Goal: Complete application form

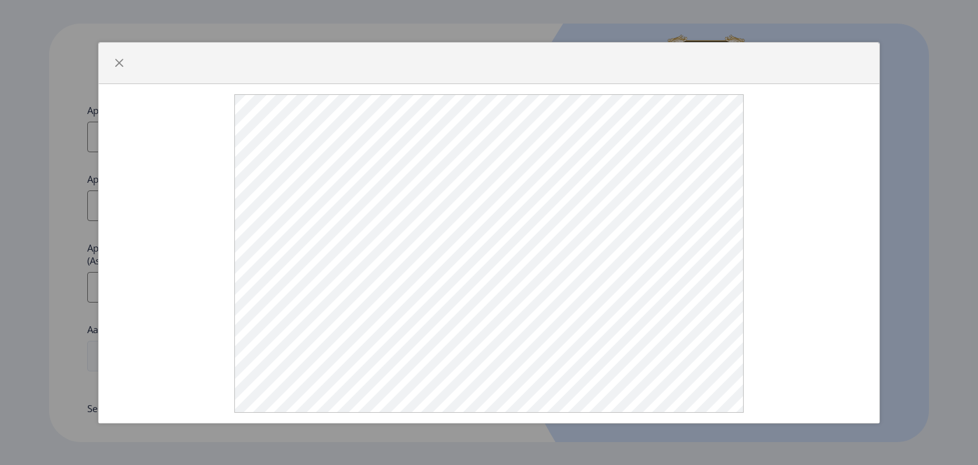
select select
click at [112, 60] on button "button" at bounding box center [119, 63] width 20 height 20
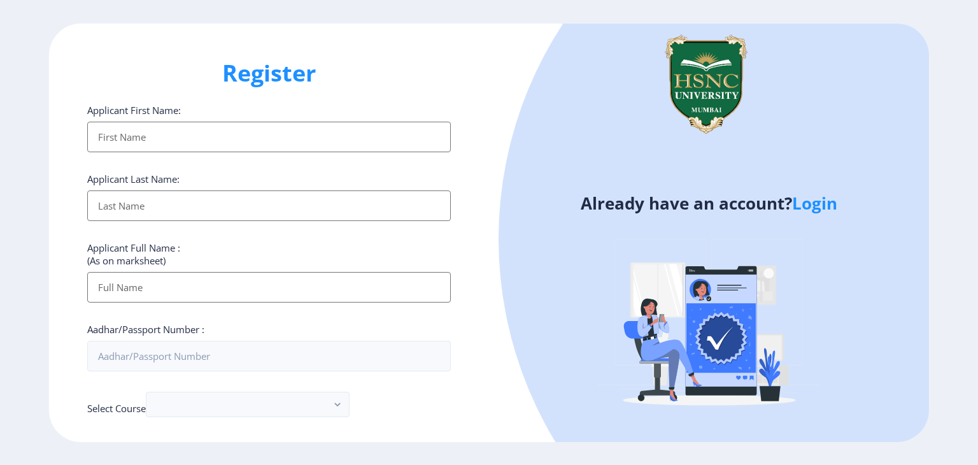
click at [329, 137] on input "Applicant First Name:" at bounding box center [269, 137] width 364 height 31
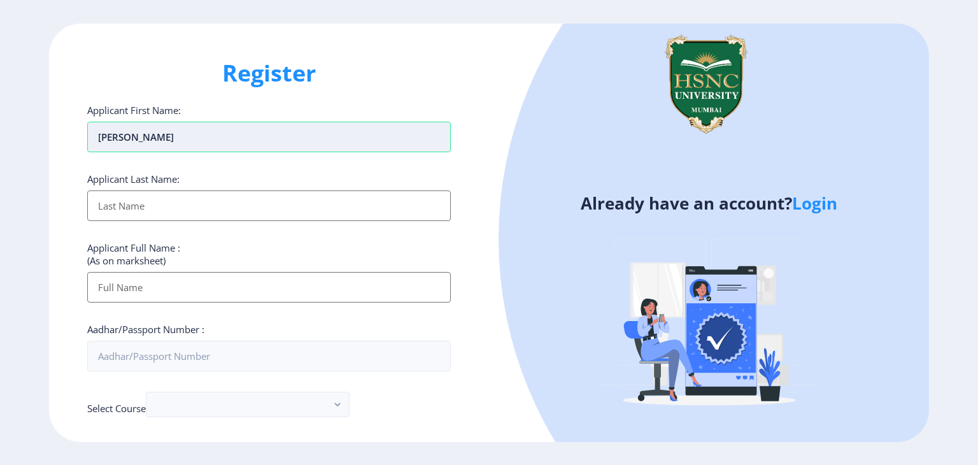
type input "[PERSON_NAME]"
type input "Murdeshwar"
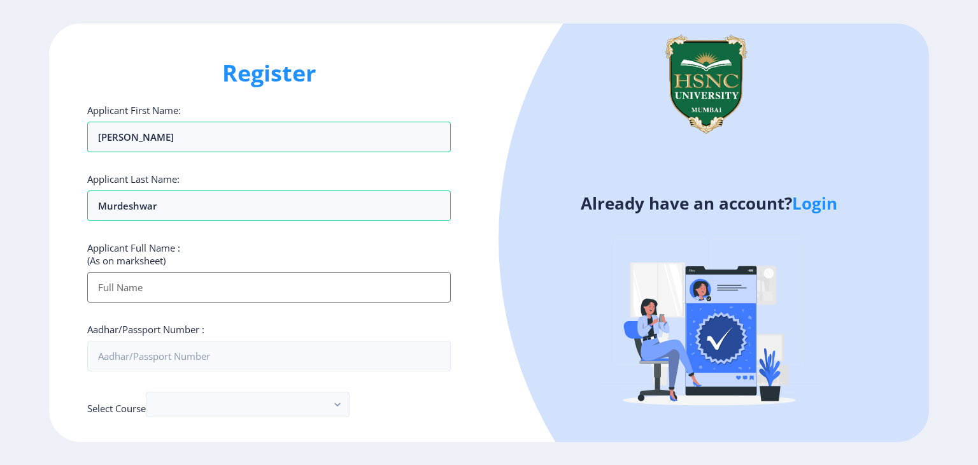
click at [334, 276] on input "Applicant First Name:" at bounding box center [269, 287] width 364 height 31
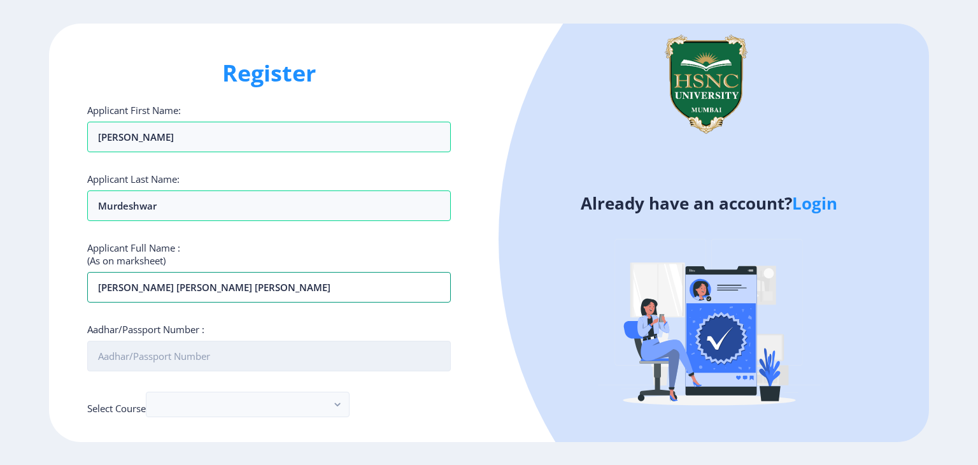
type input "[PERSON_NAME] [PERSON_NAME] [PERSON_NAME]"
click at [306, 348] on input "Aadhar/Passport Number :" at bounding box center [269, 356] width 364 height 31
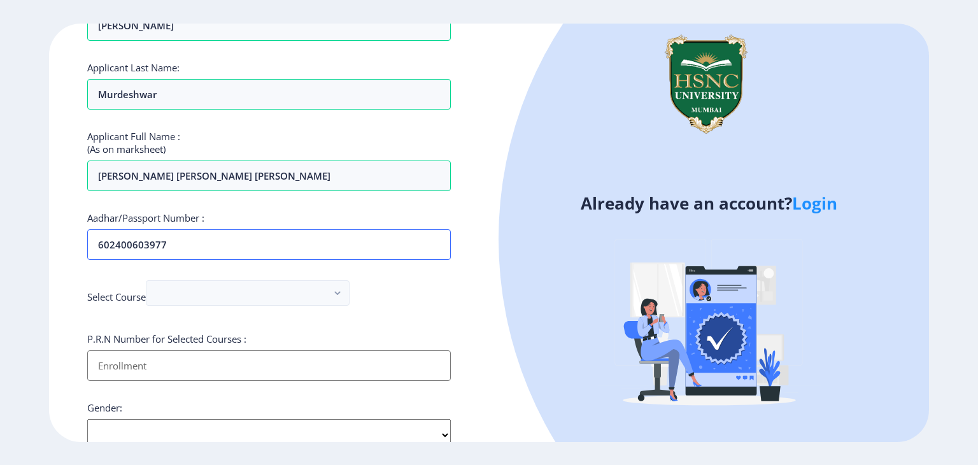
scroll to position [112, 0]
type input "602400603977"
click at [301, 291] on button "button" at bounding box center [248, 291] width 204 height 25
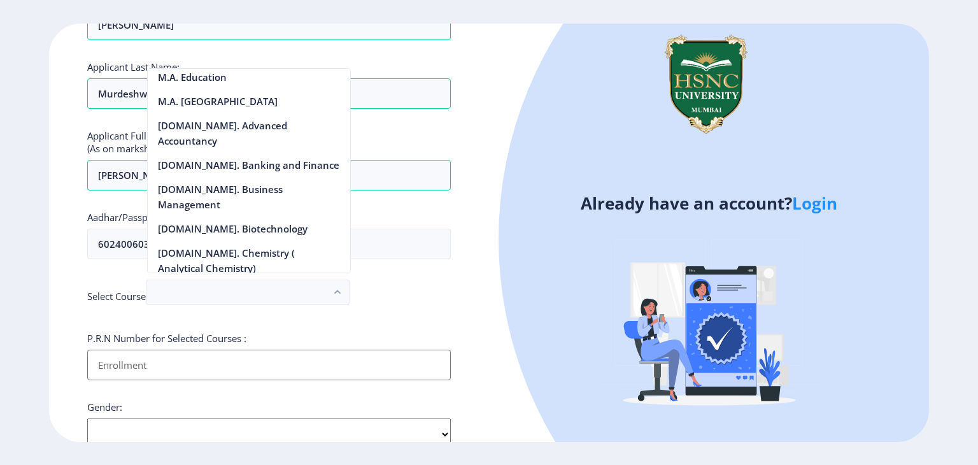
scroll to position [1396, 0]
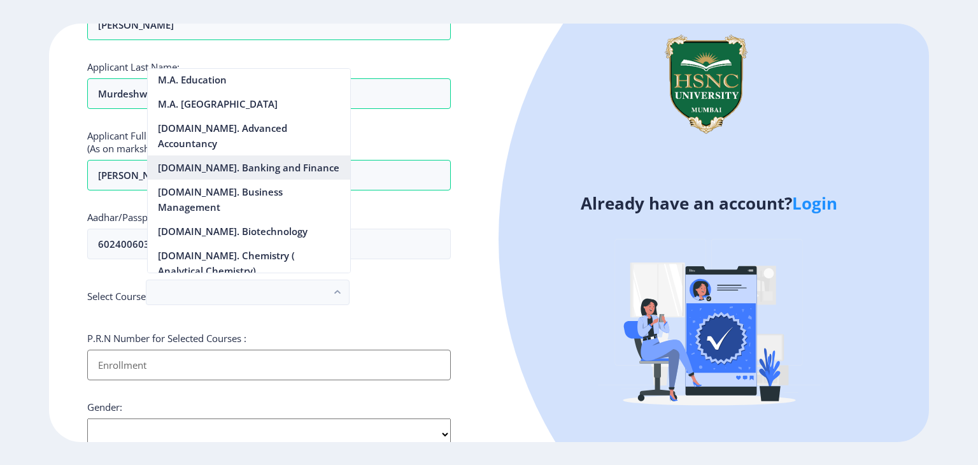
click at [269, 171] on nb-option "[DOMAIN_NAME]. Banking and Finance" at bounding box center [249, 167] width 202 height 24
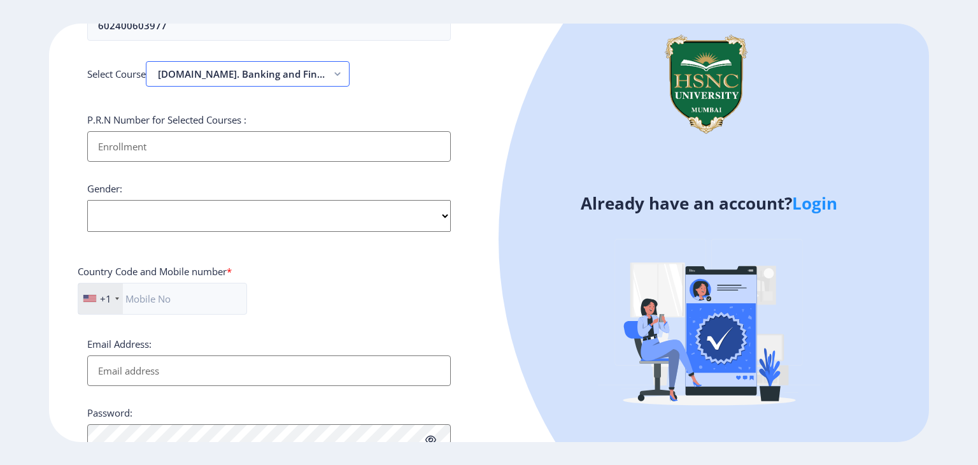
scroll to position [334, 0]
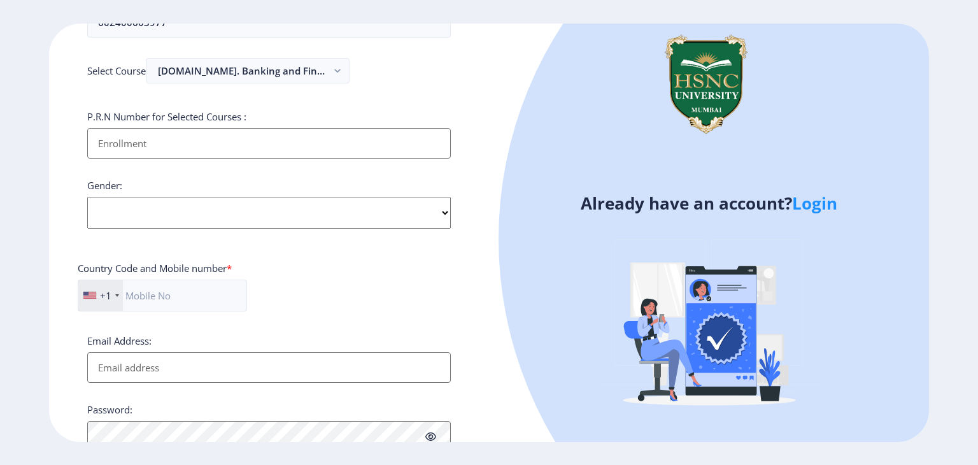
click at [225, 146] on input "Applicant First Name:" at bounding box center [269, 143] width 364 height 31
type input "230220210622"
click at [223, 205] on select "Select Gender [DEMOGRAPHIC_DATA] [DEMOGRAPHIC_DATA] Other" at bounding box center [269, 213] width 364 height 32
select select "[DEMOGRAPHIC_DATA]"
click at [87, 197] on select "Select Gender [DEMOGRAPHIC_DATA] [DEMOGRAPHIC_DATA] Other" at bounding box center [269, 213] width 364 height 32
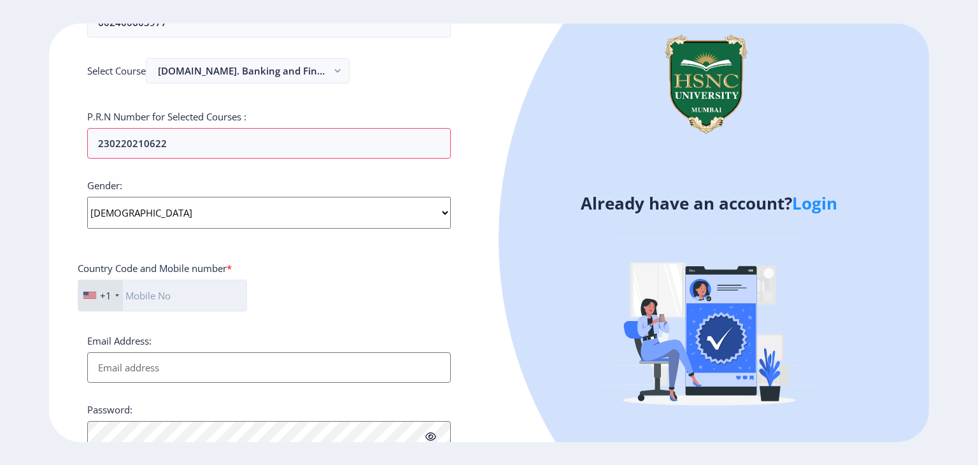
click at [183, 297] on input "text" at bounding box center [162, 295] width 169 height 32
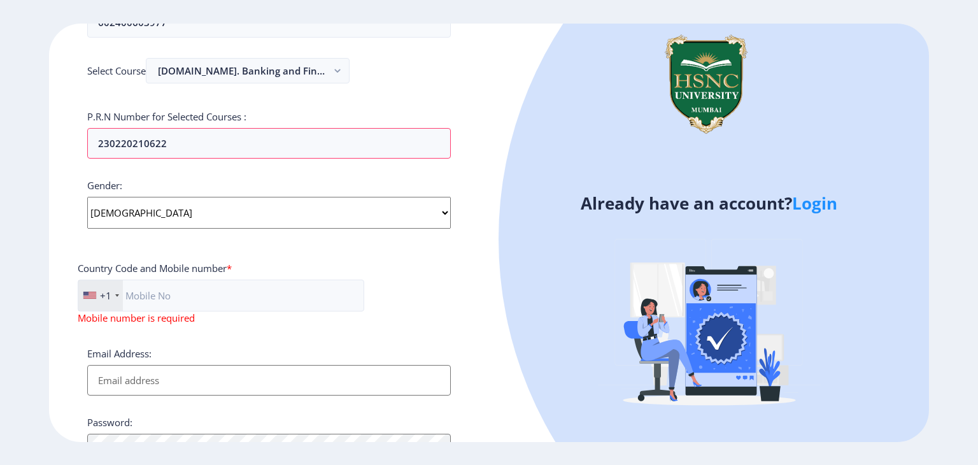
click at [115, 291] on div "+1" at bounding box center [100, 295] width 45 height 31
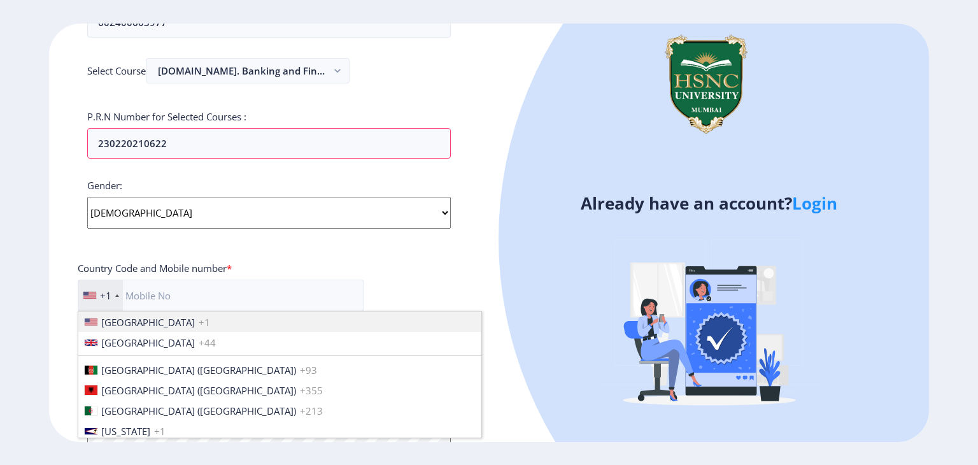
click at [115, 291] on div "+1" at bounding box center [100, 295] width 45 height 31
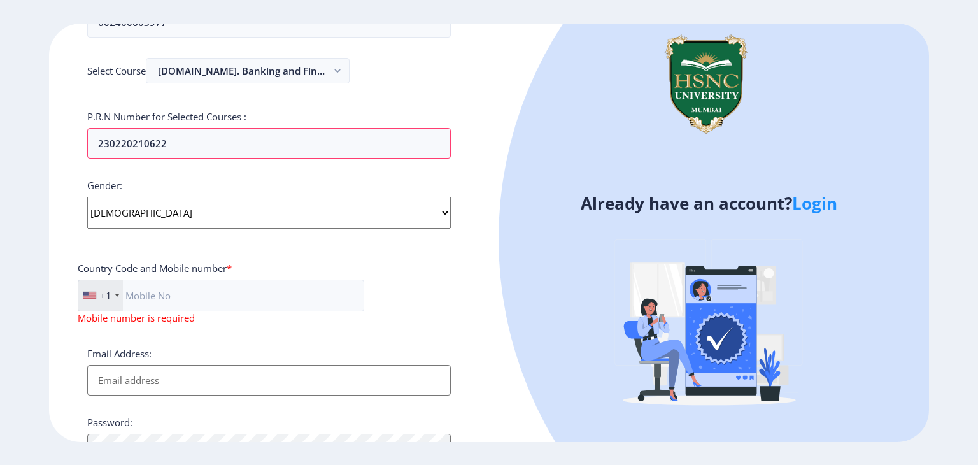
click at [115, 291] on div "+1" at bounding box center [100, 295] width 45 height 31
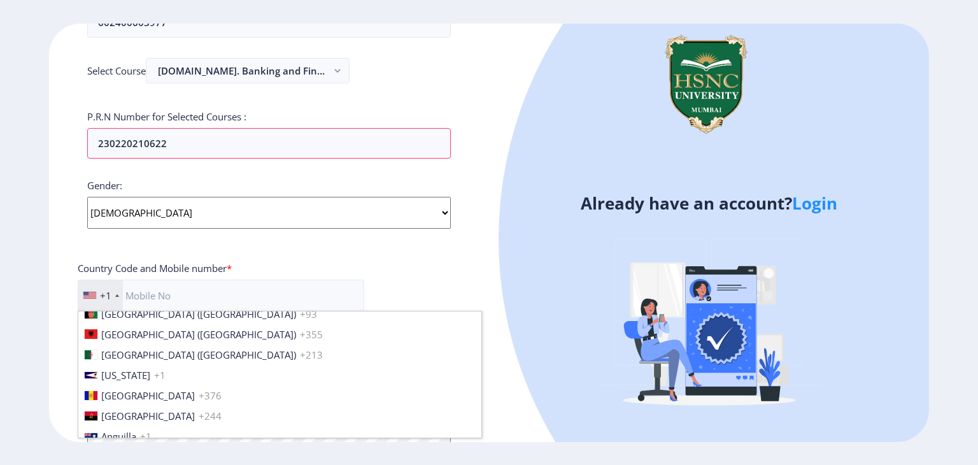
scroll to position [1949, 0]
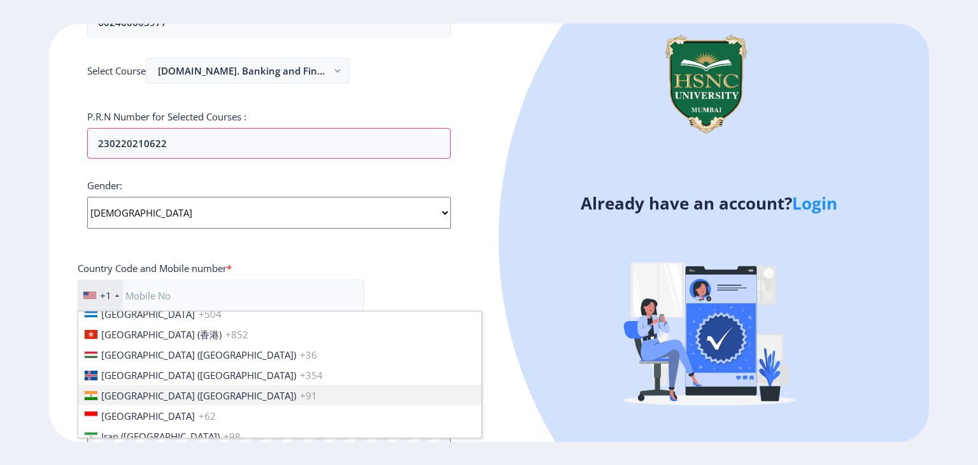
click at [183, 398] on li "[GEOGRAPHIC_DATA] ([GEOGRAPHIC_DATA]) +91" at bounding box center [279, 395] width 403 height 20
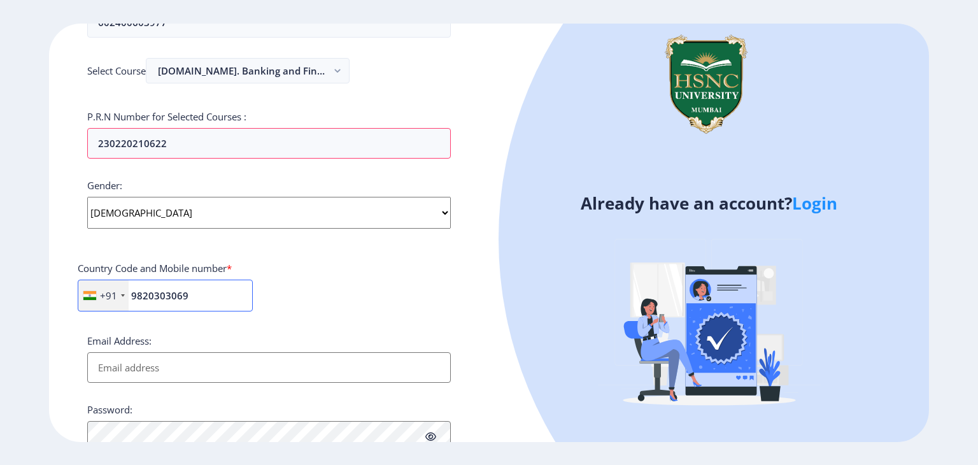
type input "9820303069"
click at [332, 300] on div "+91 [GEOGRAPHIC_DATA] +1 [GEOGRAPHIC_DATA] +44 [GEOGRAPHIC_DATA] (‫[GEOGRAPHIC_…" at bounding box center [269, 300] width 383 height 42
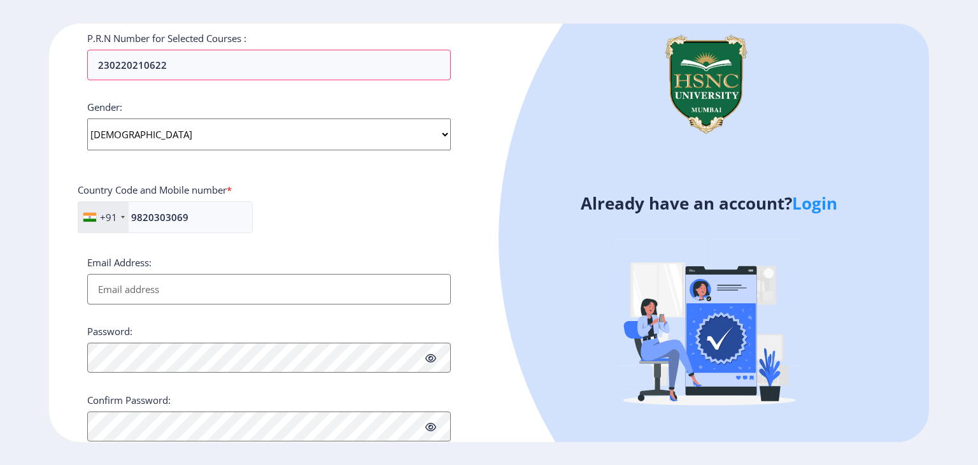
scroll to position [413, 0]
click at [294, 278] on input "Email Address:" at bounding box center [269, 288] width 364 height 31
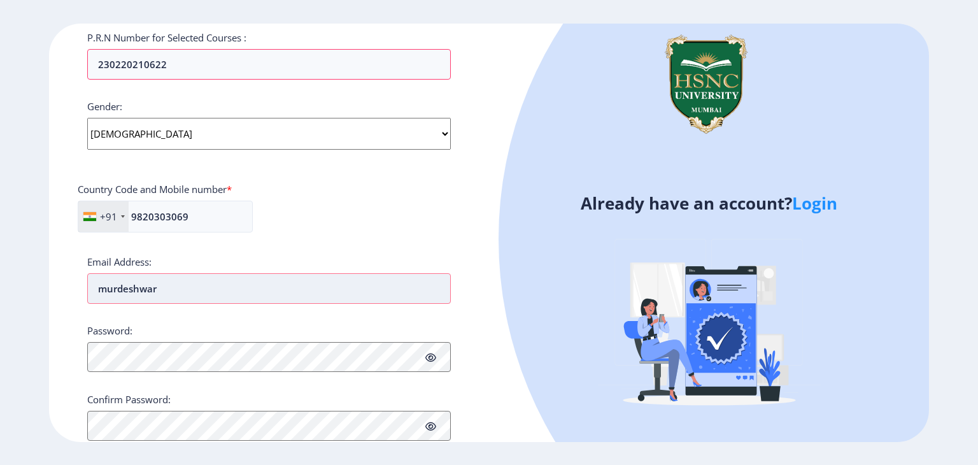
type input "[EMAIL_ADDRESS][DOMAIN_NAME]"
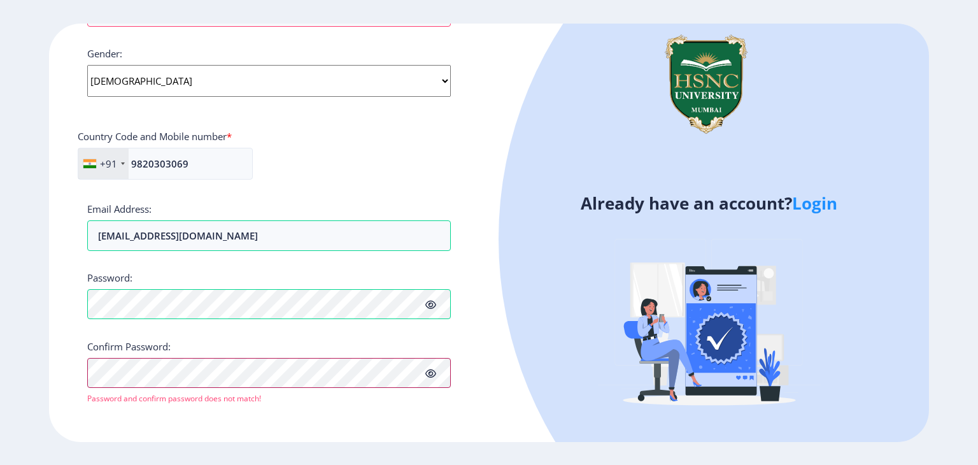
scroll to position [465, 0]
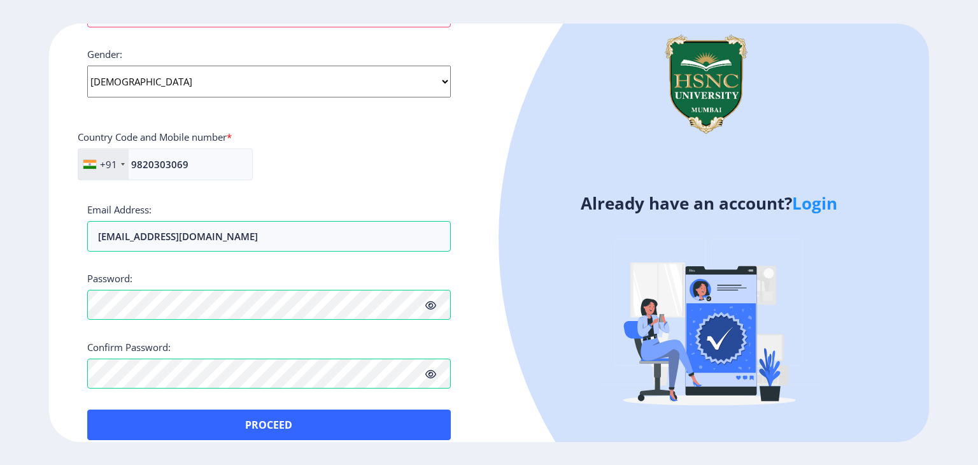
click at [430, 301] on icon at bounding box center [430, 306] width 11 height 10
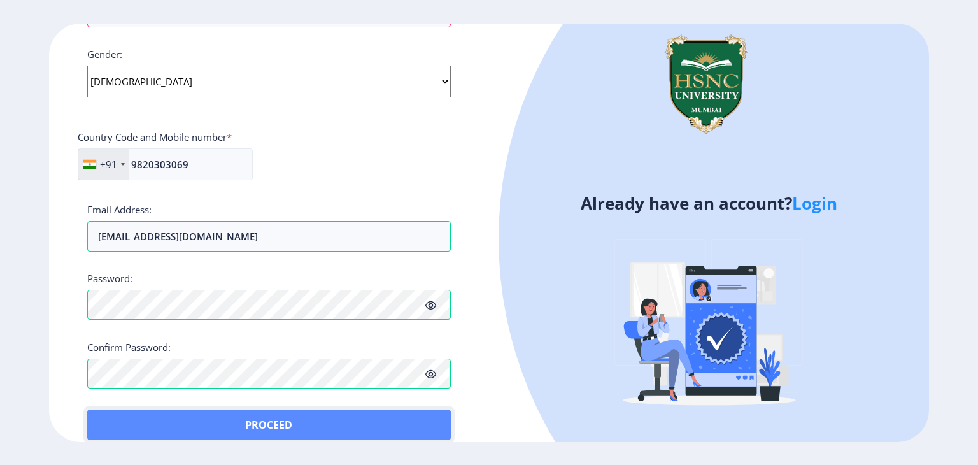
click at [383, 418] on button "Proceed" at bounding box center [269, 424] width 364 height 31
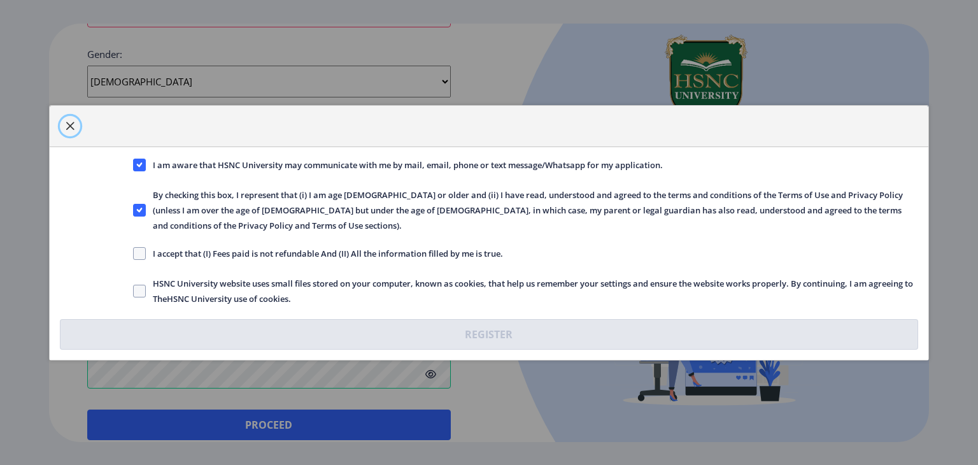
click at [70, 136] on button "button" at bounding box center [70, 126] width 20 height 20
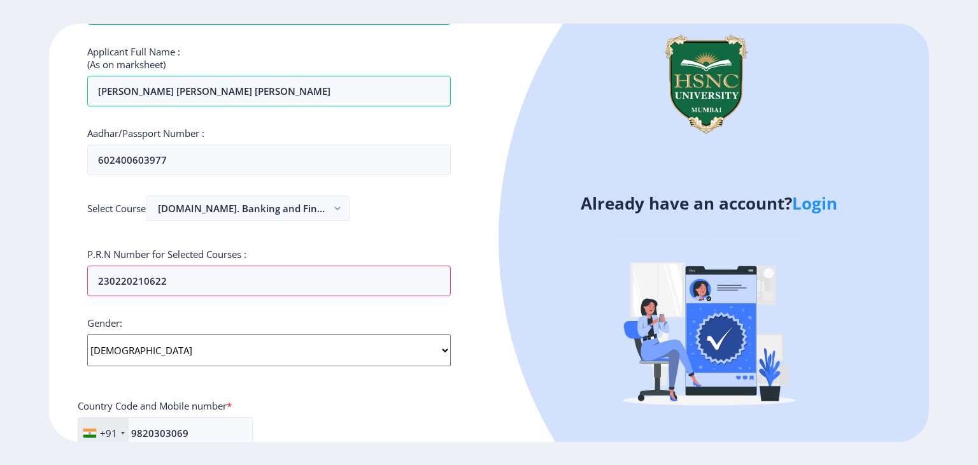
scroll to position [197, 0]
click at [216, 290] on input "230220210622" at bounding box center [269, 280] width 364 height 31
type input "23022021062"
click at [216, 309] on div "Applicant First Name: [PERSON_NAME] Applicant Last Name: [PERSON_NAME] Applican…" at bounding box center [269, 307] width 364 height 801
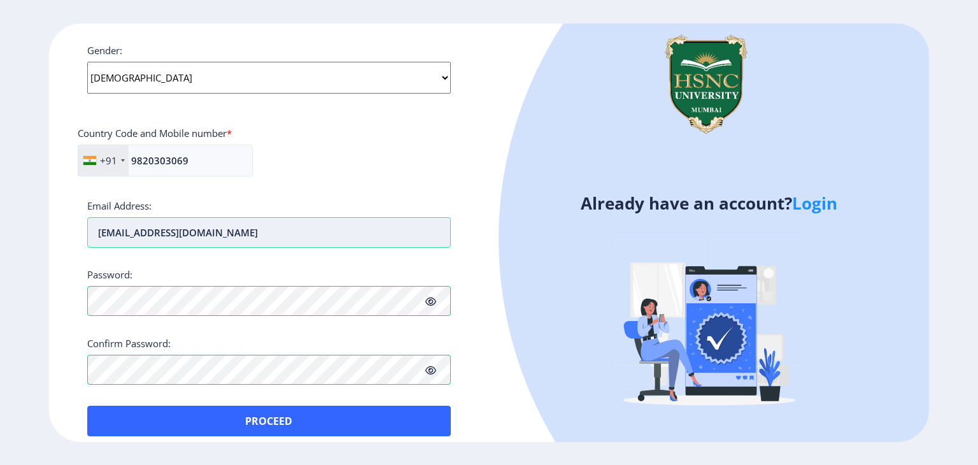
scroll to position [480, 0]
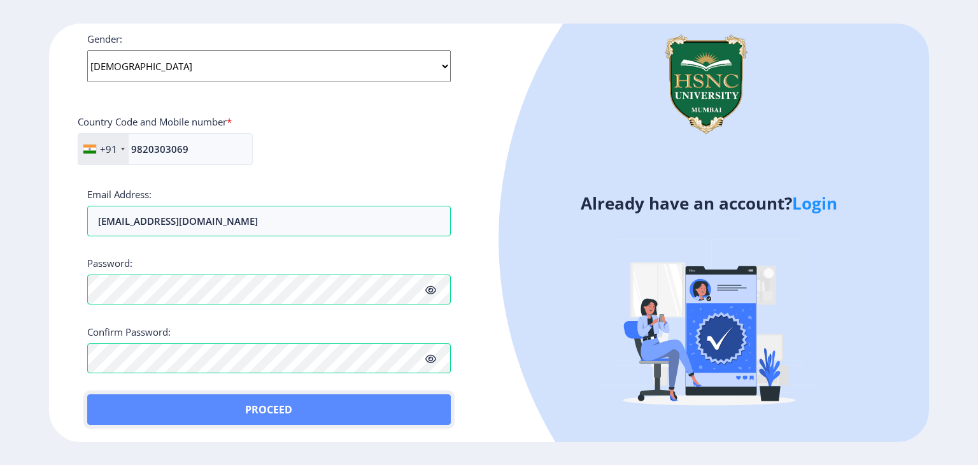
click at [273, 412] on button "Proceed" at bounding box center [269, 409] width 364 height 31
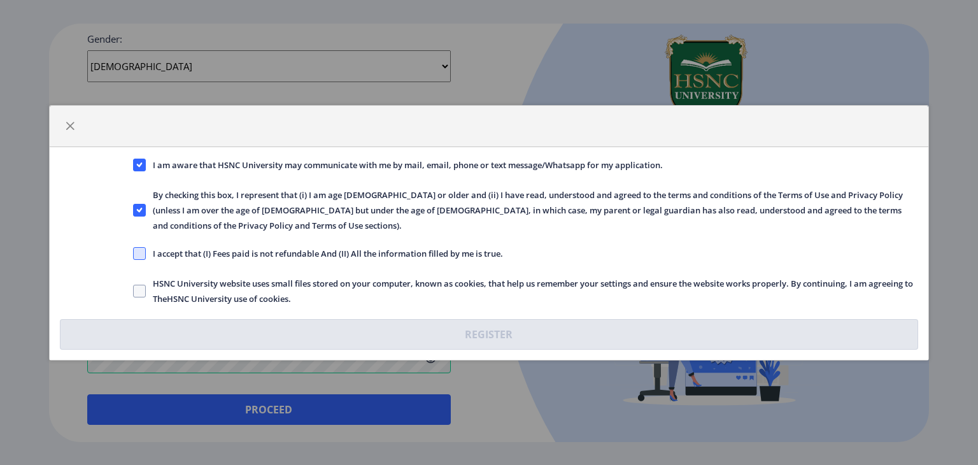
click at [144, 247] on span at bounding box center [139, 253] width 13 height 13
click at [134, 253] on input "I accept that (I) Fees paid is not refundable And (II) All the information fill…" at bounding box center [133, 253] width 1 height 1
checkbox input "true"
click at [145, 285] on span at bounding box center [139, 291] width 13 height 13
click at [134, 290] on input "HSNC University website uses small files stored on your computer, known as cook…" at bounding box center [133, 290] width 1 height 1
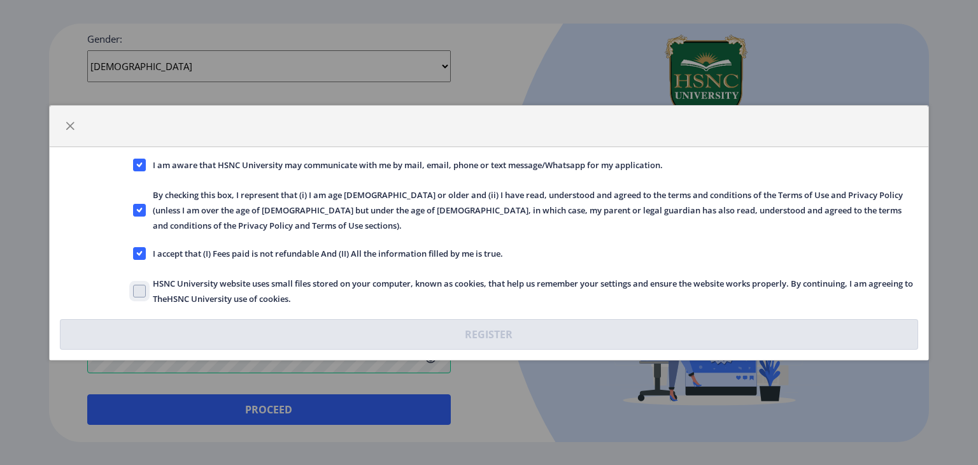
checkbox input "true"
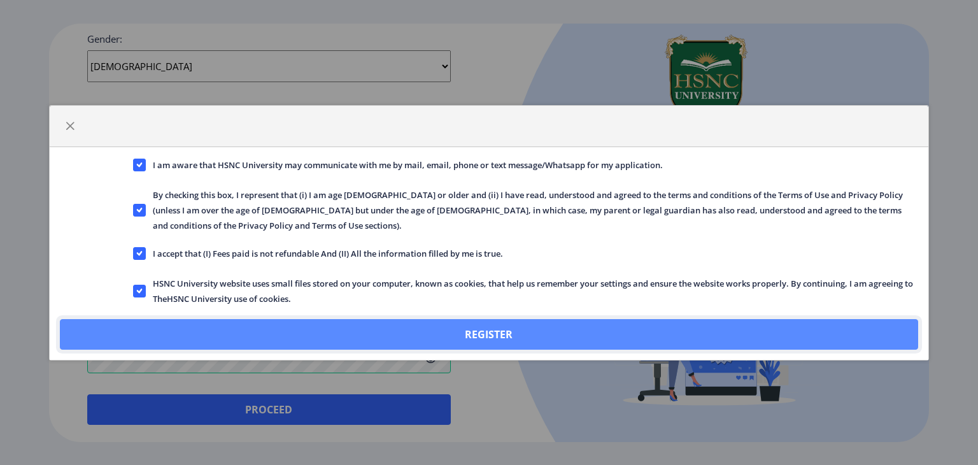
click at [308, 324] on button "Register" at bounding box center [489, 334] width 858 height 31
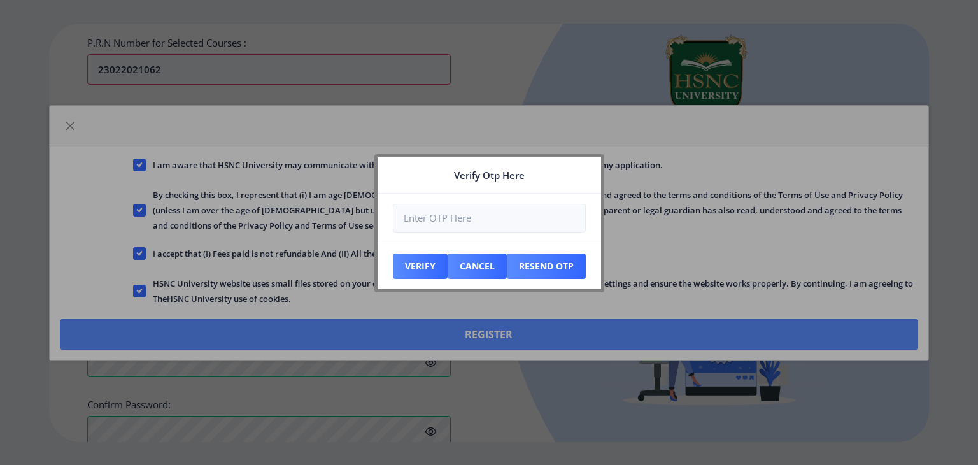
scroll to position [553, 0]
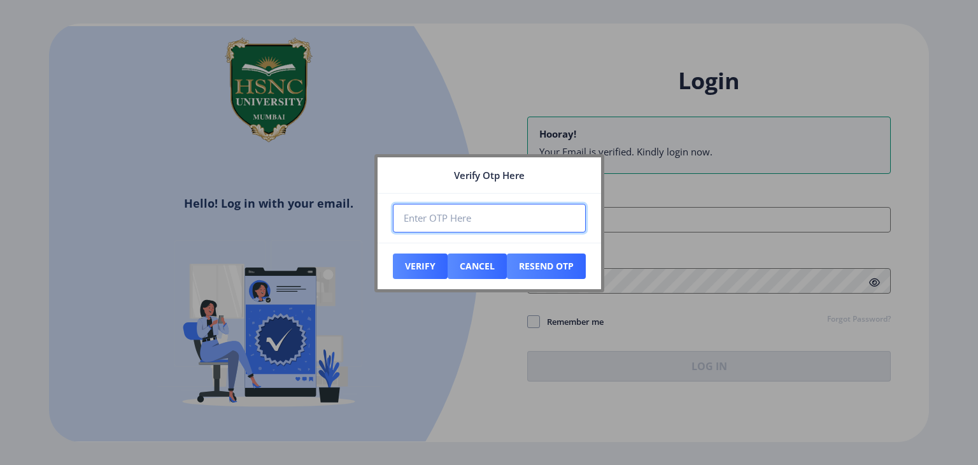
paste input "898825"
type input "898825"
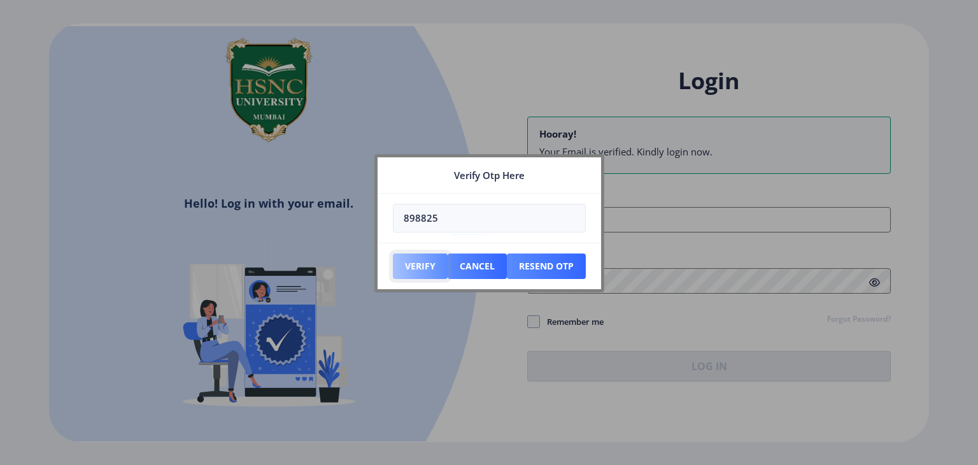
click at [419, 266] on button "Verify" at bounding box center [420, 265] width 55 height 25
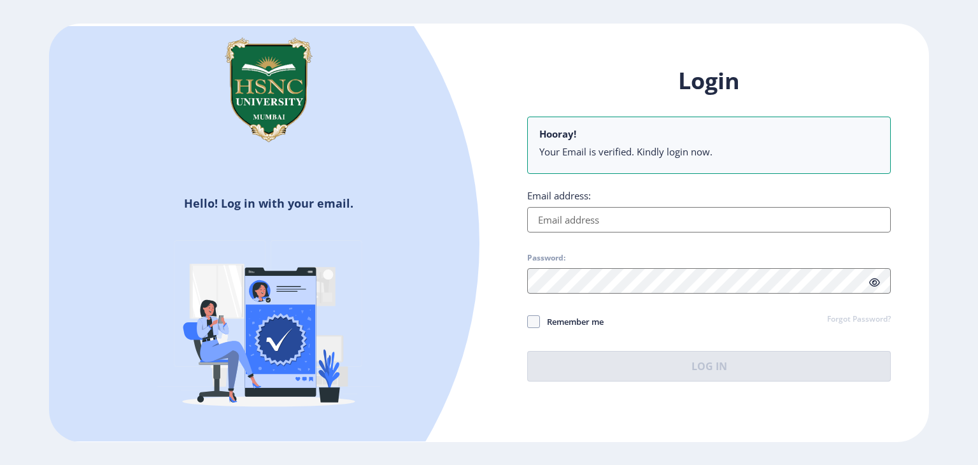
click at [585, 222] on input "Email address:" at bounding box center [709, 219] width 364 height 25
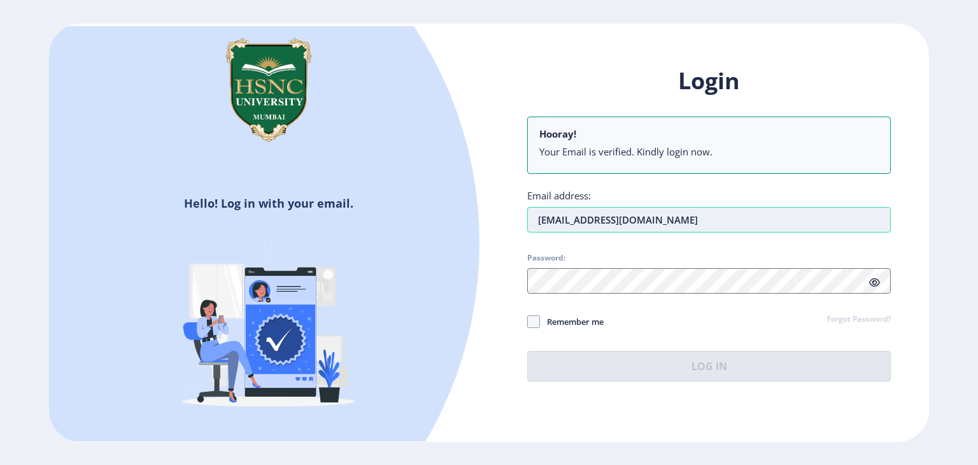
type input "[EMAIL_ADDRESS][DOMAIN_NAME]"
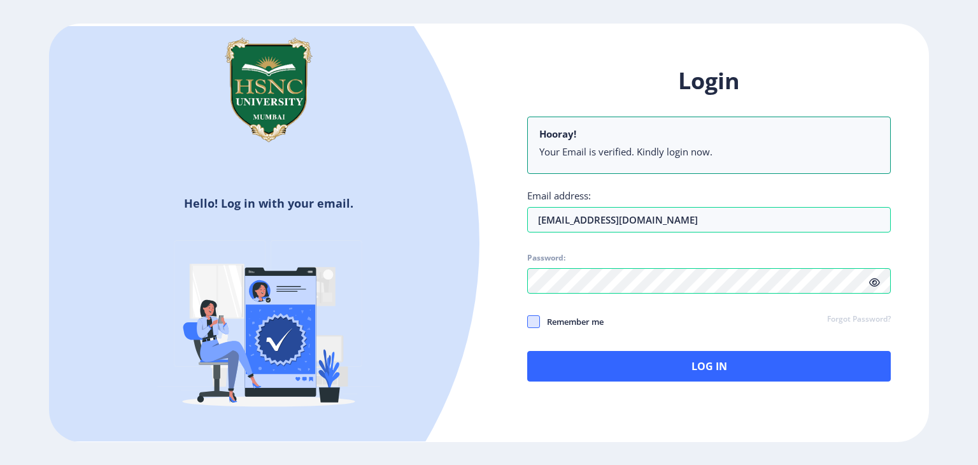
click at [531, 316] on span at bounding box center [533, 321] width 13 height 13
click at [528, 322] on input "Remember me" at bounding box center [527, 322] width 1 height 1
checkbox input "true"
click at [875, 281] on icon at bounding box center [874, 283] width 11 height 10
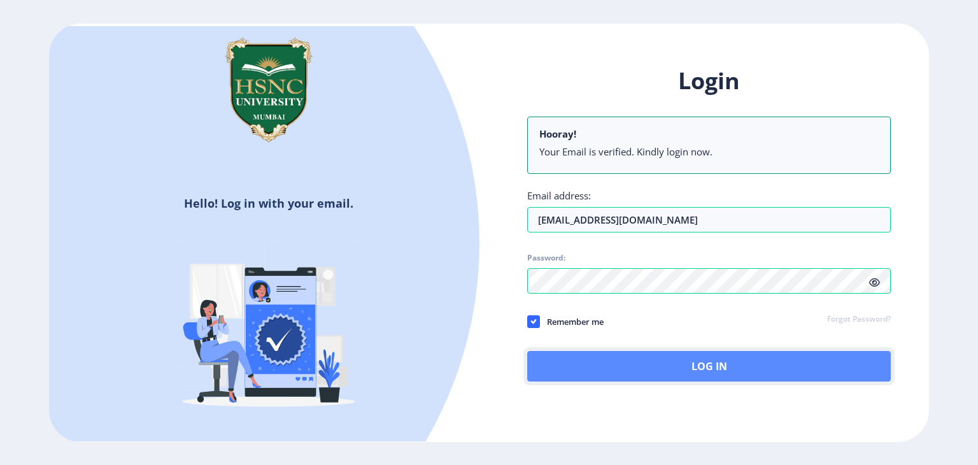
click at [762, 351] on button "Log In" at bounding box center [709, 366] width 364 height 31
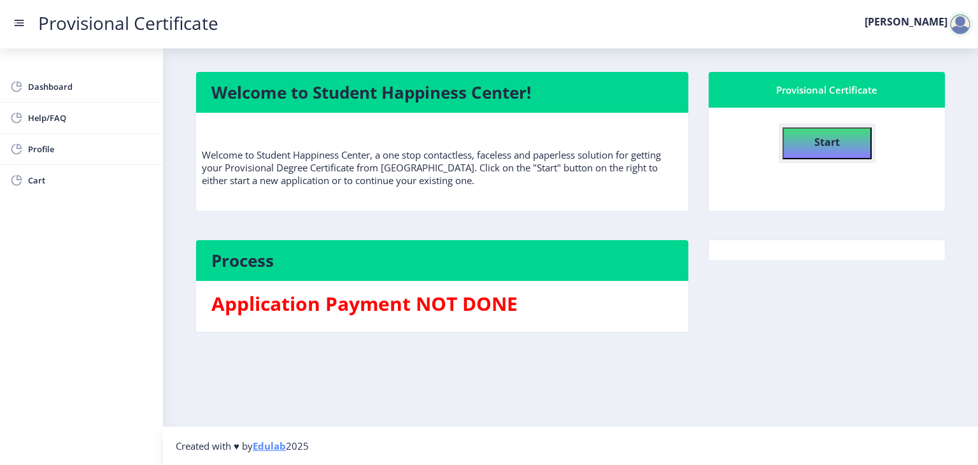
click at [845, 140] on button "Start" at bounding box center [826, 143] width 89 height 32
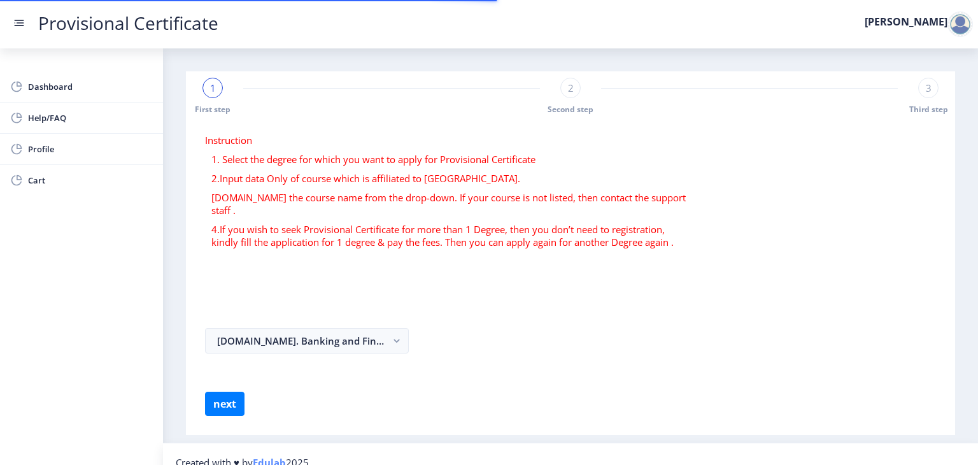
select select
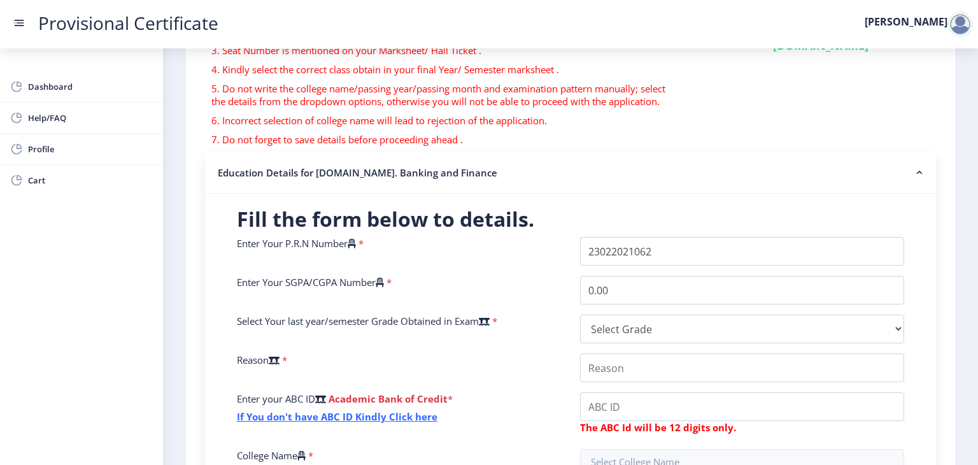
scroll to position [148, 0]
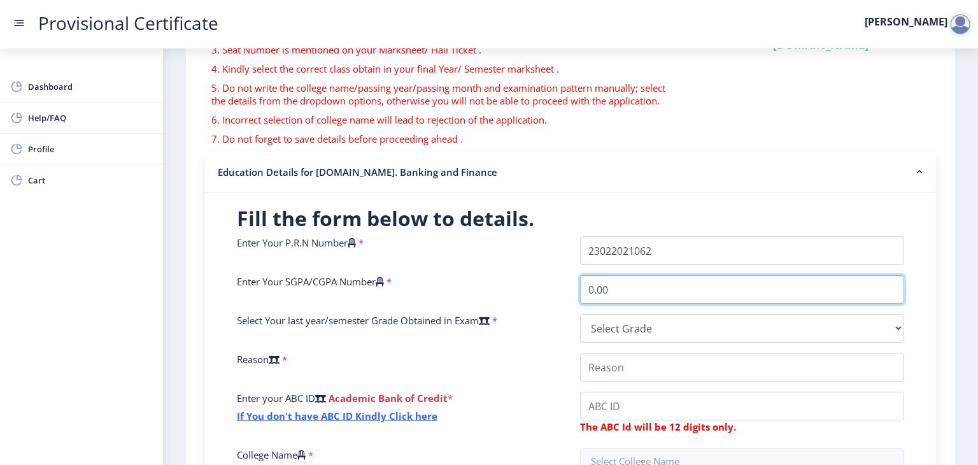
click at [630, 297] on input "0.00" at bounding box center [742, 289] width 324 height 29
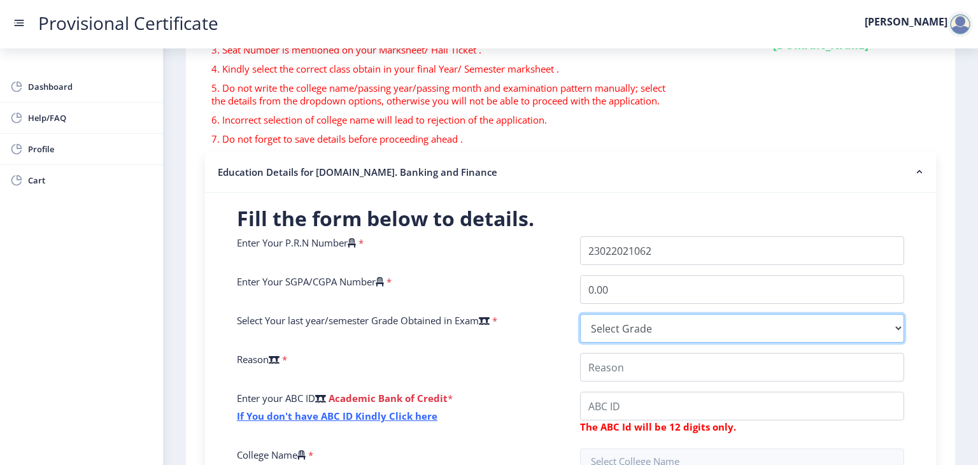
click at [638, 324] on select "Select Grade O A+ A B+ B C D F(Fail)" at bounding box center [742, 328] width 324 height 29
select select "A+"
click at [580, 314] on select "Select Grade O A+ A B+ B C D F(Fail)" at bounding box center [742, 328] width 324 height 29
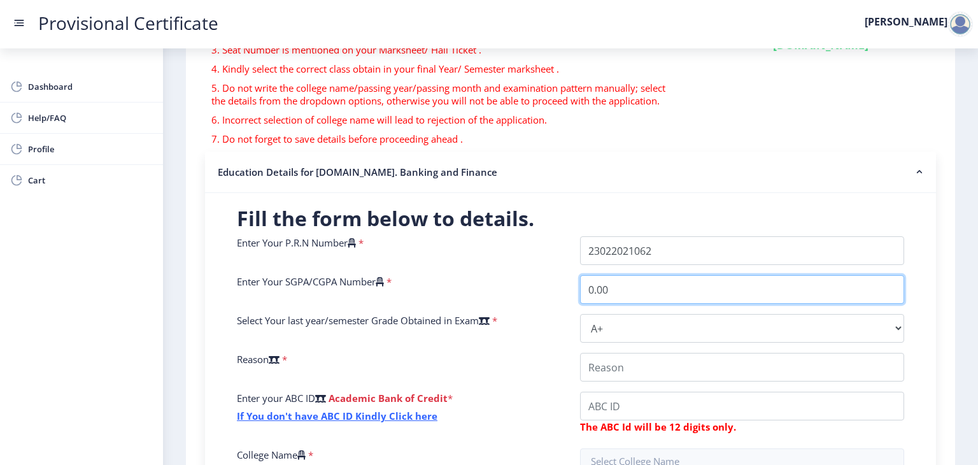
click at [634, 290] on input "0.00" at bounding box center [742, 289] width 324 height 29
type input "0"
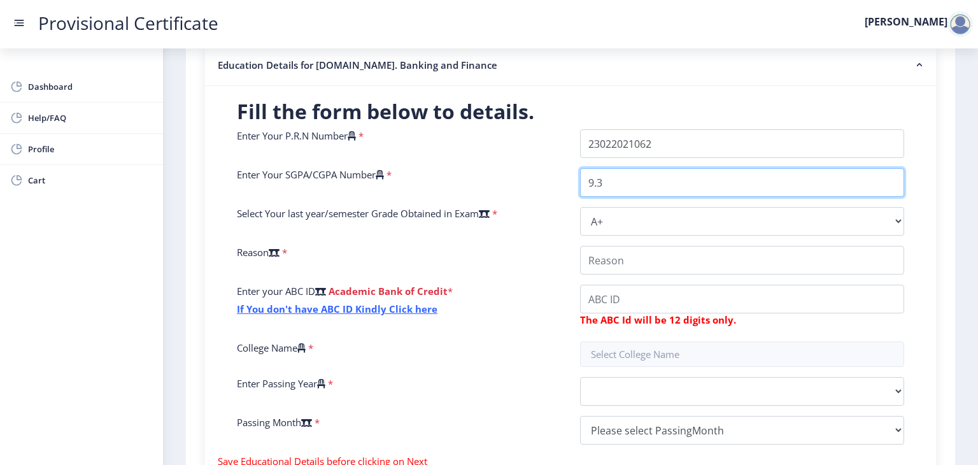
scroll to position [256, 0]
type input "9.3"
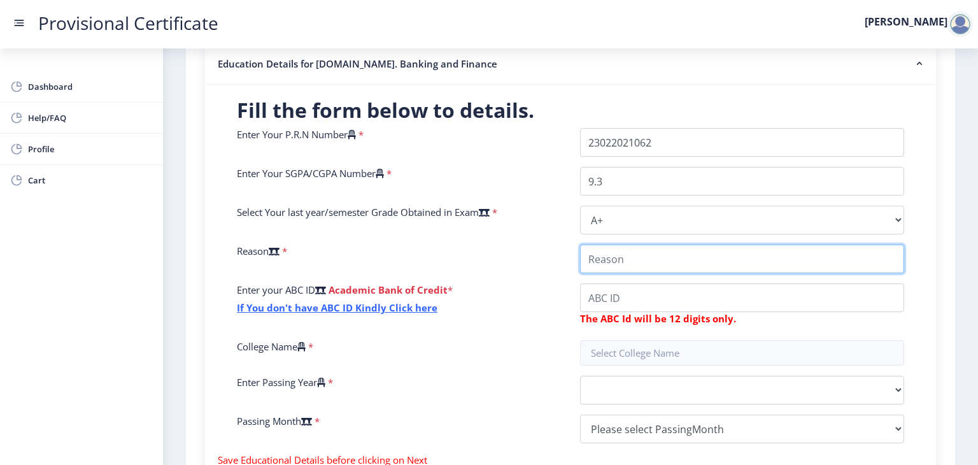
click at [637, 263] on input "College Name" at bounding box center [742, 258] width 324 height 29
click at [661, 271] on input "College Name" at bounding box center [742, 258] width 324 height 29
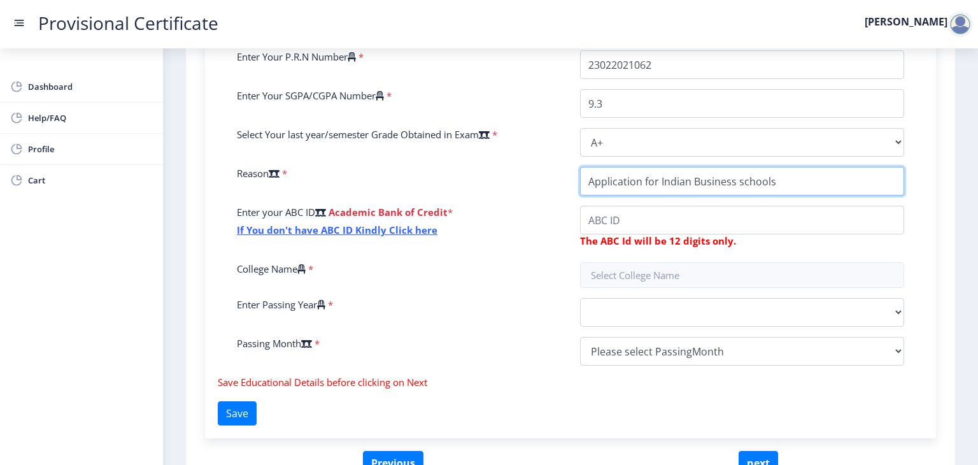
scroll to position [336, 0]
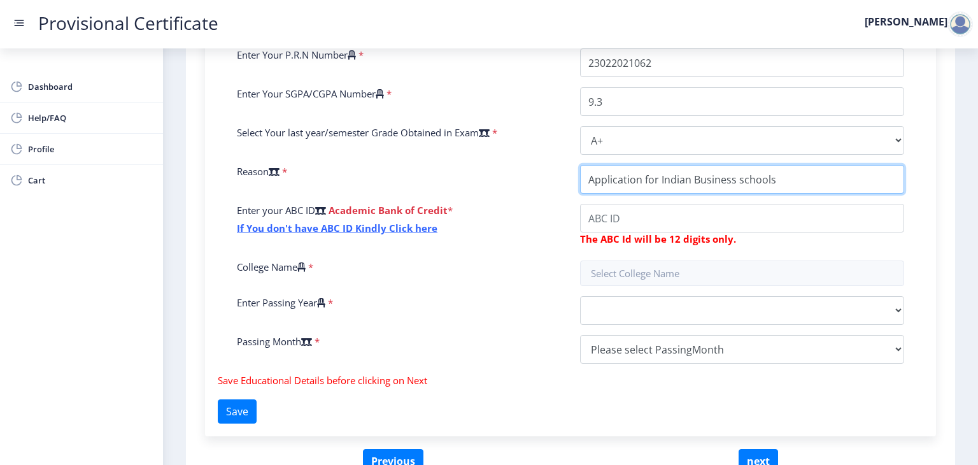
type input "Application for Indian Business schools"
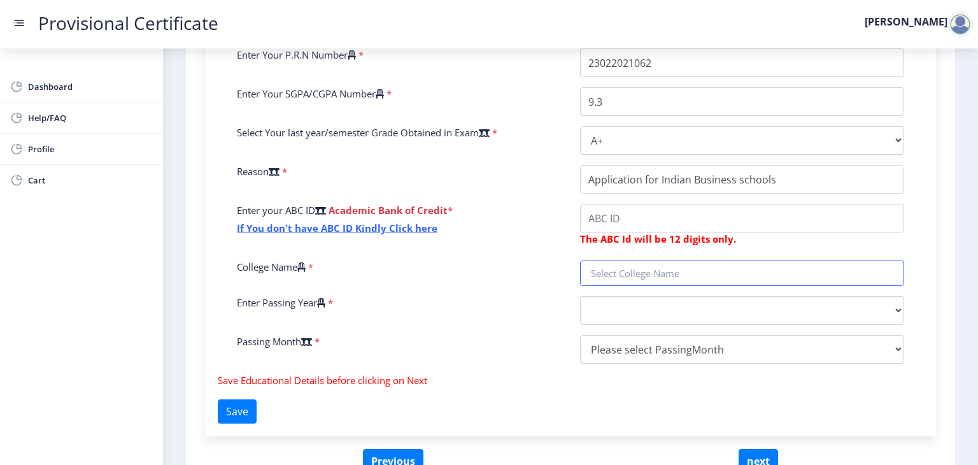
click at [661, 271] on input "text" at bounding box center [742, 272] width 324 height 25
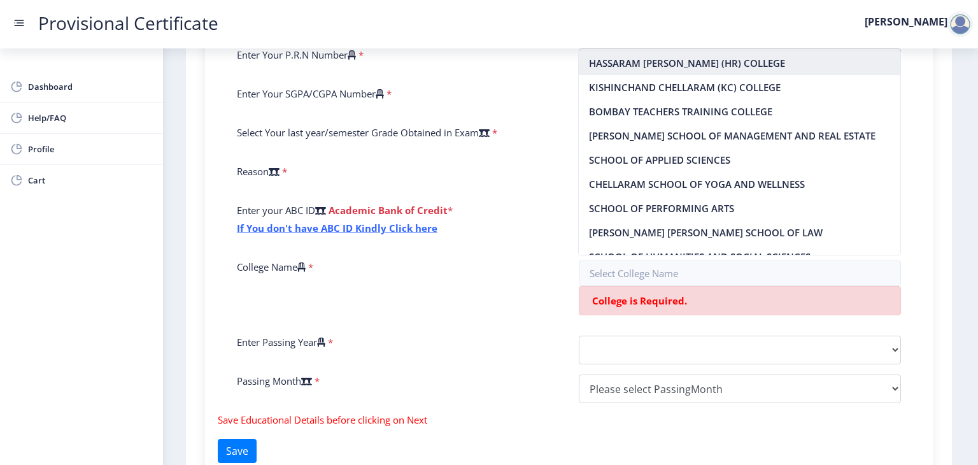
click at [665, 61] on nb-option "HASSARAM [PERSON_NAME] (HR) COLLEGE" at bounding box center [740, 63] width 322 height 24
type input "HASSARAM [PERSON_NAME] (HR) COLLEGE"
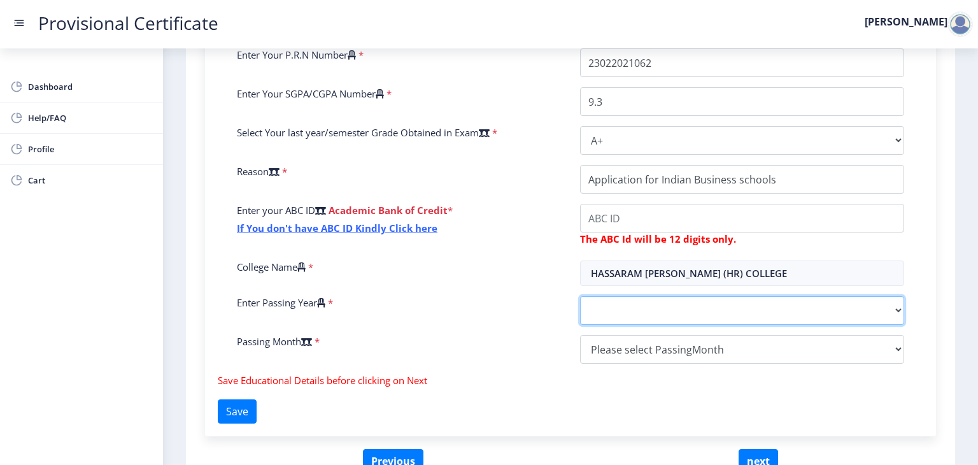
click at [624, 316] on select "2025 2024 2023 2022 2021 2020 2019 2018 2017 2016 2015 2014 2013 2012 2011 2010…" at bounding box center [742, 310] width 324 height 29
select select "2025"
click at [580, 296] on select "2025 2024 2023 2022 2021 2020 2019 2018 2017 2016 2015 2014 2013 2012 2011 2010…" at bounding box center [742, 310] width 324 height 29
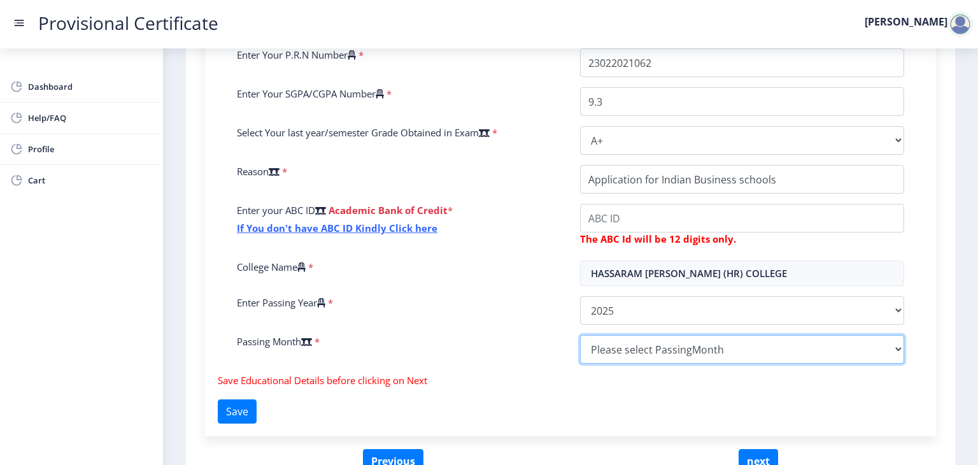
click at [589, 340] on select "Please select PassingMonth (01) January (02) February (03) March (04) April (05…" at bounding box center [742, 349] width 324 height 29
select select "May"
click at [580, 335] on select "Please select PassingMonth (01) January (02) February (03) March (04) April (05…" at bounding box center [742, 349] width 324 height 29
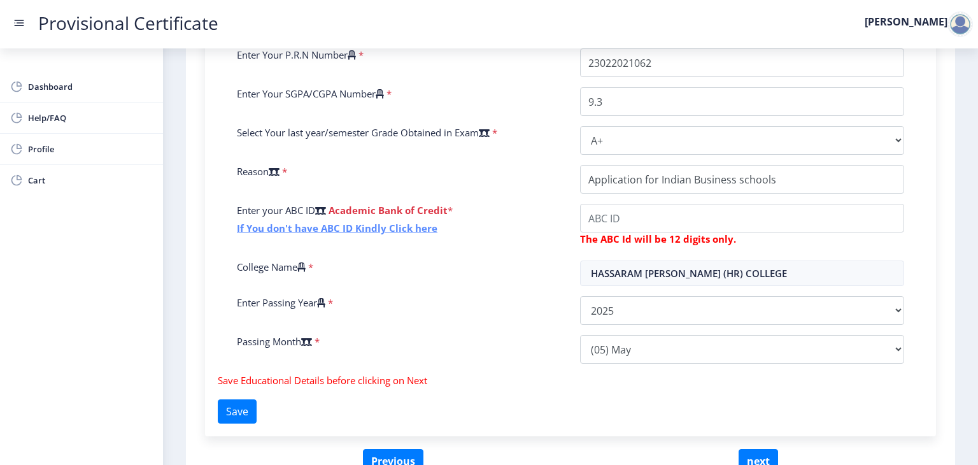
click at [374, 227] on link "If You don't have ABC ID Kindly Click here" at bounding box center [337, 228] width 201 height 13
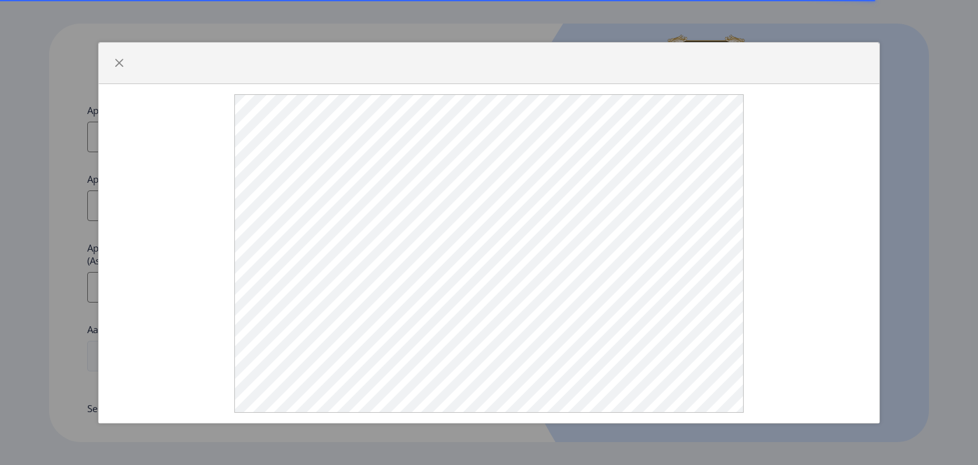
select select
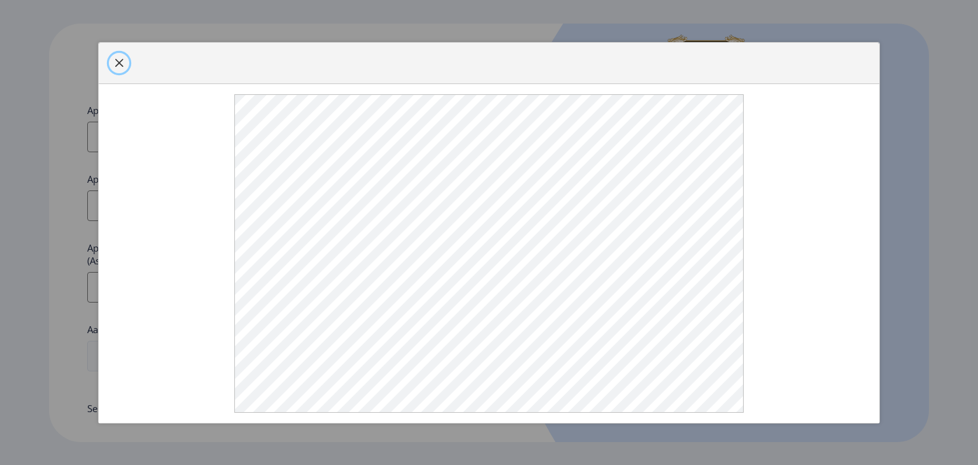
click at [112, 64] on button "button" at bounding box center [119, 63] width 20 height 20
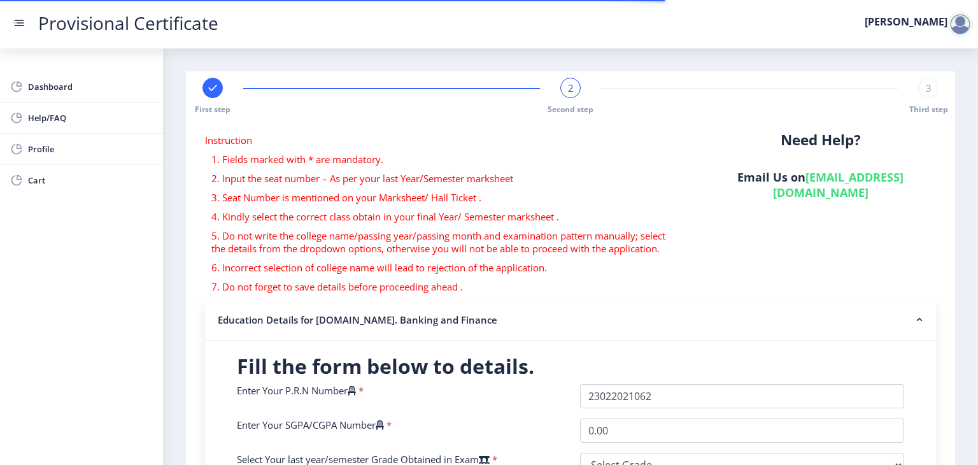
select select
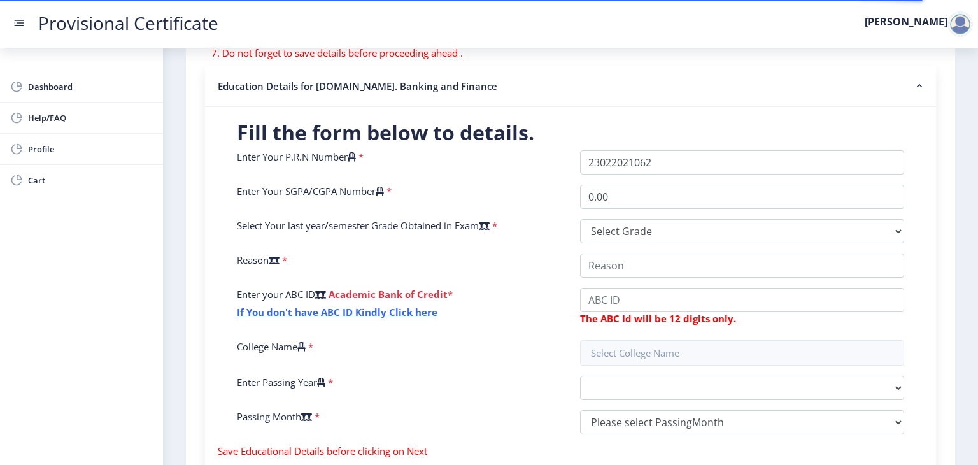
scroll to position [234, 0]
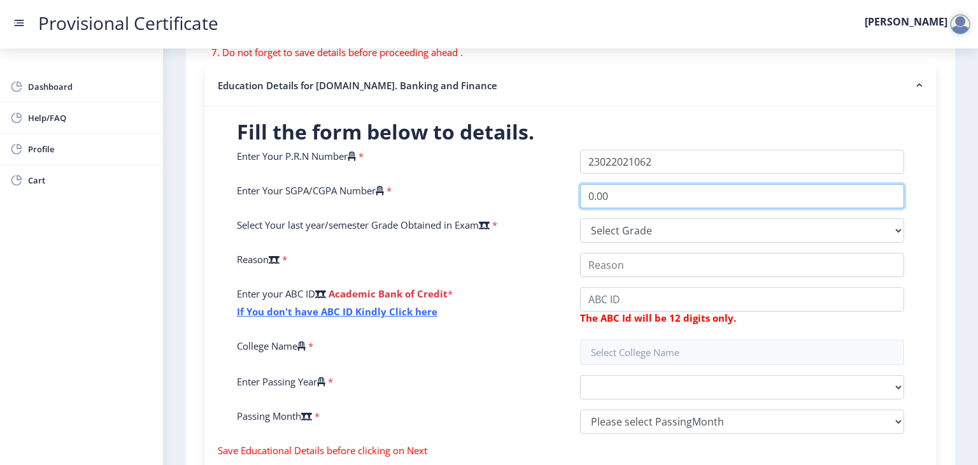
click at [647, 195] on input "0.00" at bounding box center [742, 196] width 324 height 24
type input "0"
type input "9.3"
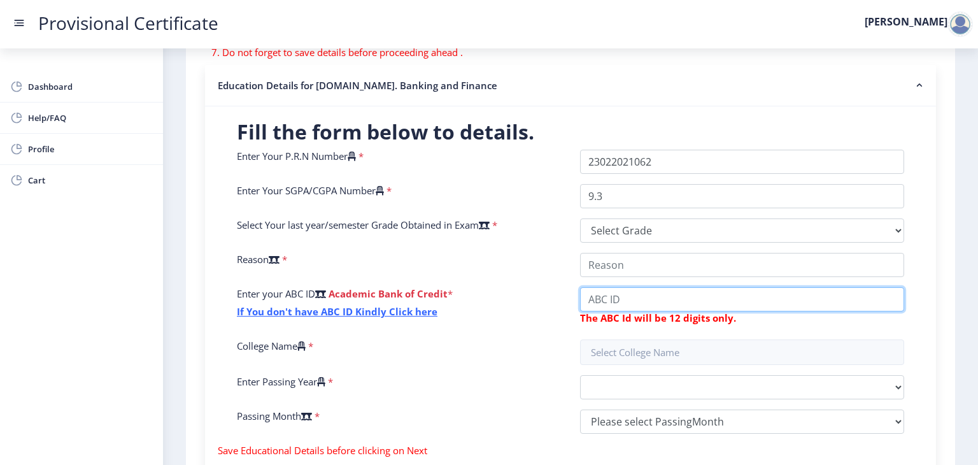
click at [627, 277] on input "College Name" at bounding box center [742, 265] width 324 height 24
paste input "926691902855"
type input "926691902855"
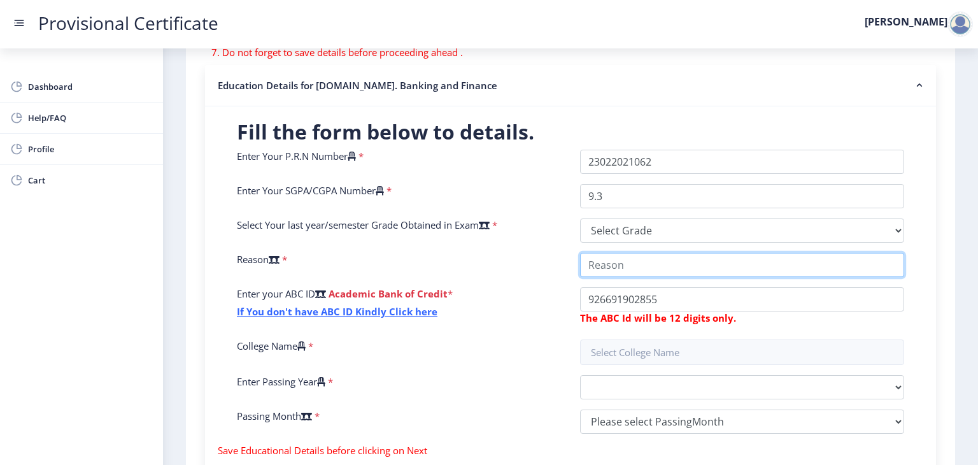
click at [653, 266] on input "College Name" at bounding box center [742, 265] width 324 height 24
type input "Application for Indian Business Schools"
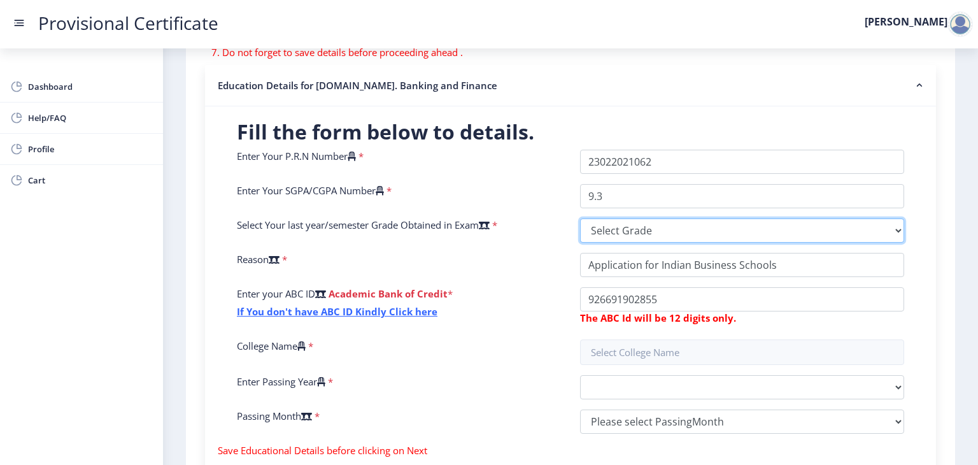
click at [695, 220] on select "Select Grade O A+ A B+ B C D F(Fail)" at bounding box center [742, 230] width 324 height 24
select select "A+"
click at [580, 218] on select "Select Grade O A+ A B+ B C D F(Fail)" at bounding box center [742, 230] width 324 height 24
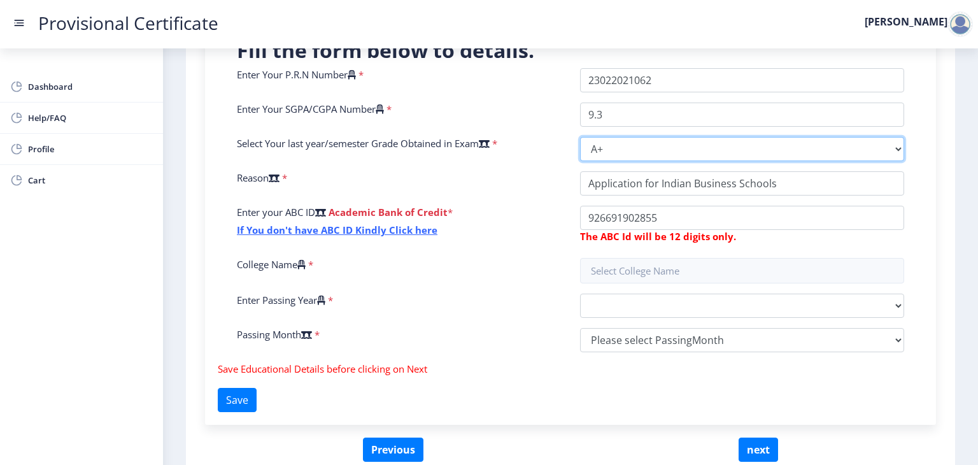
scroll to position [316, 0]
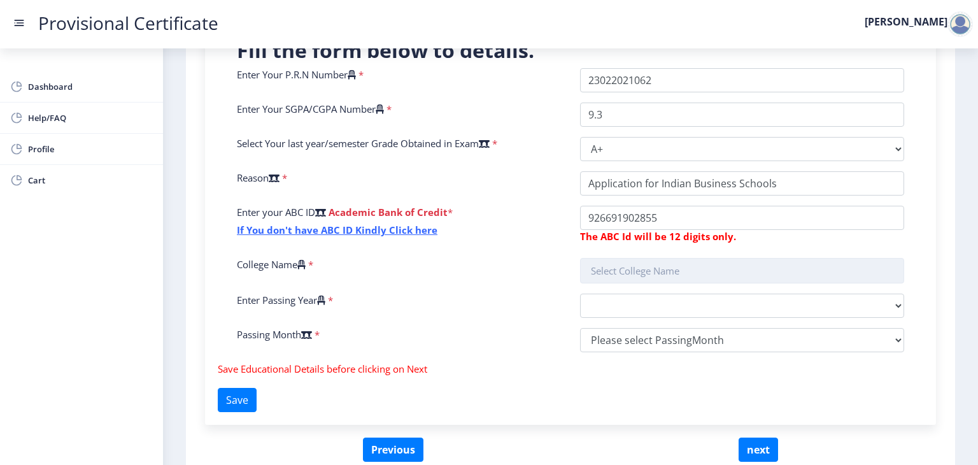
click at [634, 281] on input "text" at bounding box center [742, 270] width 324 height 25
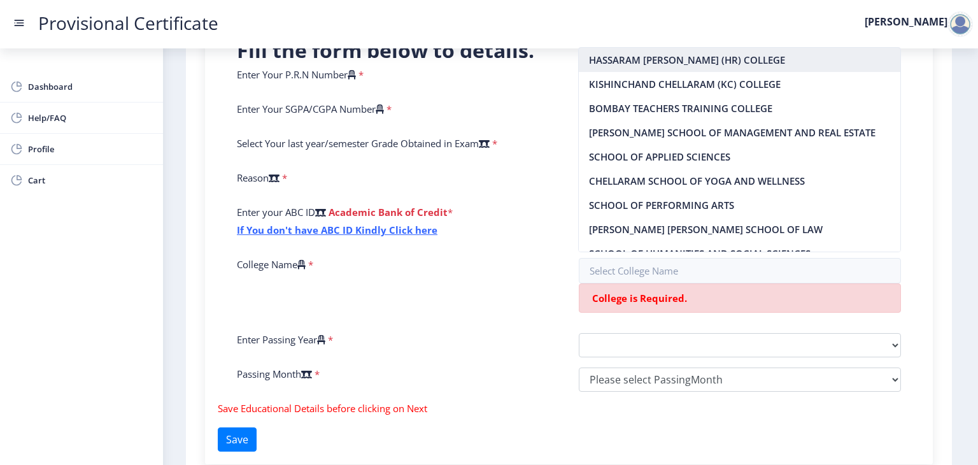
click at [665, 67] on nb-option "HASSARAM [PERSON_NAME] (HR) COLLEGE" at bounding box center [740, 60] width 322 height 24
type input "HASSARAM [PERSON_NAME] (HR) COLLEGE"
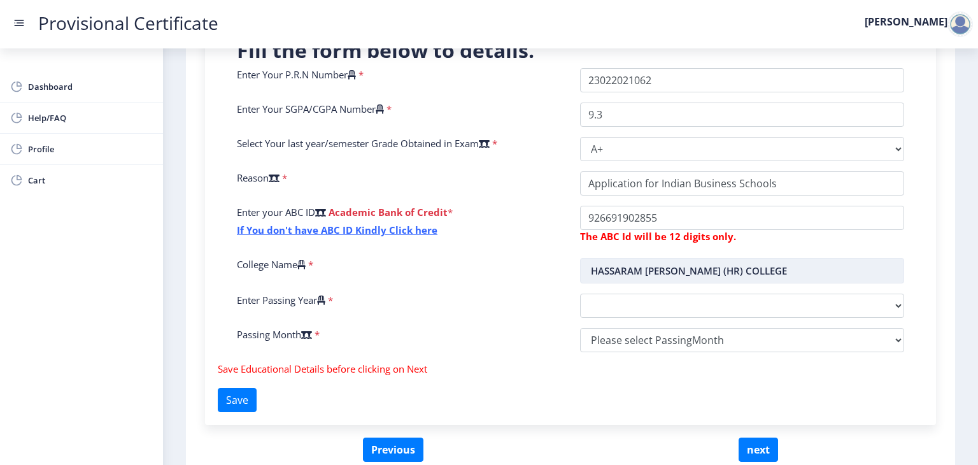
scroll to position [359, 0]
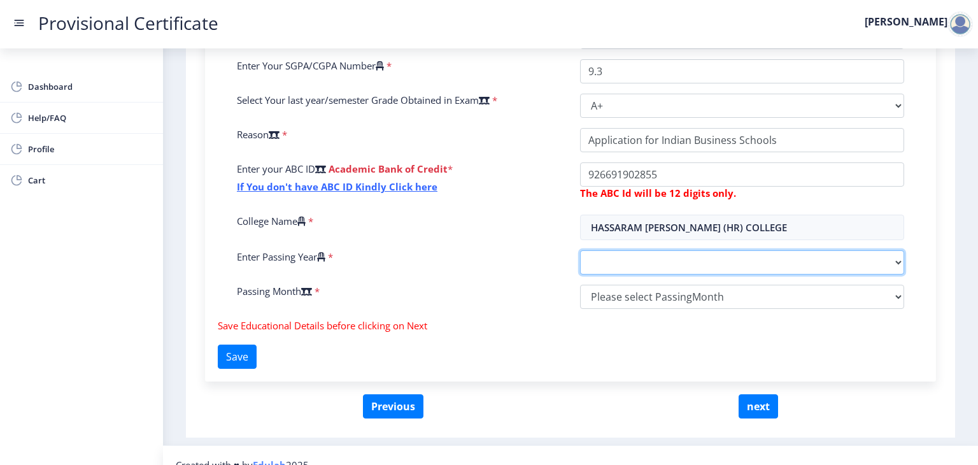
click at [662, 269] on select "2025 2024 2023 2022 2021 2020 2019 2018 2017 2016 2015 2014 2013 2012 2011 2010…" at bounding box center [742, 262] width 324 height 24
select select "2025"
click at [580, 250] on select "2025 2024 2023 2022 2021 2020 2019 2018 2017 2016 2015 2014 2013 2012 2011 2010…" at bounding box center [742, 262] width 324 height 24
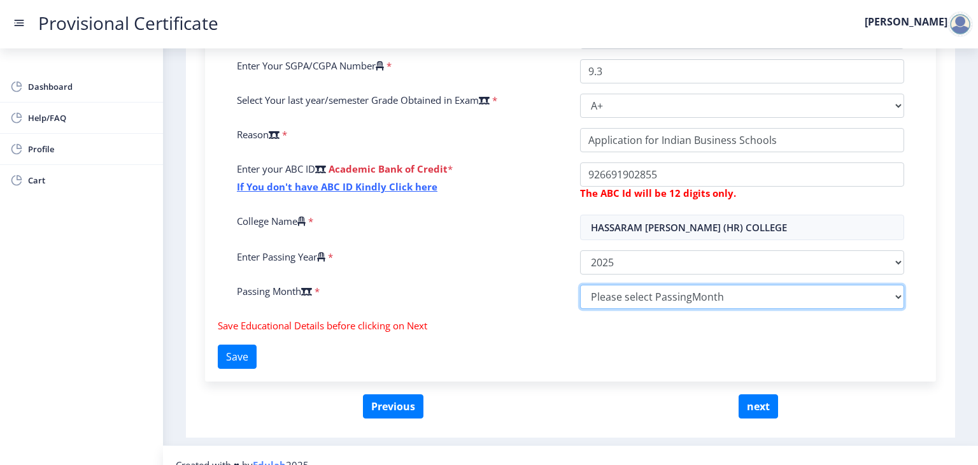
click at [598, 291] on select "Please select PassingMonth (01) January (02) February (03) March (04) April (05…" at bounding box center [742, 297] width 324 height 24
select select "May"
click at [580, 285] on select "Please select PassingMonth (01) January (02) February (03) March (04) April (05…" at bounding box center [742, 297] width 324 height 24
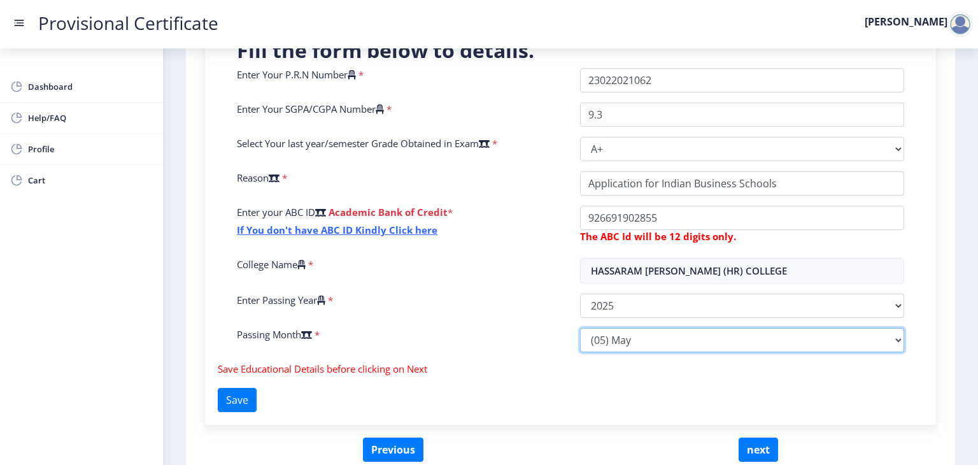
scroll to position [377, 0]
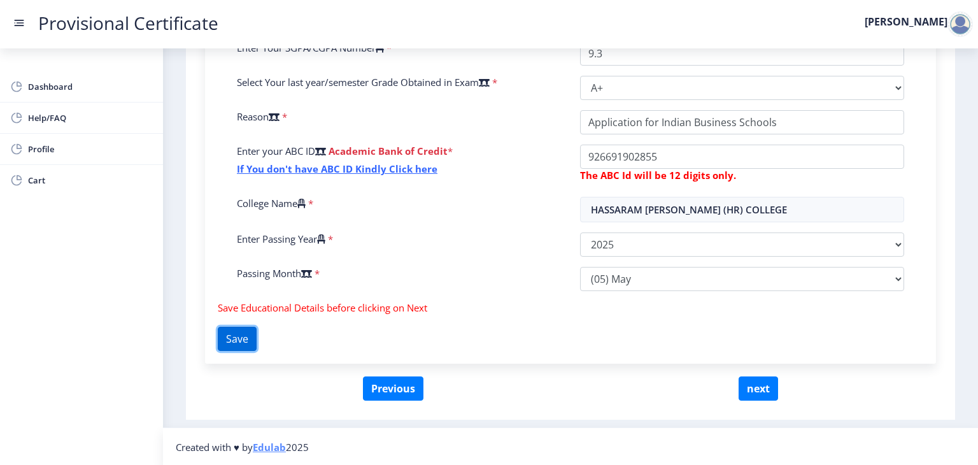
click at [257, 337] on button "Save" at bounding box center [237, 339] width 39 height 24
click at [751, 390] on button "next" at bounding box center [758, 388] width 39 height 24
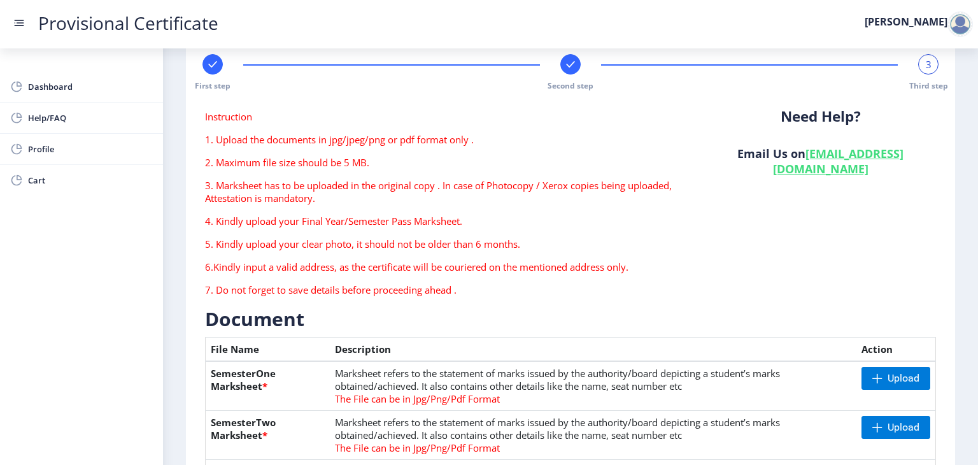
scroll to position [23, 0]
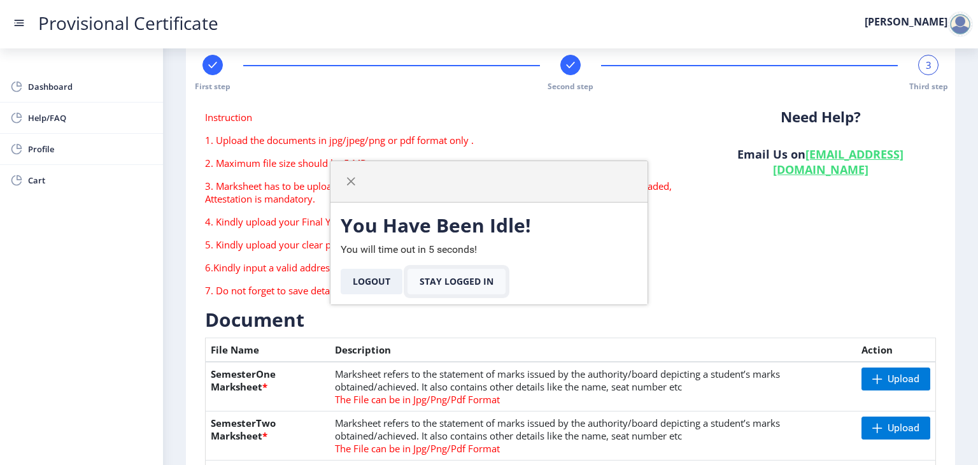
click at [444, 284] on button "Stay Logged In" at bounding box center [456, 281] width 98 height 25
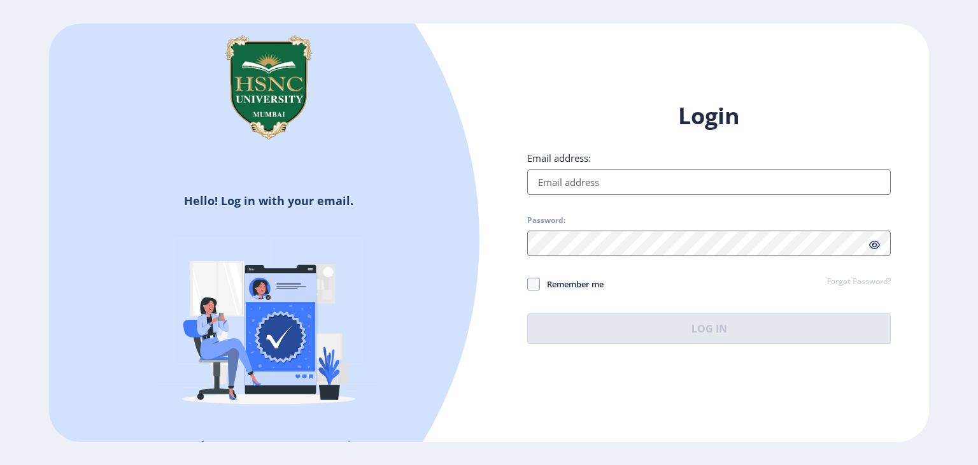
click at [584, 176] on input "Email address:" at bounding box center [709, 181] width 364 height 25
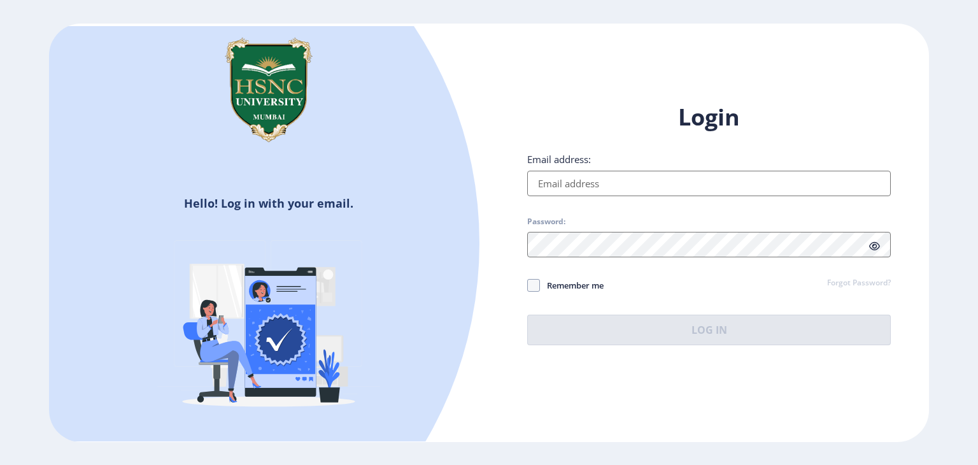
click at [879, 250] on span at bounding box center [874, 245] width 11 height 13
click at [675, 178] on input "Email address:" at bounding box center [709, 183] width 364 height 25
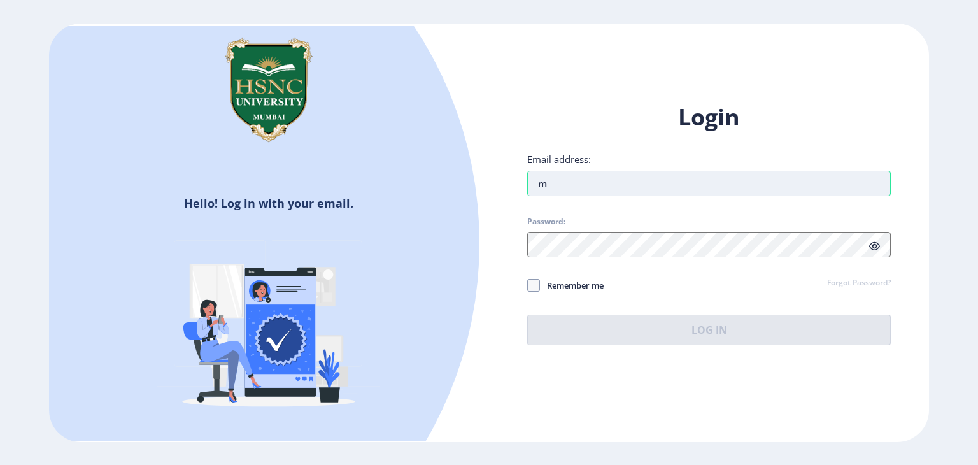
type input "[EMAIL_ADDRESS][DOMAIN_NAME]"
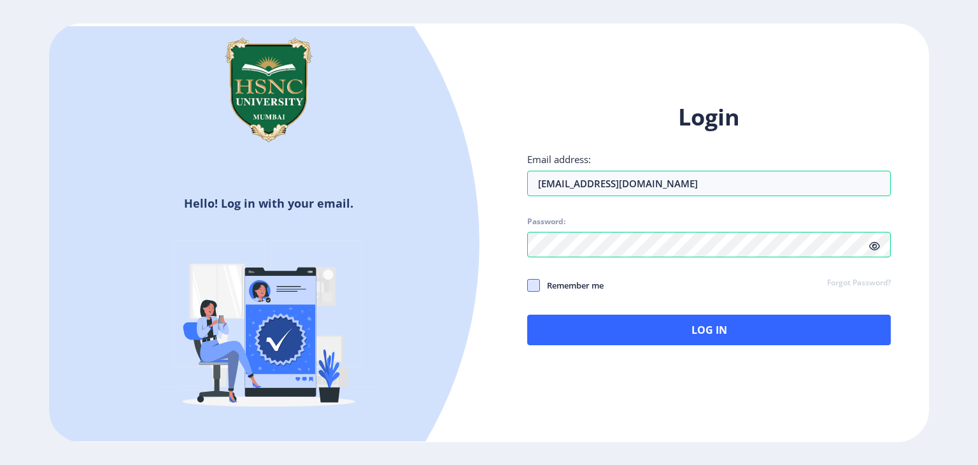
click at [534, 283] on span at bounding box center [533, 285] width 13 height 13
click at [528, 285] on input "Remember me" at bounding box center [527, 285] width 1 height 1
checkbox input "true"
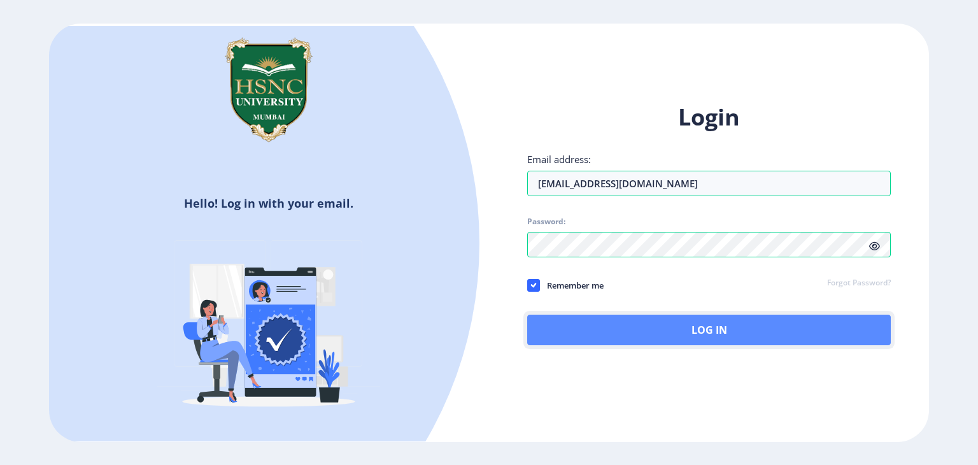
click at [565, 323] on button "Log In" at bounding box center [709, 330] width 364 height 31
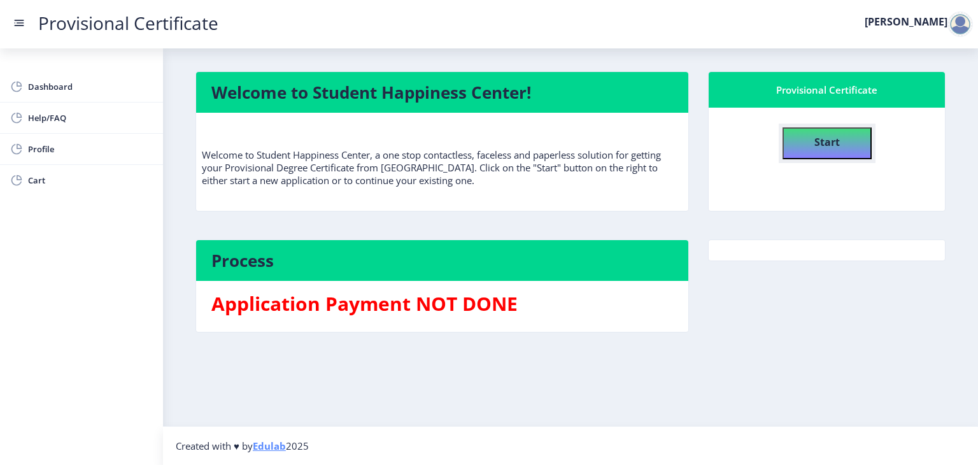
click at [848, 145] on button "Start" at bounding box center [826, 143] width 89 height 32
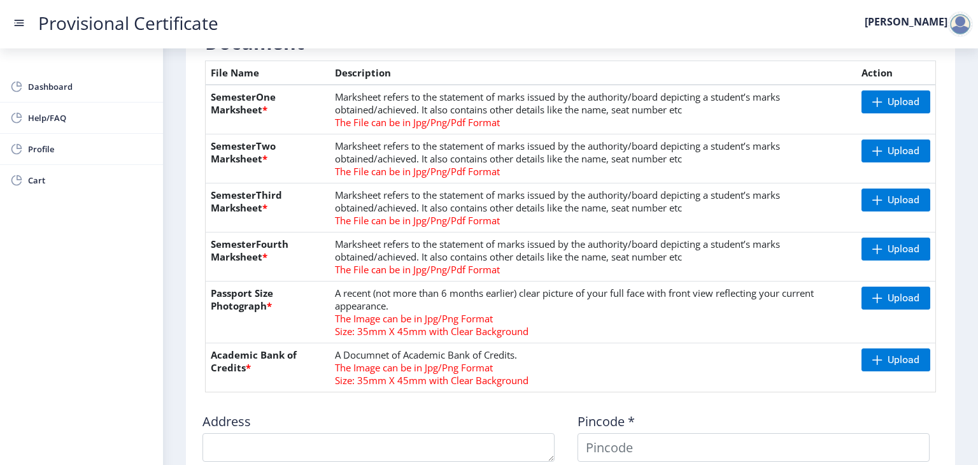
scroll to position [301, 0]
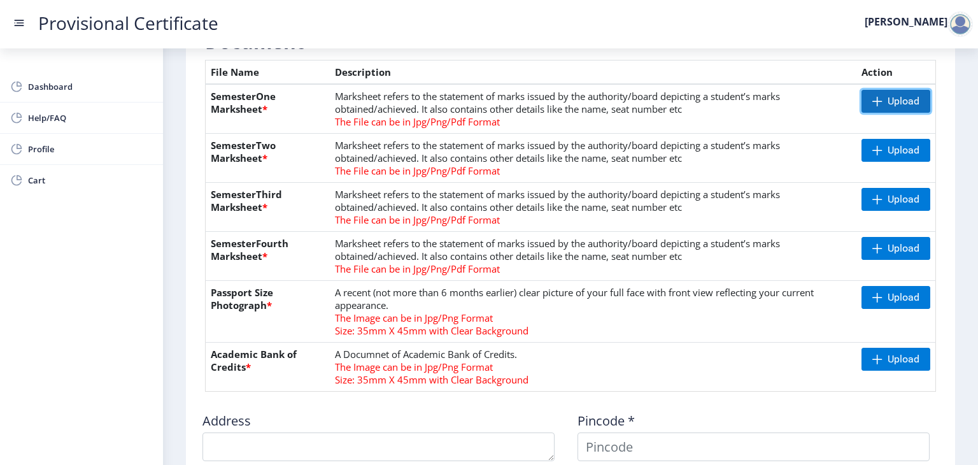
click at [889, 97] on span "Upload" at bounding box center [904, 101] width 32 height 13
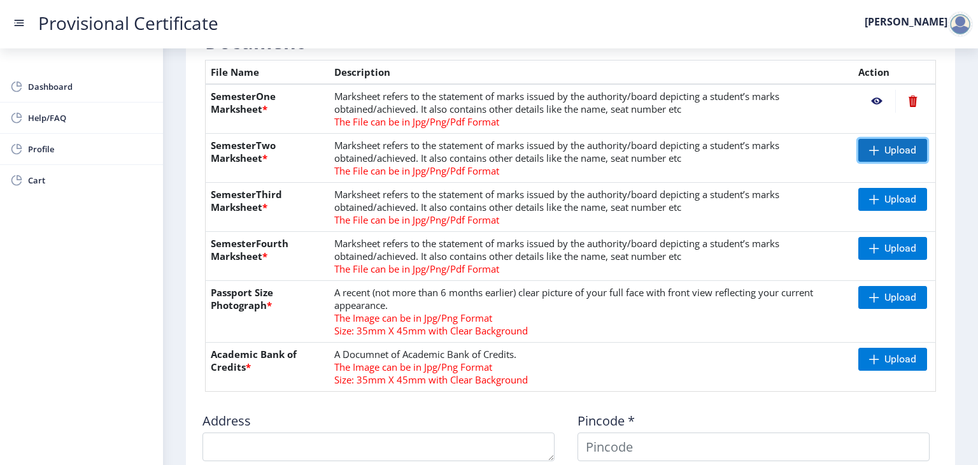
click at [868, 141] on span "Upload" at bounding box center [892, 150] width 69 height 23
click at [879, 188] on span "Upload" at bounding box center [892, 199] width 69 height 23
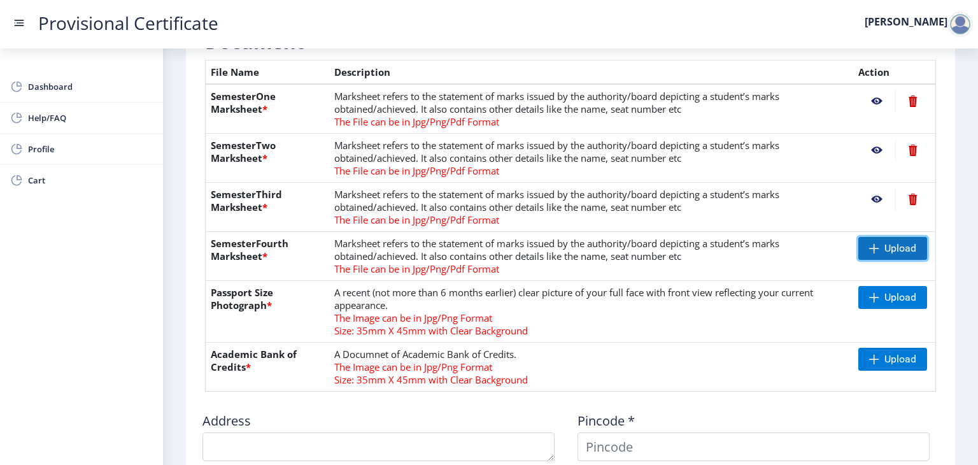
click at [903, 253] on span "Upload" at bounding box center [900, 248] width 32 height 13
click at [913, 302] on span "Upload" at bounding box center [900, 297] width 32 height 13
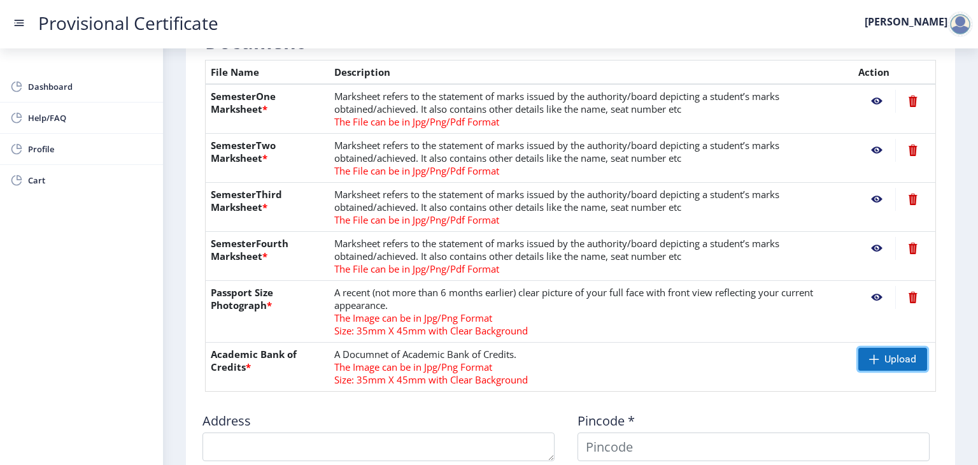
click at [858, 359] on span "Upload" at bounding box center [892, 359] width 69 height 23
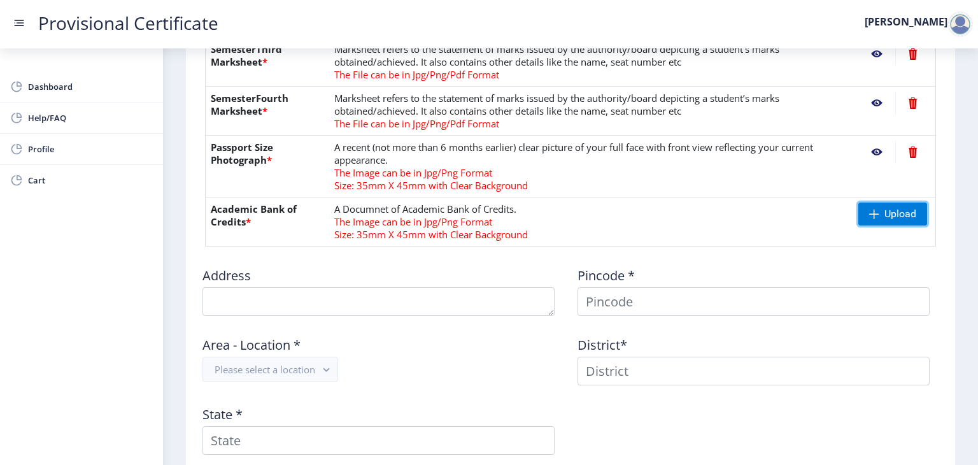
scroll to position [445, 0]
click at [888, 204] on span "Upload" at bounding box center [892, 214] width 69 height 23
click at [247, 220] on span "*" at bounding box center [248, 222] width 5 height 13
click at [873, 220] on span "Upload" at bounding box center [892, 214] width 69 height 23
click at [868, 216] on nb-action at bounding box center [876, 214] width 37 height 23
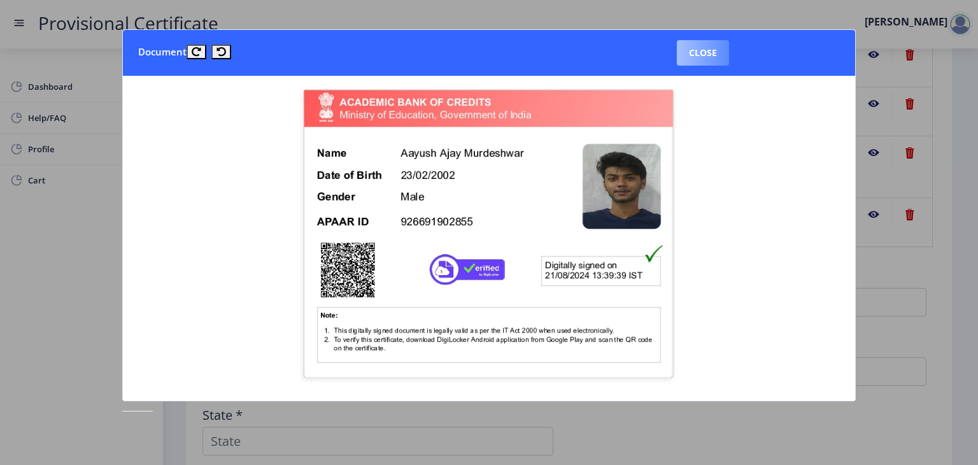
click at [714, 44] on button "Close" at bounding box center [703, 52] width 52 height 25
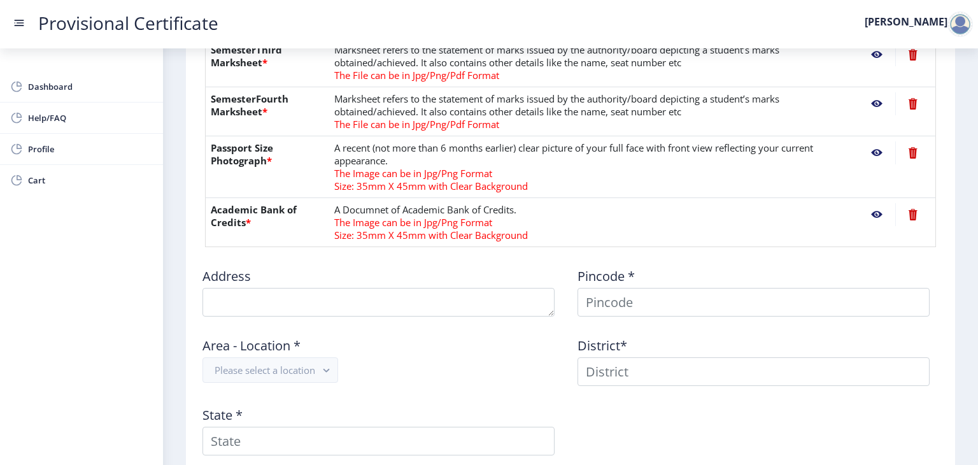
click at [874, 149] on nb-action at bounding box center [876, 152] width 37 height 23
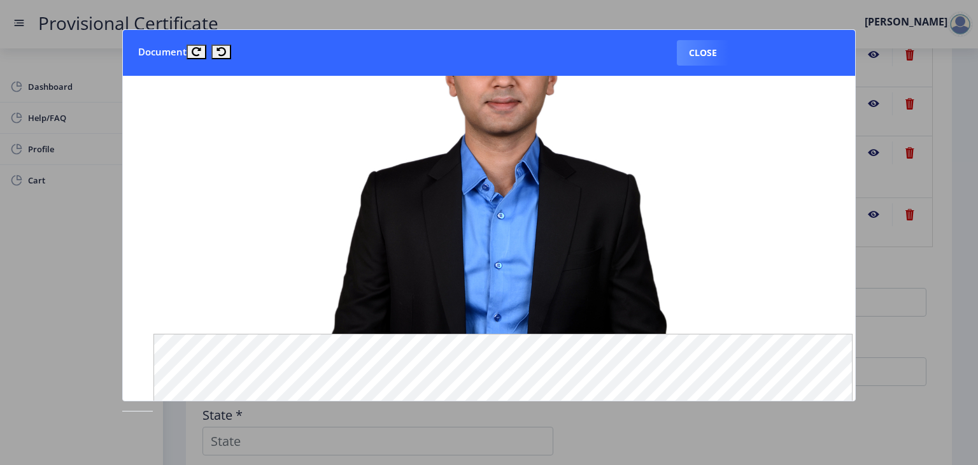
scroll to position [0, 0]
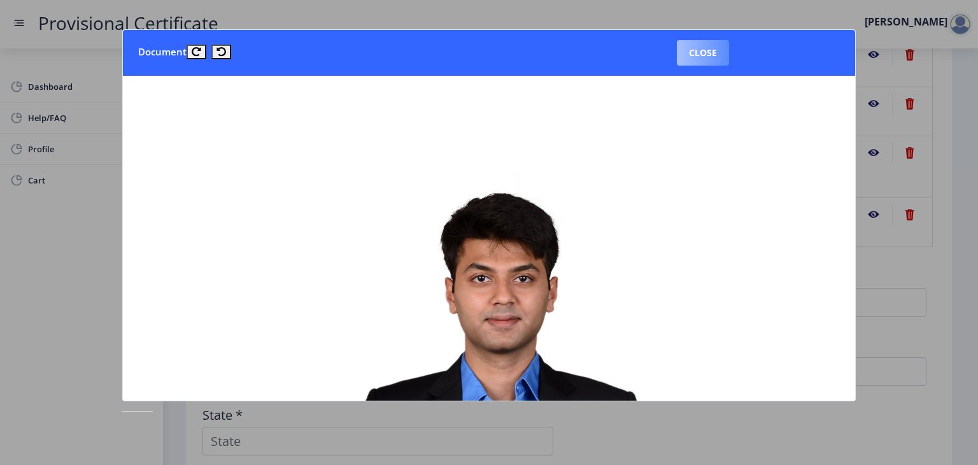
click at [704, 52] on button "Close" at bounding box center [703, 52] width 52 height 25
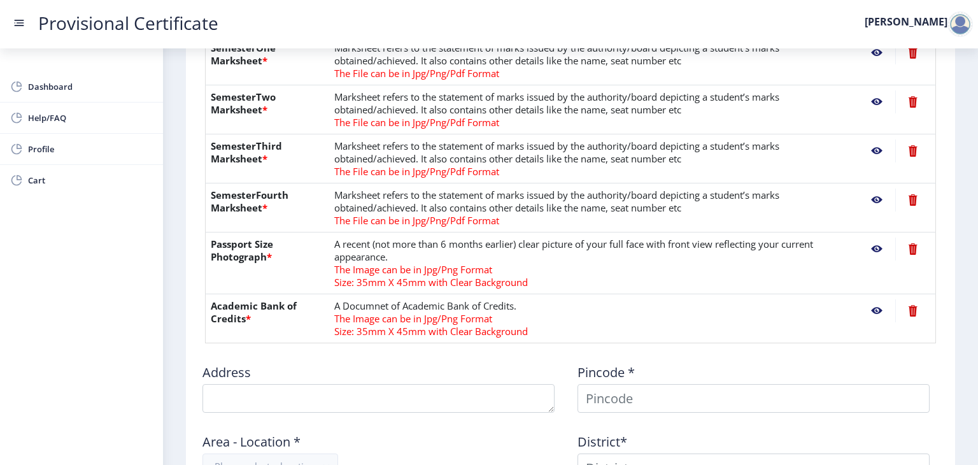
scroll to position [348, 0]
click at [873, 202] on nb-action at bounding box center [876, 200] width 37 height 23
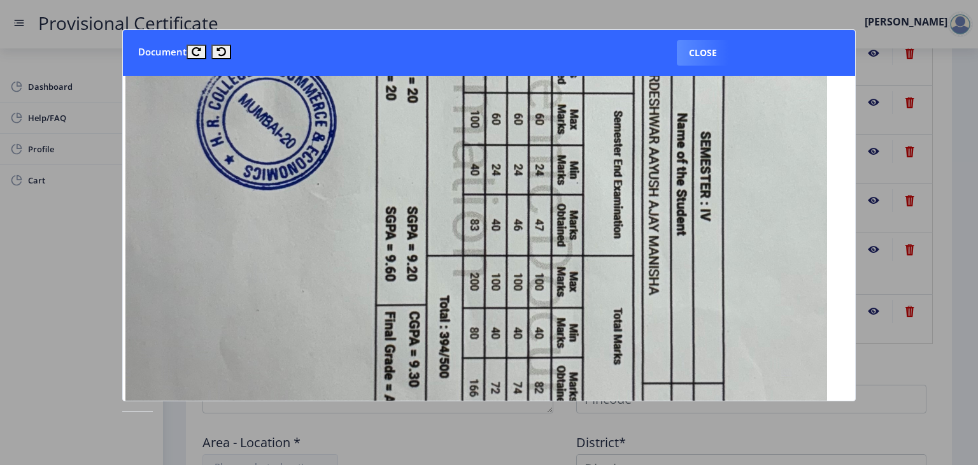
scroll to position [548, 15]
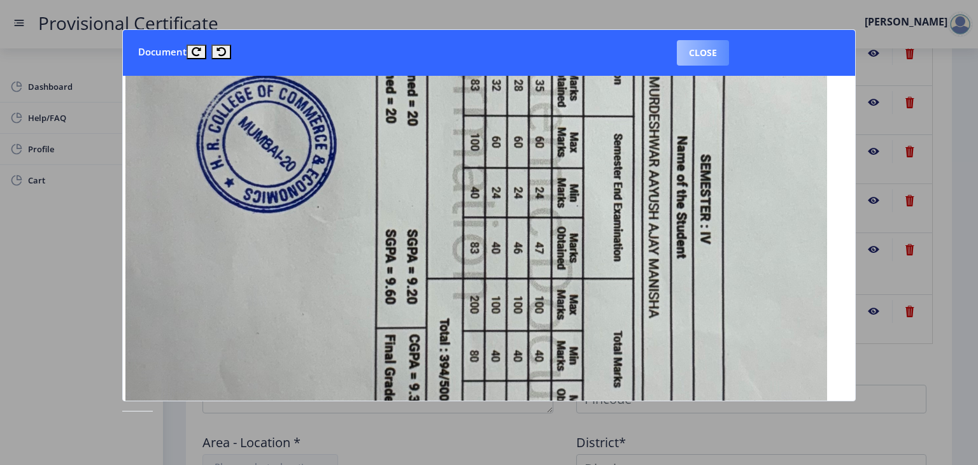
click at [703, 54] on button "Close" at bounding box center [703, 52] width 52 height 25
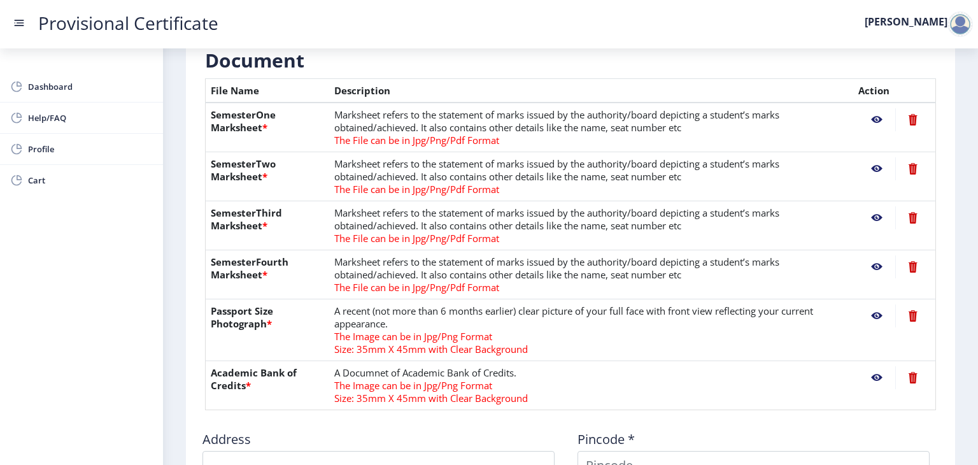
scroll to position [280, 0]
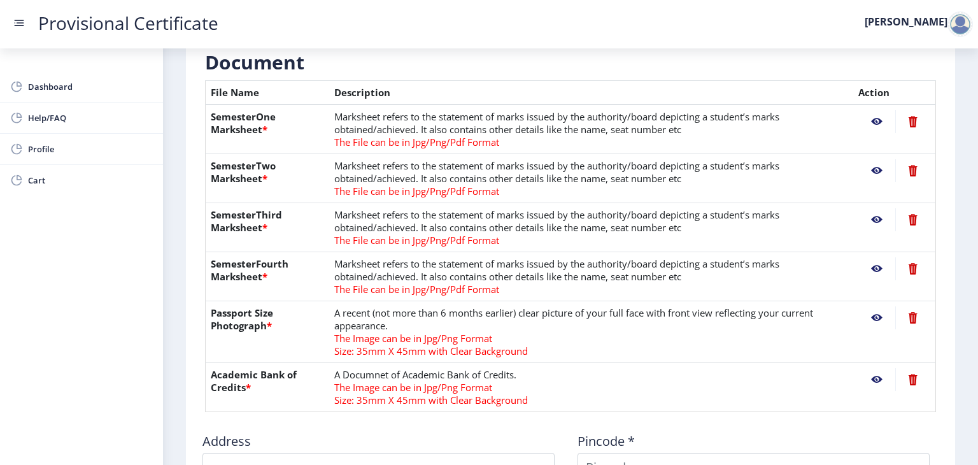
click at [870, 216] on nb-action at bounding box center [876, 219] width 37 height 23
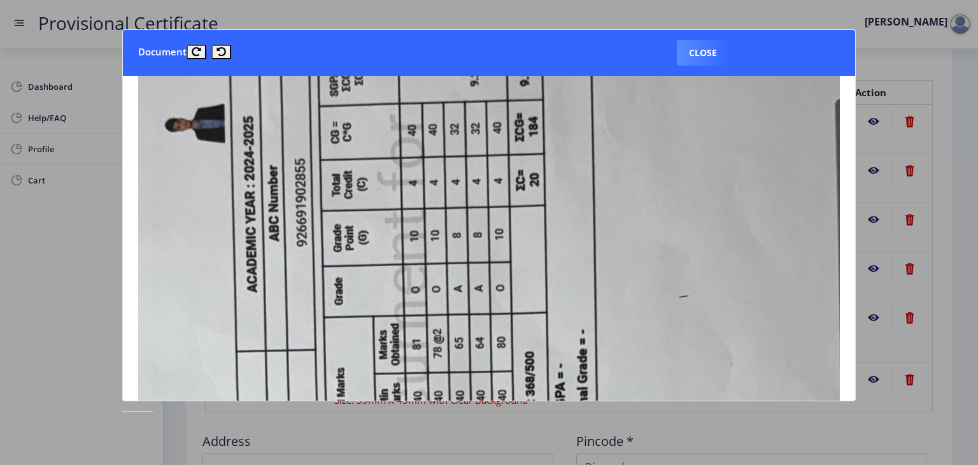
scroll to position [0, 0]
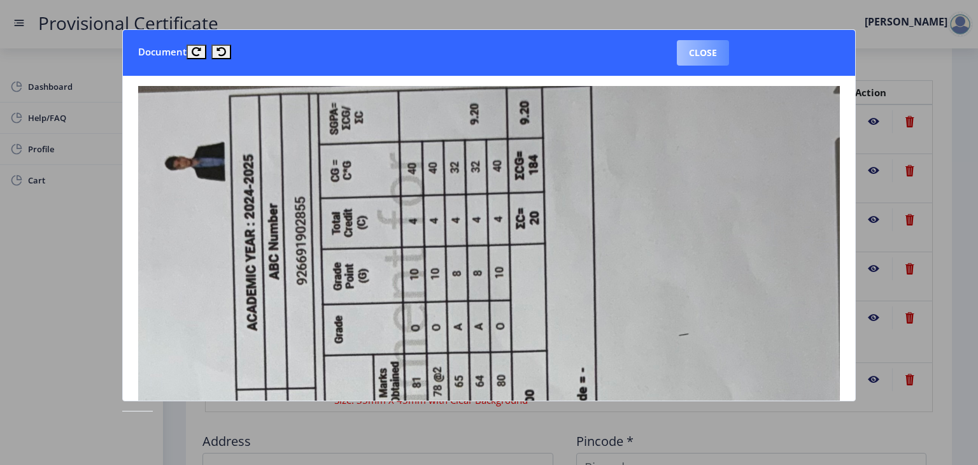
click at [705, 52] on button "Close" at bounding box center [703, 52] width 52 height 25
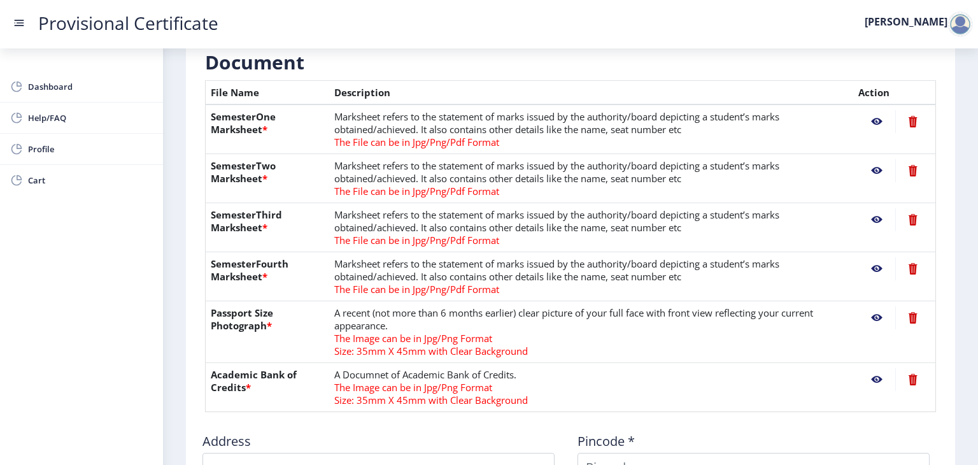
click at [875, 169] on nb-action at bounding box center [876, 170] width 37 height 23
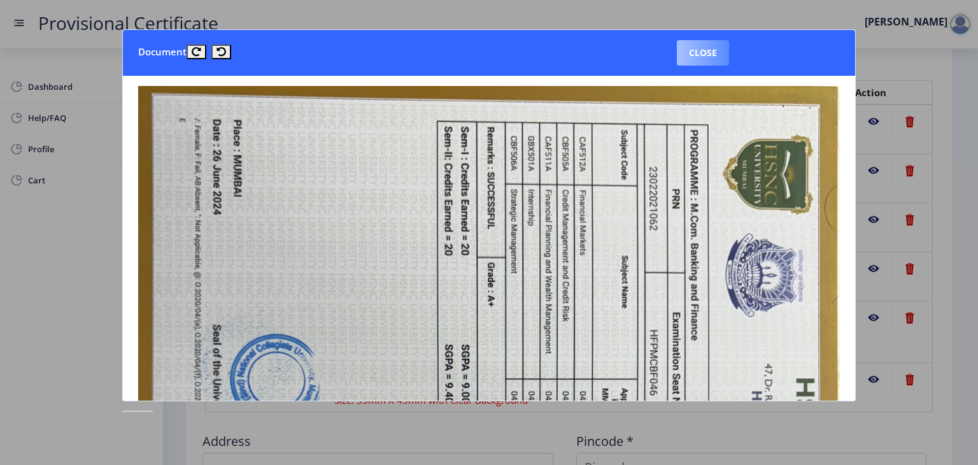
click at [725, 57] on button "Close" at bounding box center [703, 52] width 52 height 25
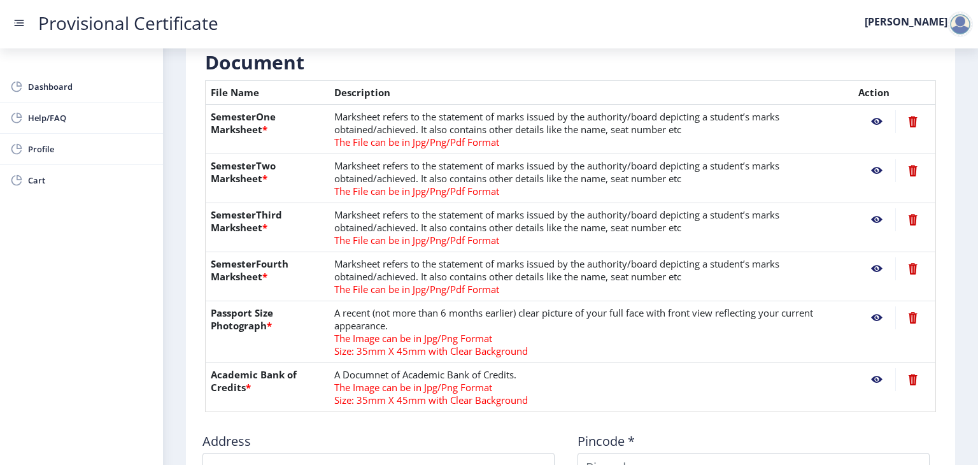
click at [870, 123] on nb-action at bounding box center [876, 121] width 37 height 23
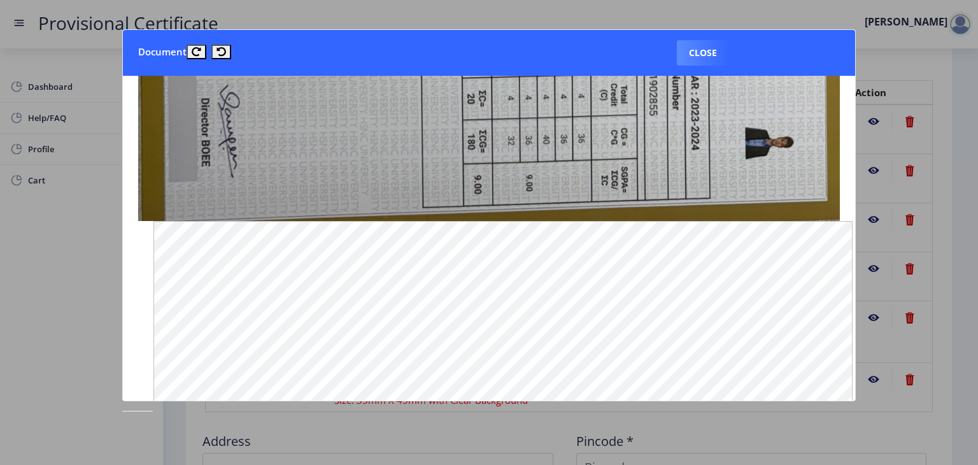
scroll to position [824, 0]
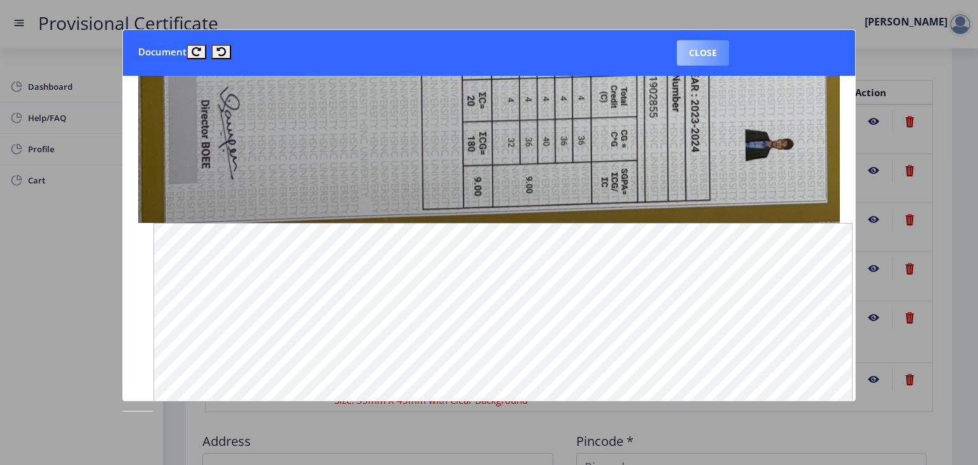
click at [700, 55] on button "Close" at bounding box center [703, 52] width 52 height 25
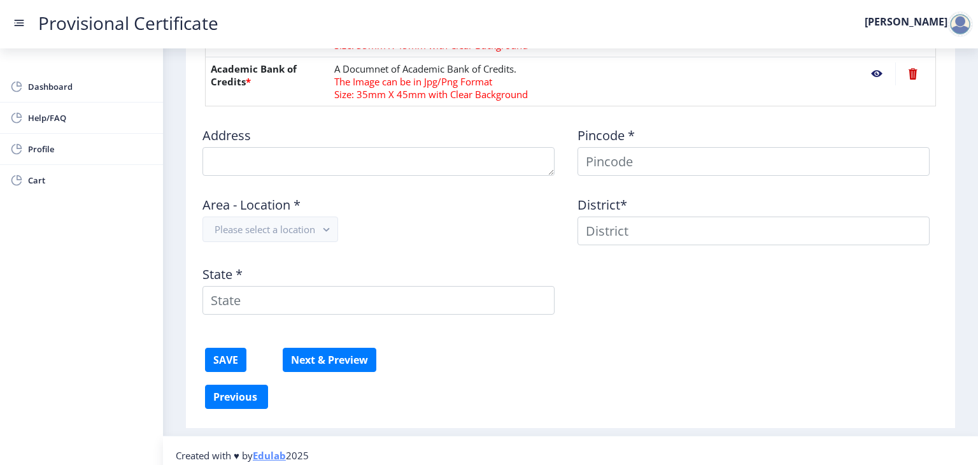
scroll to position [593, 0]
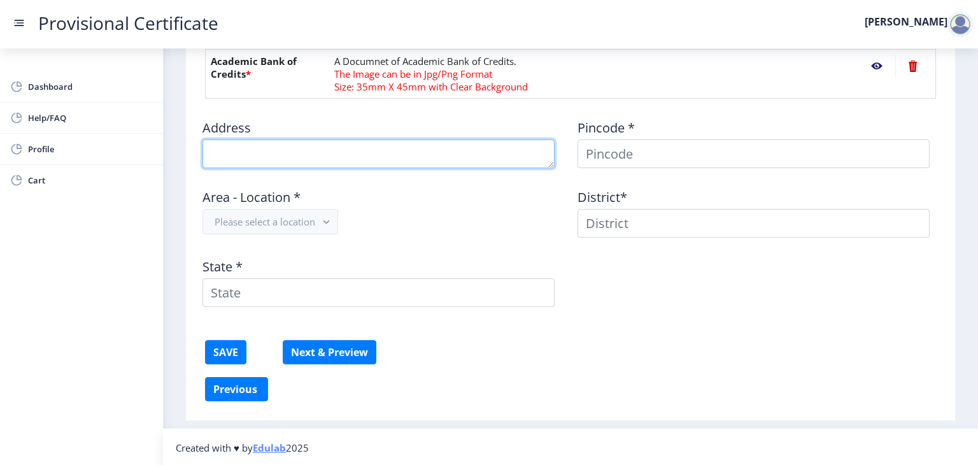
click at [416, 141] on textarea at bounding box center [378, 153] width 352 height 29
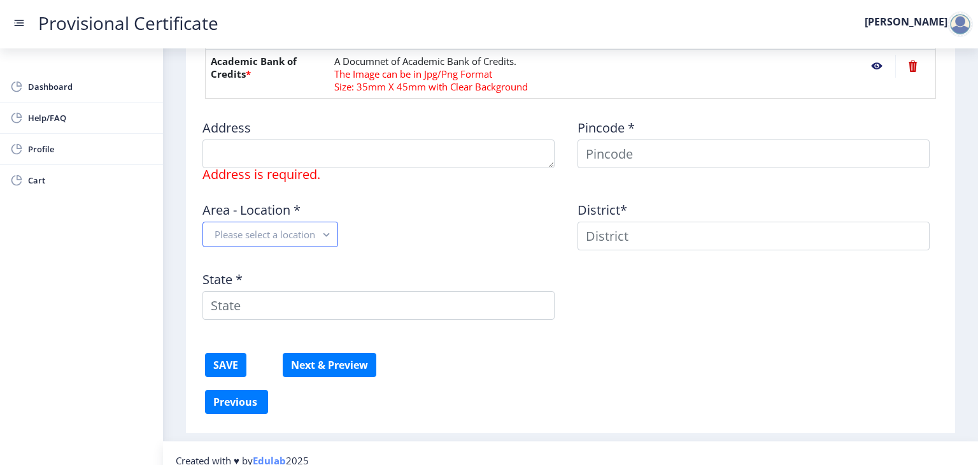
click at [241, 219] on div "Area - Location * Please select a location" at bounding box center [382, 220] width 375 height 59
click at [241, 227] on button "Please select a location" at bounding box center [270, 234] width 136 height 25
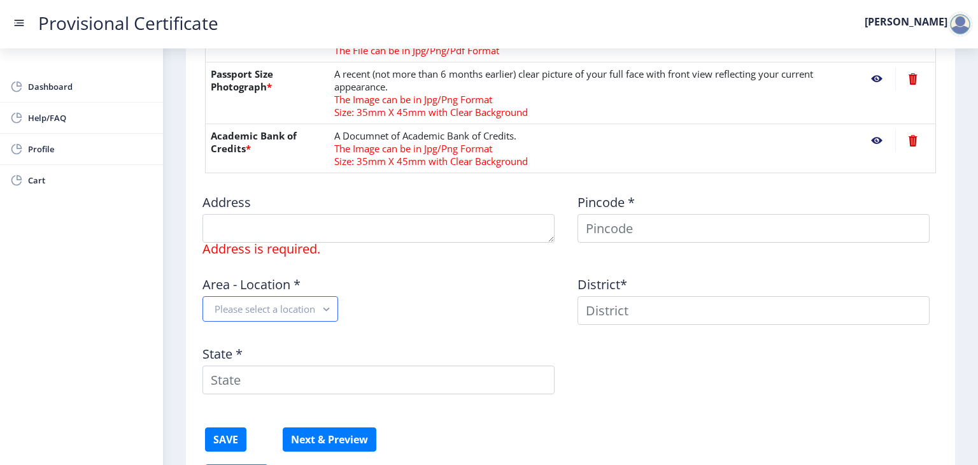
scroll to position [520, 0]
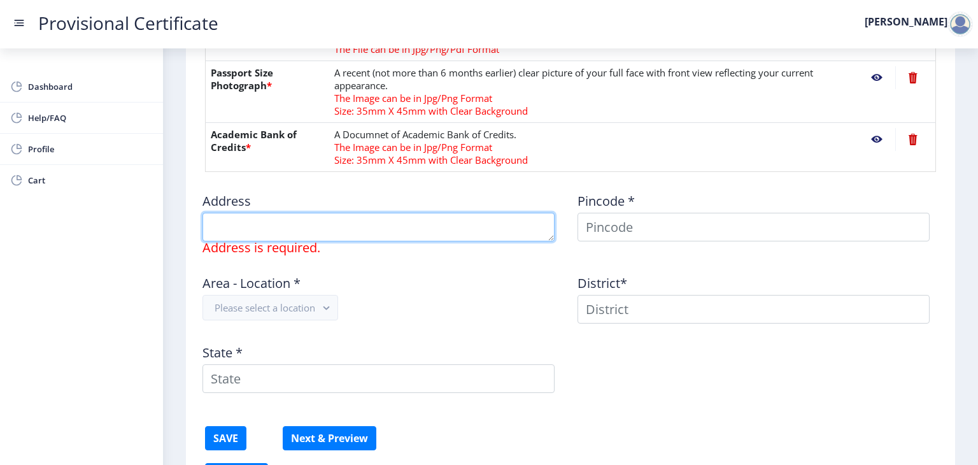
click at [374, 222] on textarea at bounding box center [378, 227] width 352 height 29
type textarea "15/A 2nd Floor Purshottam Building Trbihuvan Road"
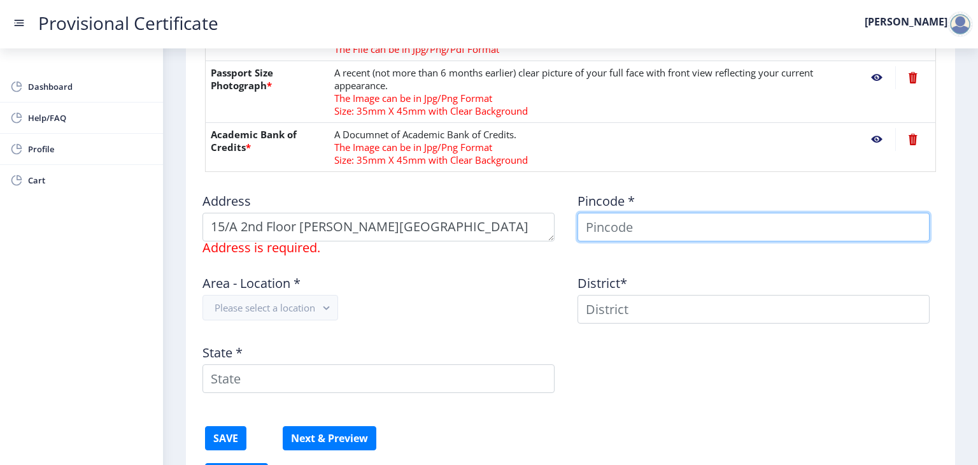
type input "[PERSON_NAME]"
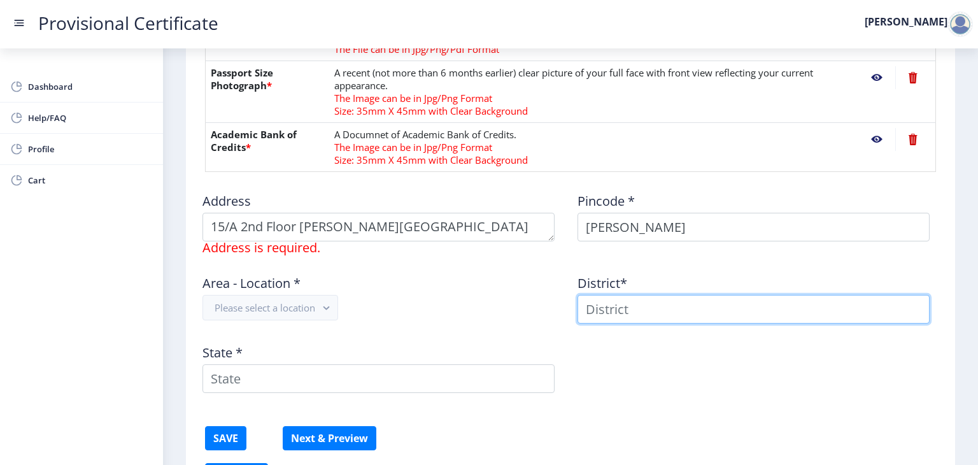
type input "[PERSON_NAME]"
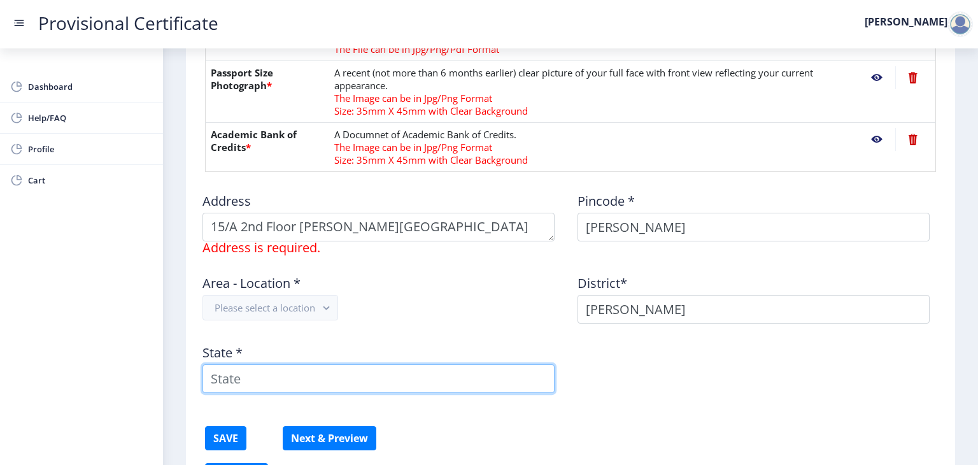
type input "Maharashtra"
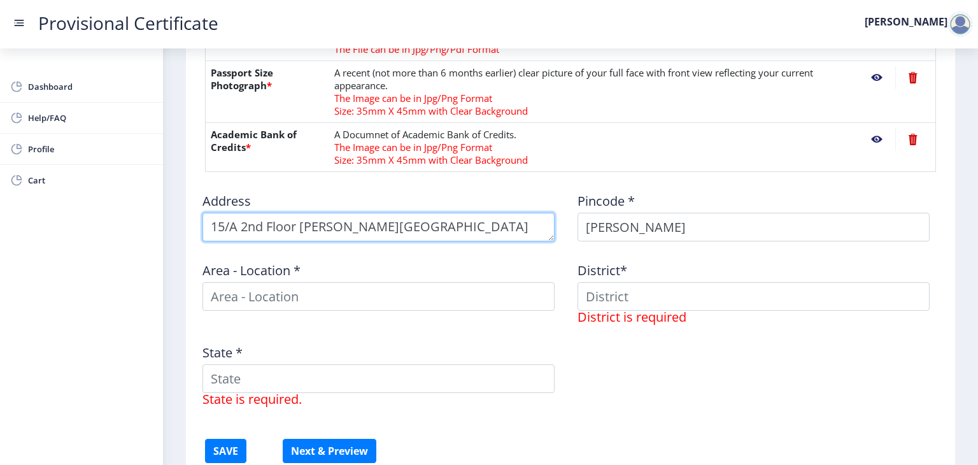
click at [319, 227] on textarea at bounding box center [378, 227] width 352 height 29
click at [459, 225] on textarea at bounding box center [378, 227] width 352 height 29
click at [530, 224] on textarea at bounding box center [378, 227] width 352 height 29
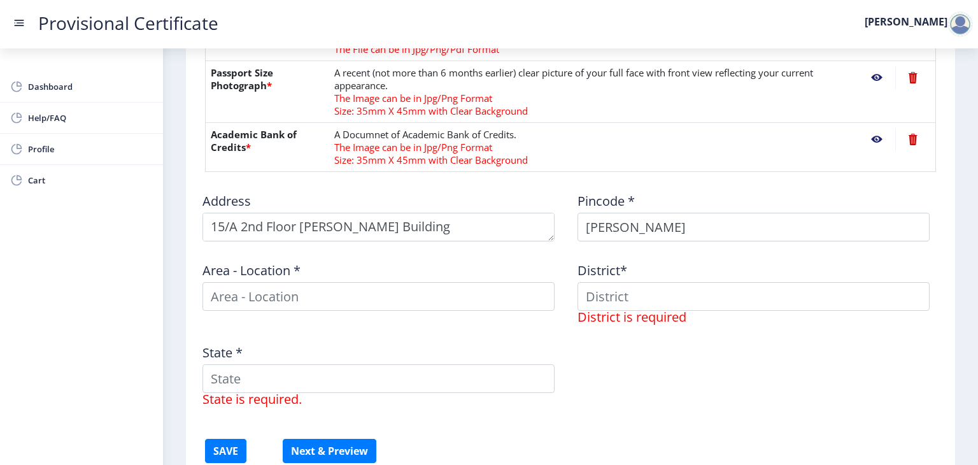
click at [502, 261] on div "Area - Location *" at bounding box center [382, 287] width 375 height 72
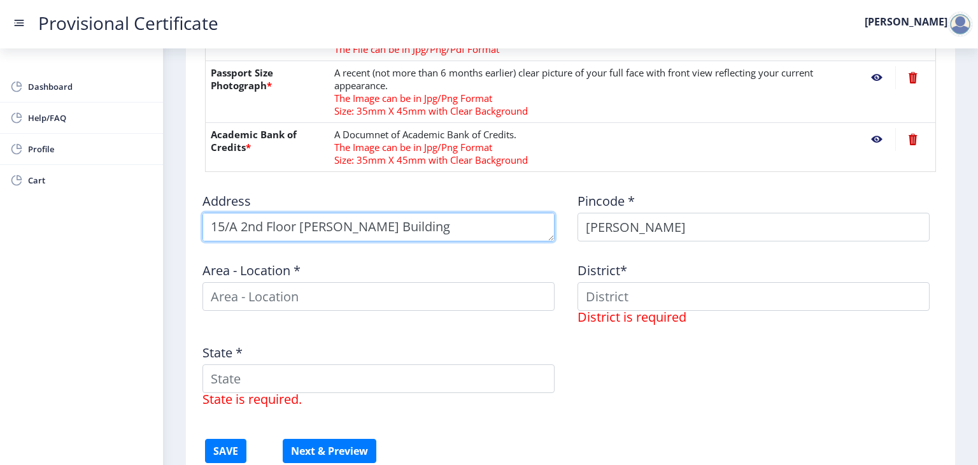
click at [430, 227] on textarea at bounding box center [378, 227] width 352 height 29
click at [536, 228] on textarea at bounding box center [378, 227] width 352 height 29
type textarea "15/A 2nd Floor Purushottam Building, Tribhuvan Road,"
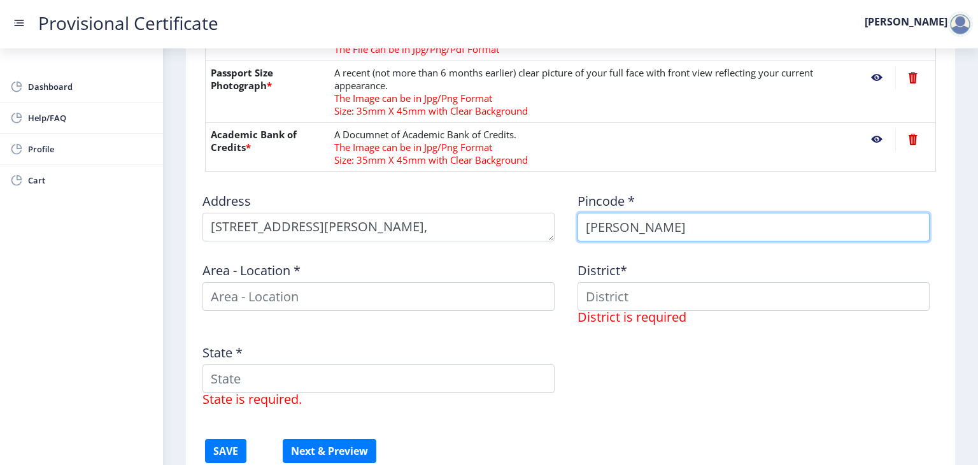
click at [630, 234] on input "[PERSON_NAME]" at bounding box center [753, 227] width 352 height 29
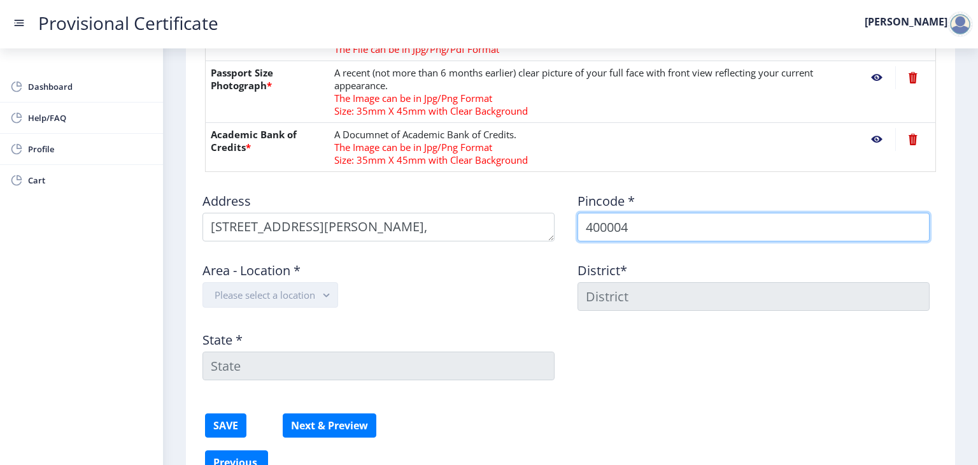
type input "400004"
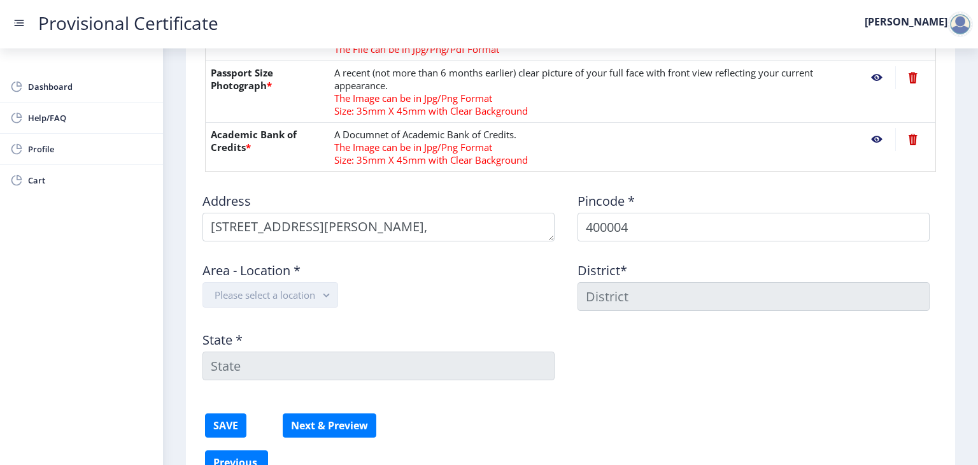
click at [318, 287] on button "Please select a location" at bounding box center [270, 294] width 136 height 25
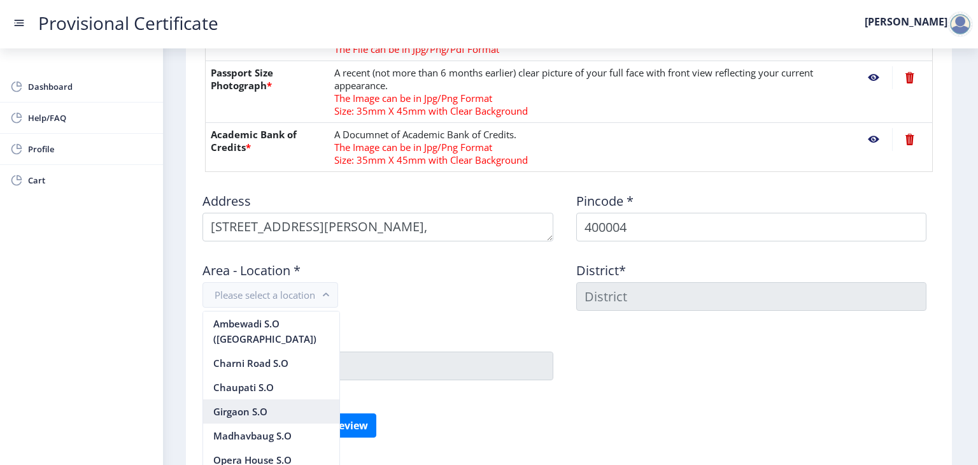
click at [264, 399] on nb-option "Girgaon S.O" at bounding box center [271, 411] width 136 height 24
type input "MUMBAI"
type input "Maharashtra"
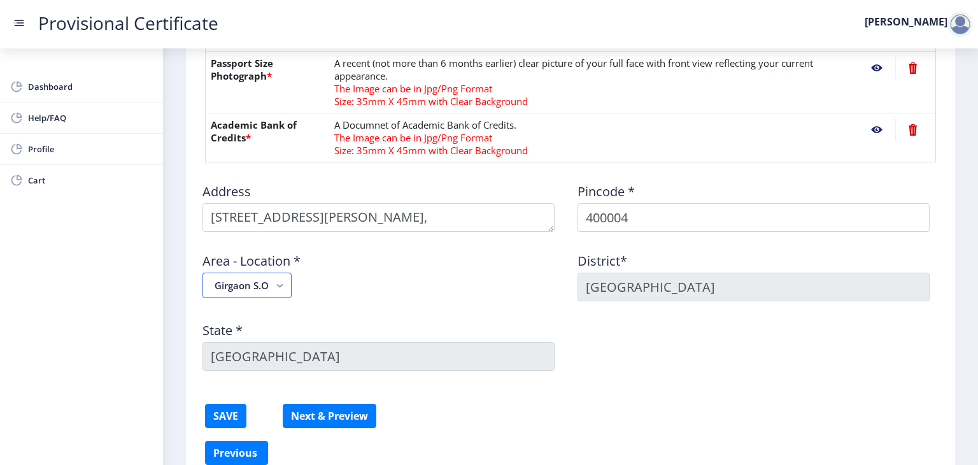
scroll to position [527, 0]
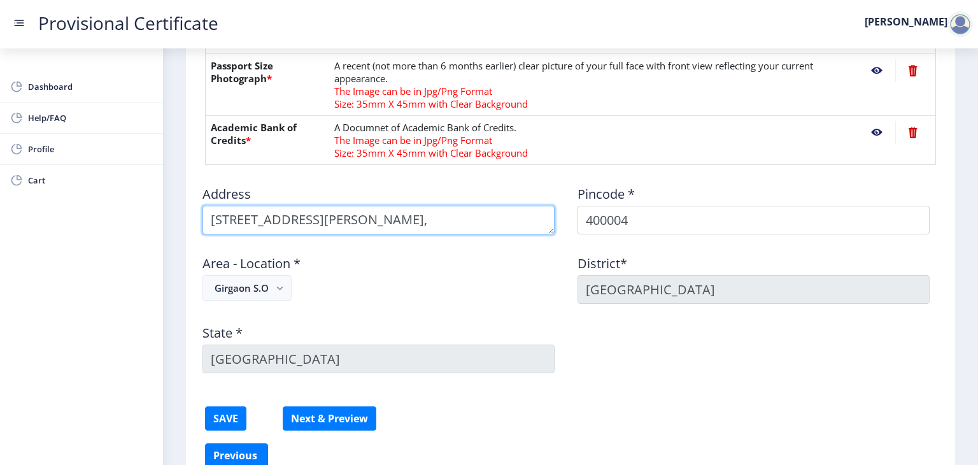
click at [537, 213] on textarea at bounding box center [378, 220] width 352 height 29
click at [244, 223] on textarea at bounding box center [378, 220] width 352 height 29
click at [328, 225] on textarea at bounding box center [378, 220] width 352 height 29
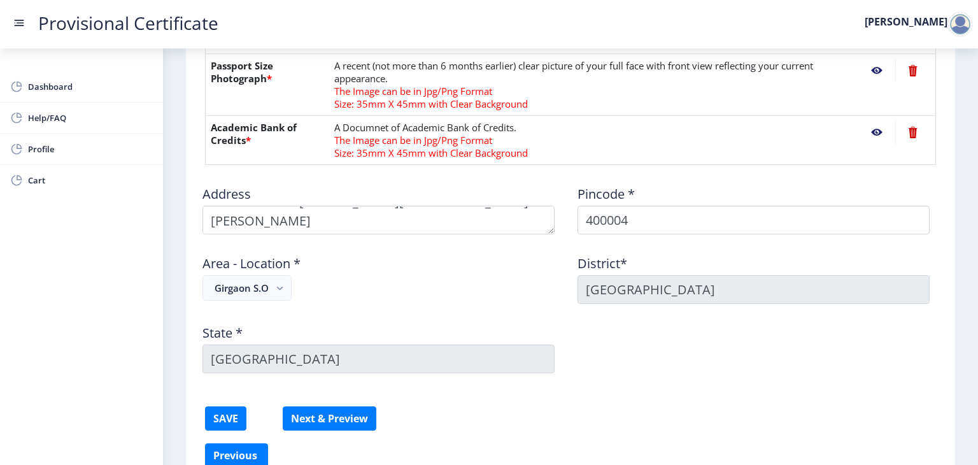
click at [433, 288] on div "Area - Location * Girgaon S.O" at bounding box center [382, 273] width 375 height 59
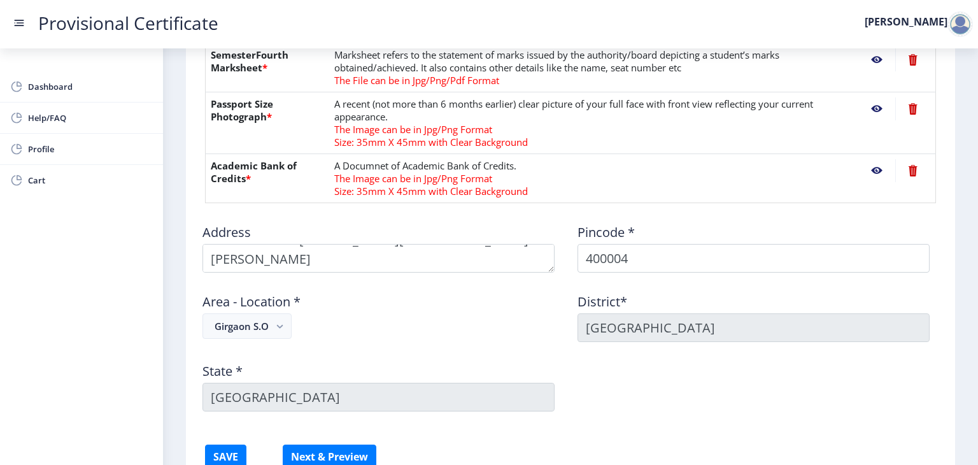
scroll to position [0, 0]
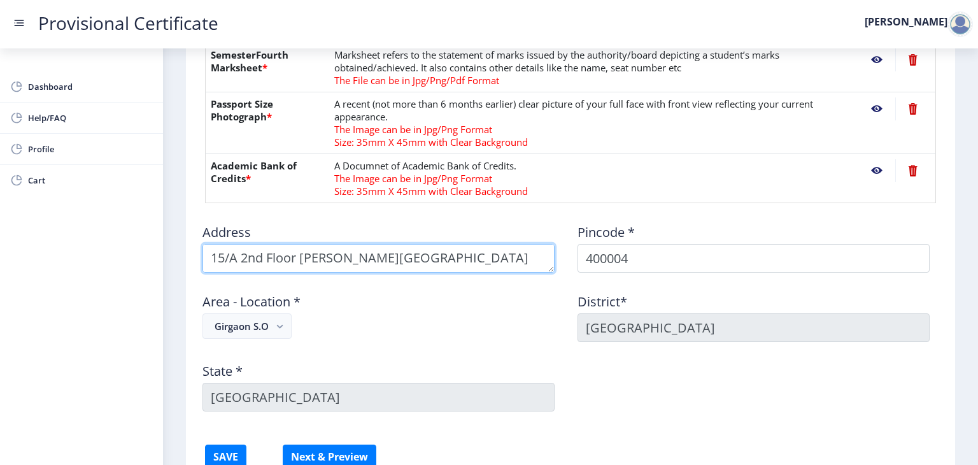
click at [237, 257] on textarea at bounding box center [378, 258] width 352 height 29
click at [435, 257] on textarea at bounding box center [378, 258] width 352 height 29
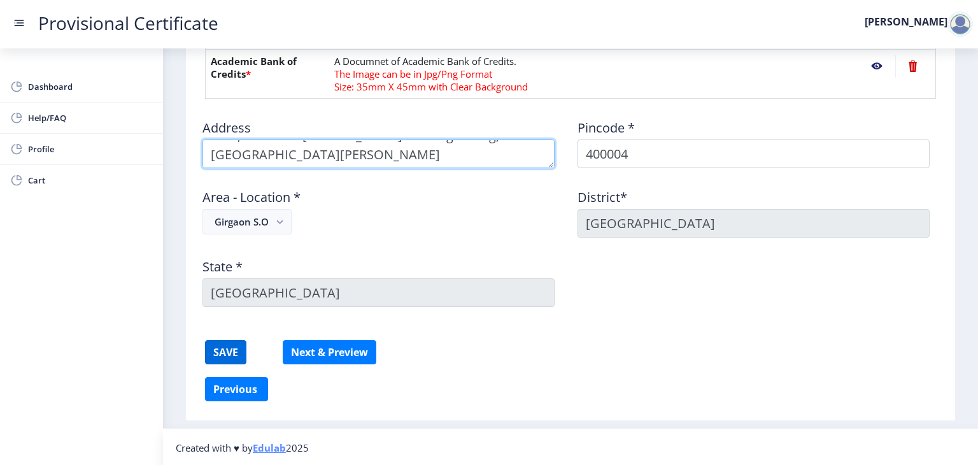
type textarea "15/A, 2nd Floor Purushottam Building A wing, Tribhuvan Road, Dreamland lane, Gr…"
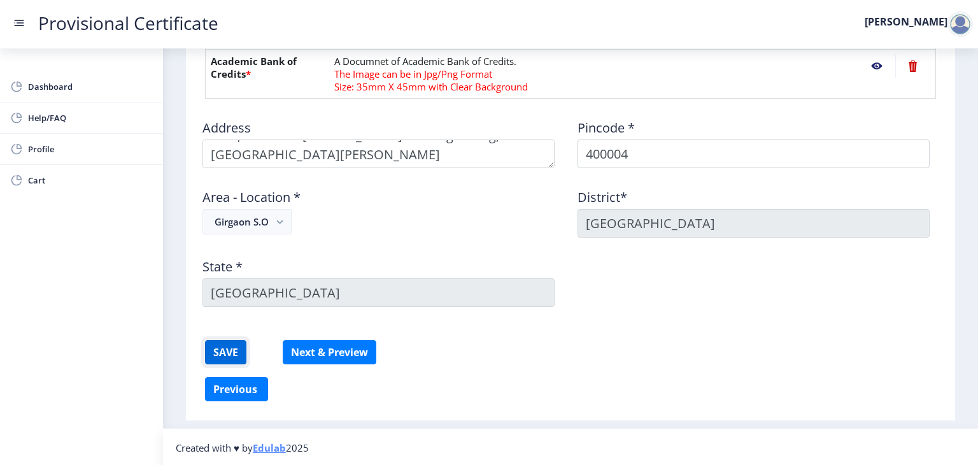
click at [239, 349] on button "SAVE" at bounding box center [225, 352] width 41 height 24
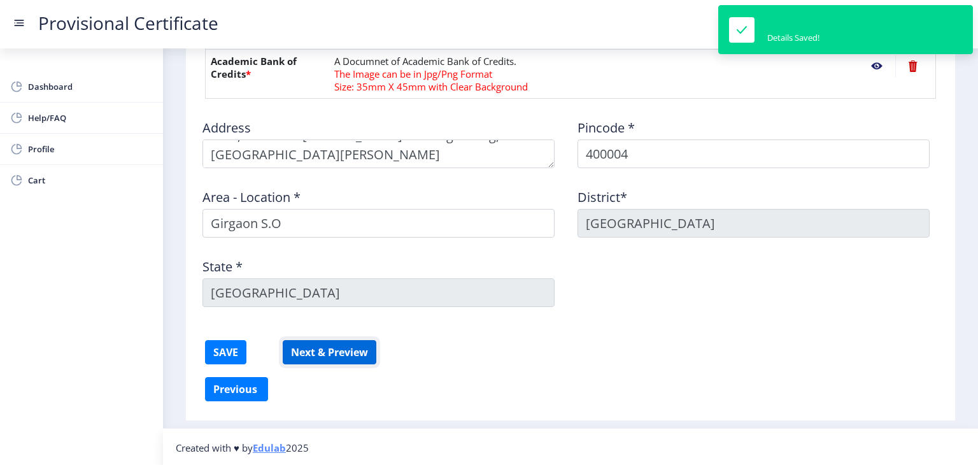
click at [351, 344] on button "Next & Preview" at bounding box center [330, 352] width 94 height 24
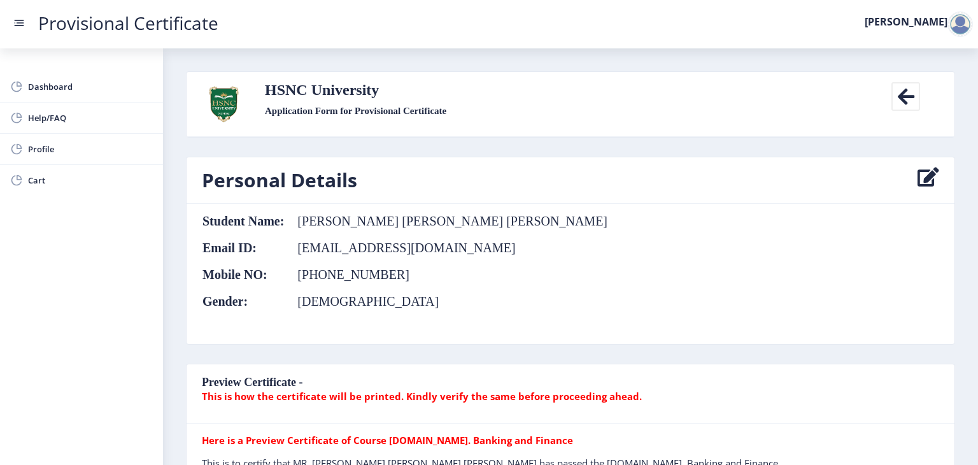
click at [931, 169] on icon at bounding box center [928, 179] width 22 height 25
select select "[DEMOGRAPHIC_DATA]"
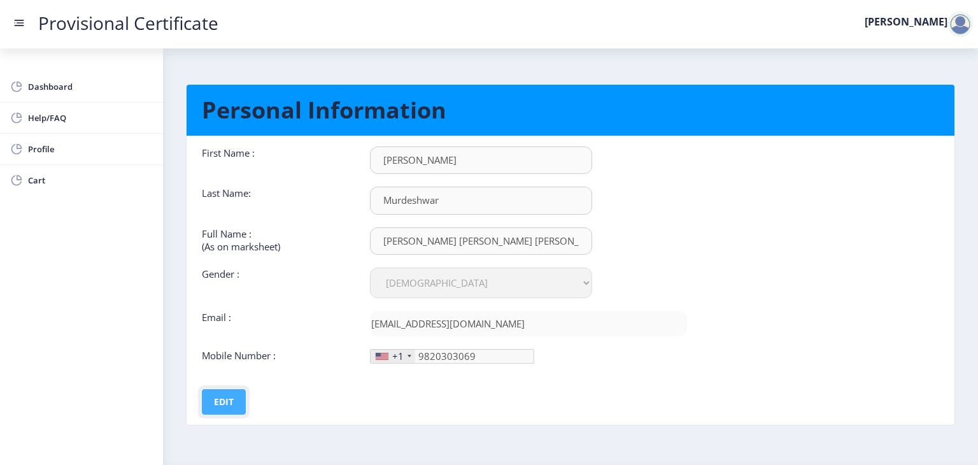
click at [235, 391] on button "Edit" at bounding box center [224, 401] width 44 height 25
click at [392, 174] on input "[PERSON_NAME] [PERSON_NAME] [PERSON_NAME]" at bounding box center [481, 159] width 222 height 27
type input "Murdeshwar Aayush Ajay Manisha"
click at [658, 239] on div "Murdeshwar Aayush Ajay Manisha" at bounding box center [528, 240] width 336 height 27
click at [403, 355] on div "+1" at bounding box center [393, 356] width 45 height 13
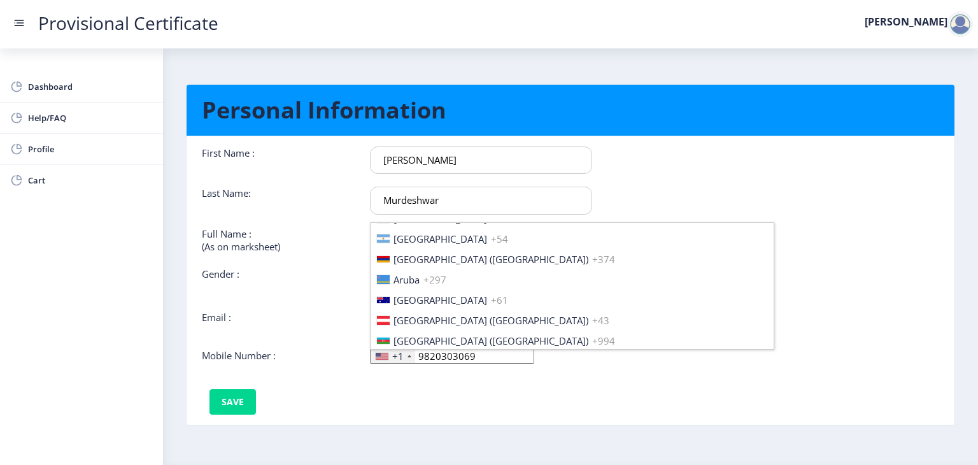
scroll to position [1949, 0]
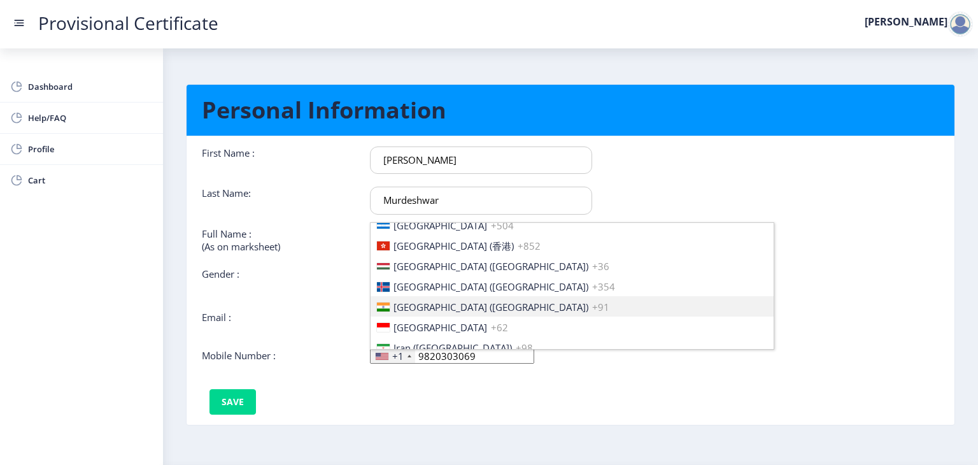
click at [431, 301] on span "[GEOGRAPHIC_DATA] ([GEOGRAPHIC_DATA])" at bounding box center [490, 307] width 195 height 13
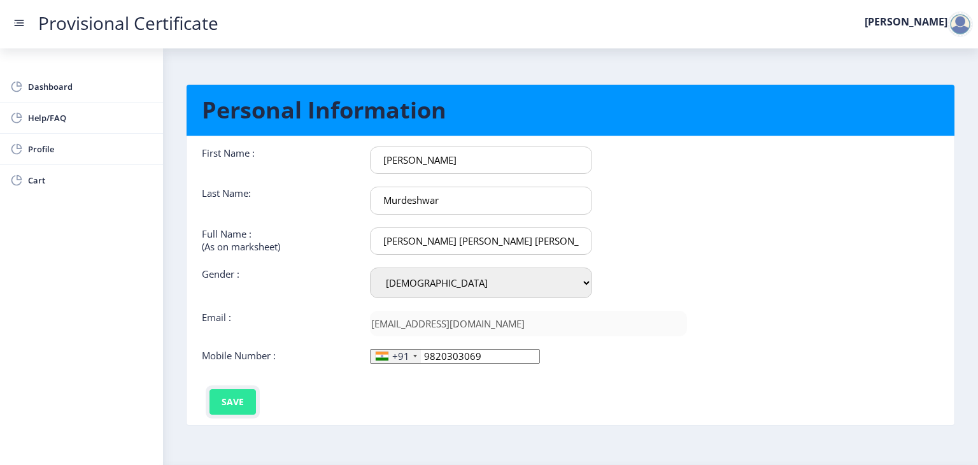
click at [241, 398] on button "Save" at bounding box center [232, 401] width 46 height 25
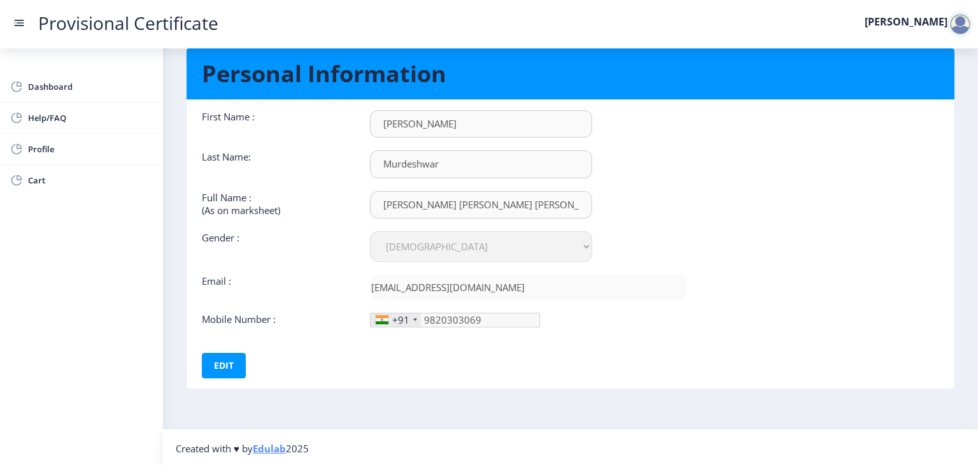
scroll to position [0, 0]
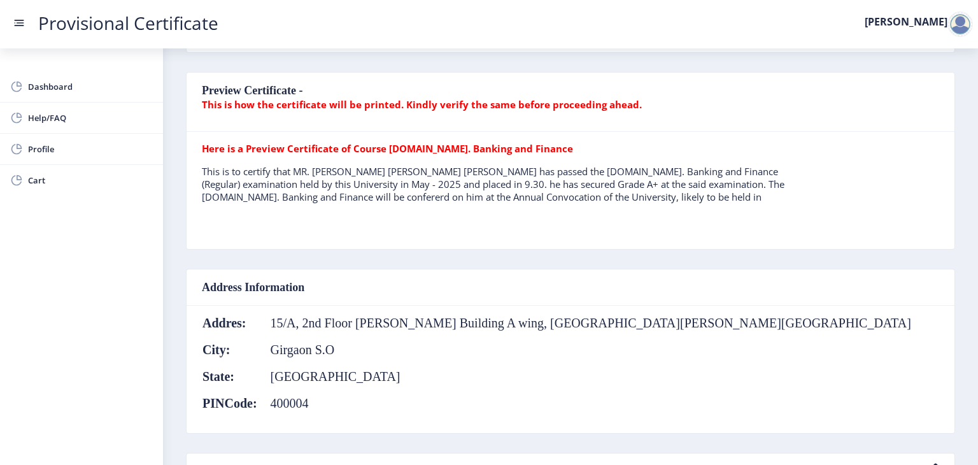
scroll to position [290, 0]
click at [33, 115] on span "Help/FAQ" at bounding box center [90, 117] width 125 height 15
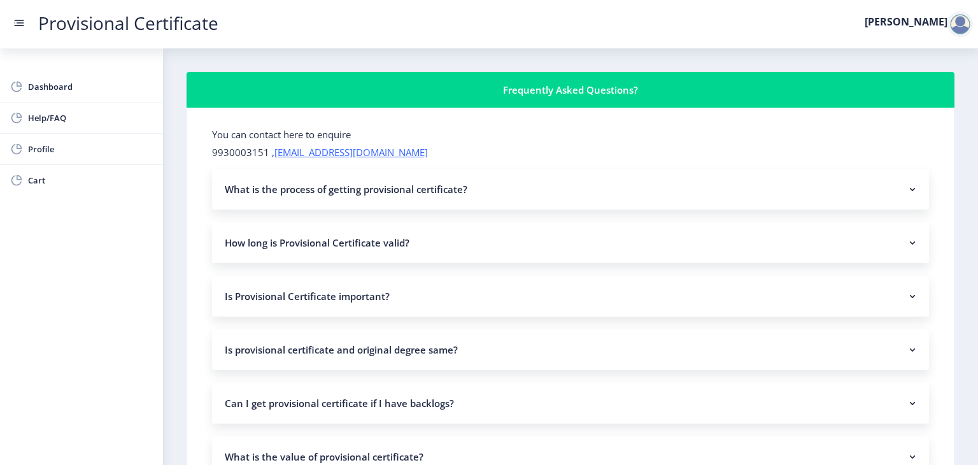
click at [303, 187] on nb-accordion-item-header "What is the process of getting provisional certificate?" at bounding box center [570, 189] width 717 height 41
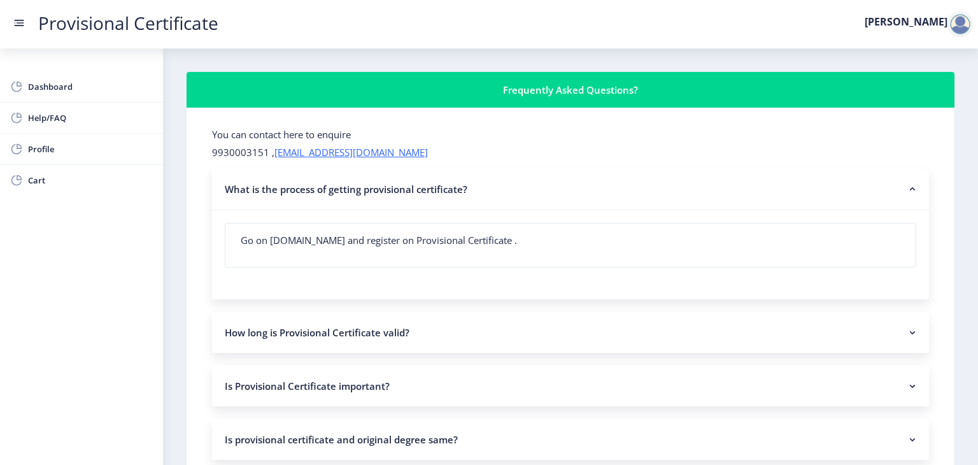
click at [303, 187] on nb-accordion-item-header "What is the process of getting provisional certificate?" at bounding box center [570, 189] width 717 height 41
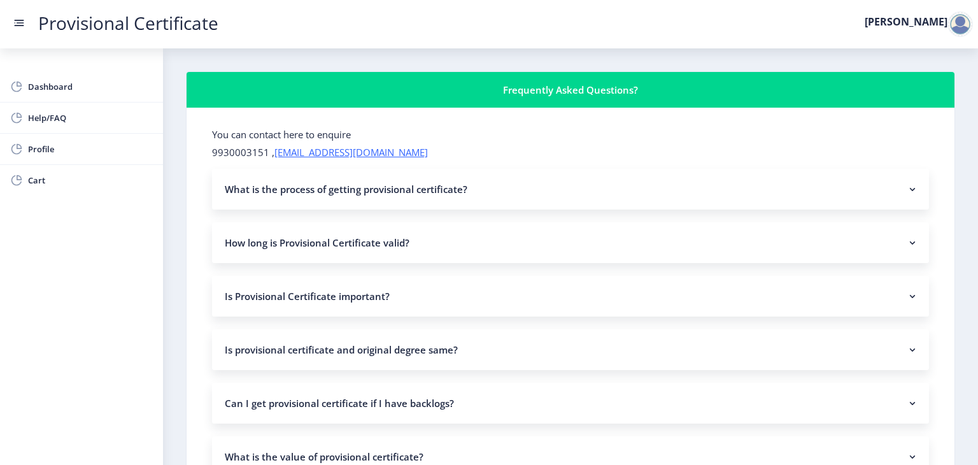
click at [303, 187] on nb-accordion-item-header "What is the process of getting provisional certificate?" at bounding box center [570, 189] width 717 height 41
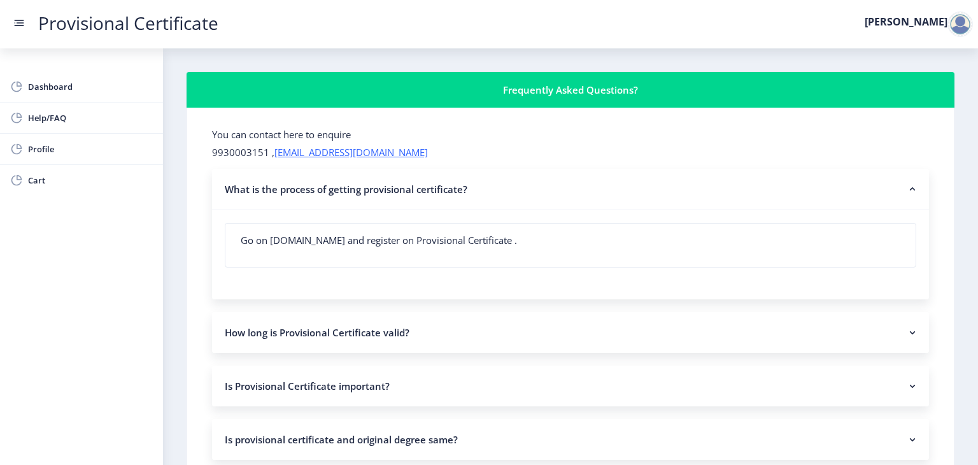
click at [303, 187] on nb-accordion-item-header "What is the process of getting provisional certificate?" at bounding box center [570, 189] width 717 height 41
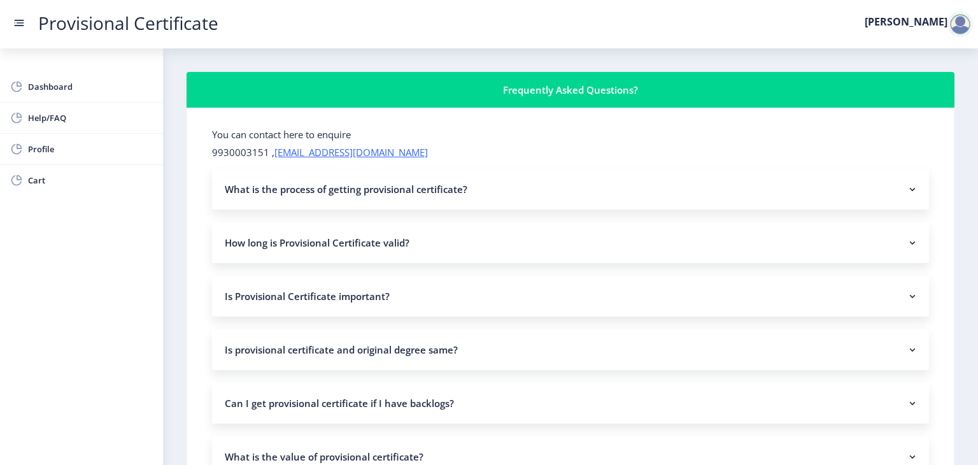
click at [311, 232] on nb-accordion-item-header "How long is Provisional Certificate valid?" at bounding box center [570, 242] width 717 height 41
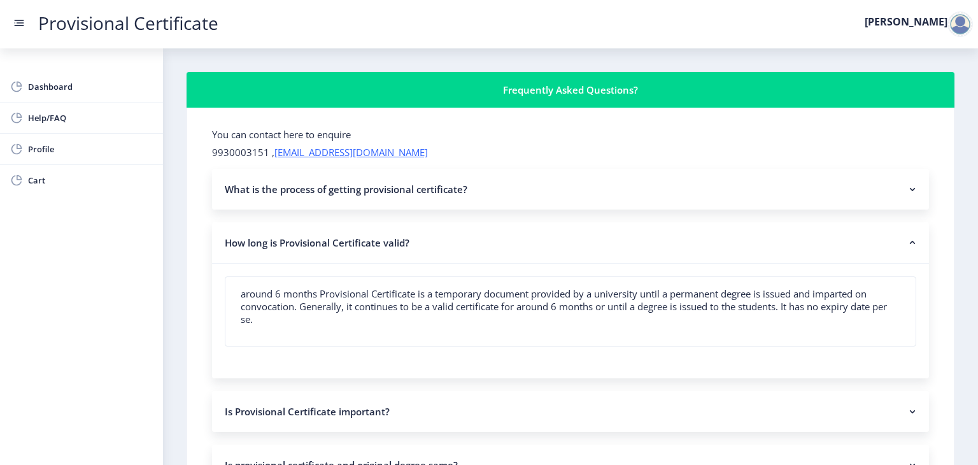
click at [311, 232] on nb-accordion-item-header "How long is Provisional Certificate valid?" at bounding box center [570, 242] width 717 height 41
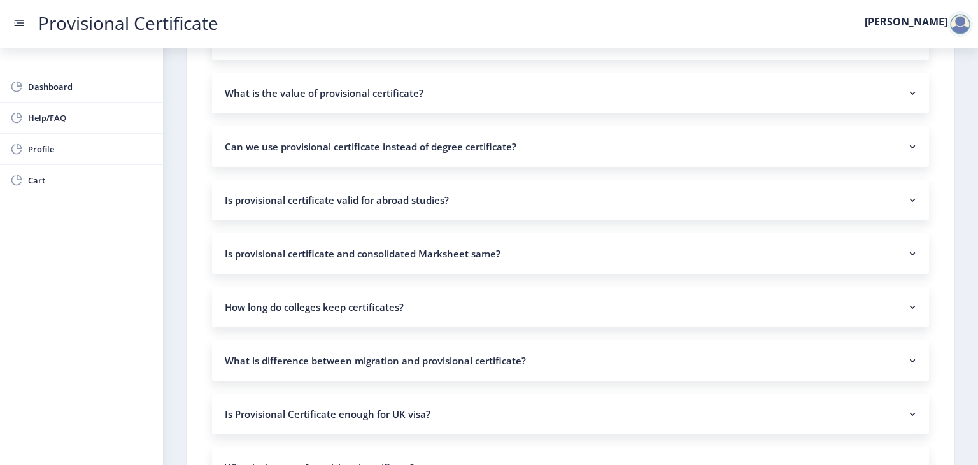
scroll to position [364, 0]
click at [323, 307] on nb-accordion-item-header "How long do colleges keep certificates?" at bounding box center [570, 306] width 717 height 41
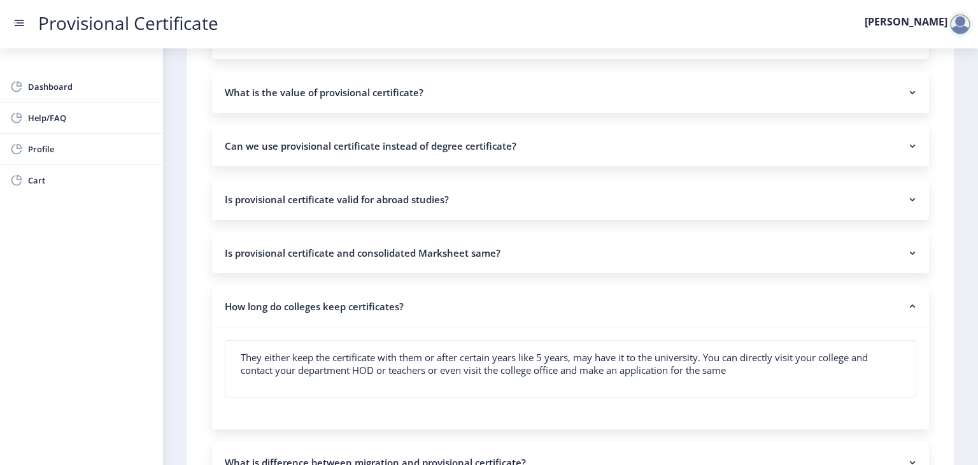
click at [323, 307] on nb-accordion-item-header "How long do colleges keep certificates?" at bounding box center [570, 306] width 717 height 41
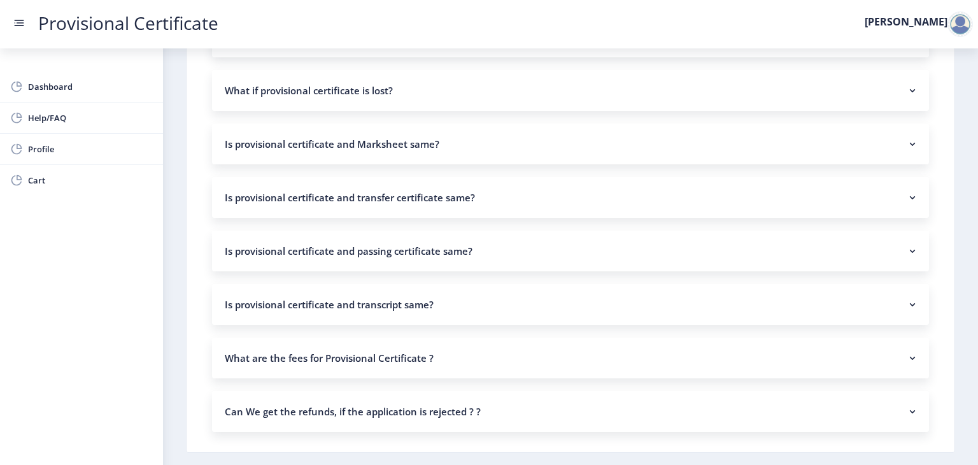
scroll to position [905, 0]
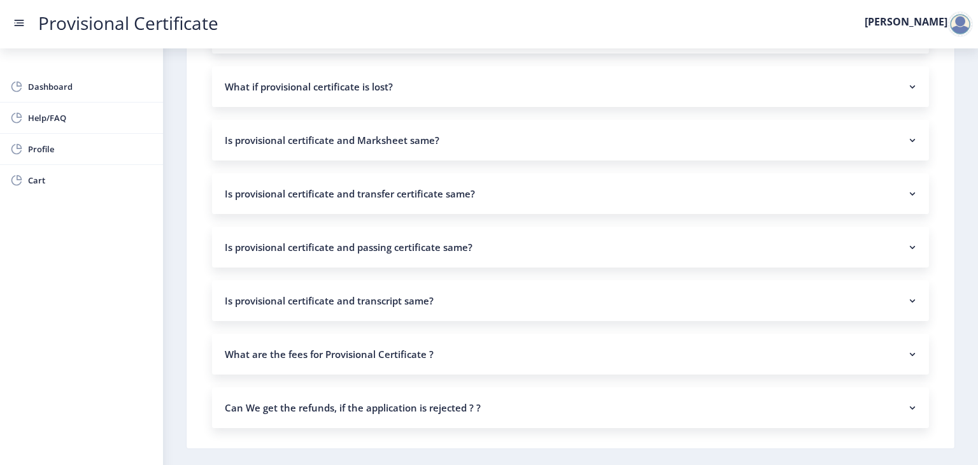
click at [304, 360] on nb-accordion-item-header "What are the fees for Provisional Certificate ?" at bounding box center [570, 354] width 717 height 41
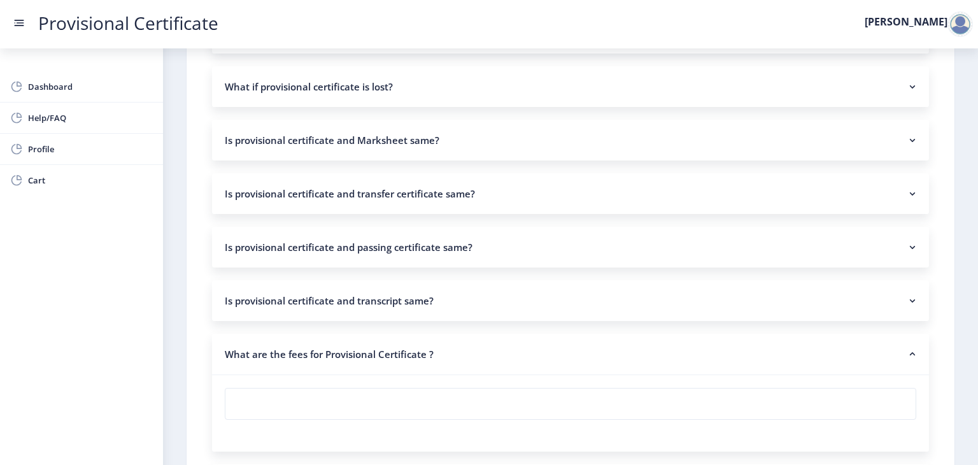
scroll to position [1031, 0]
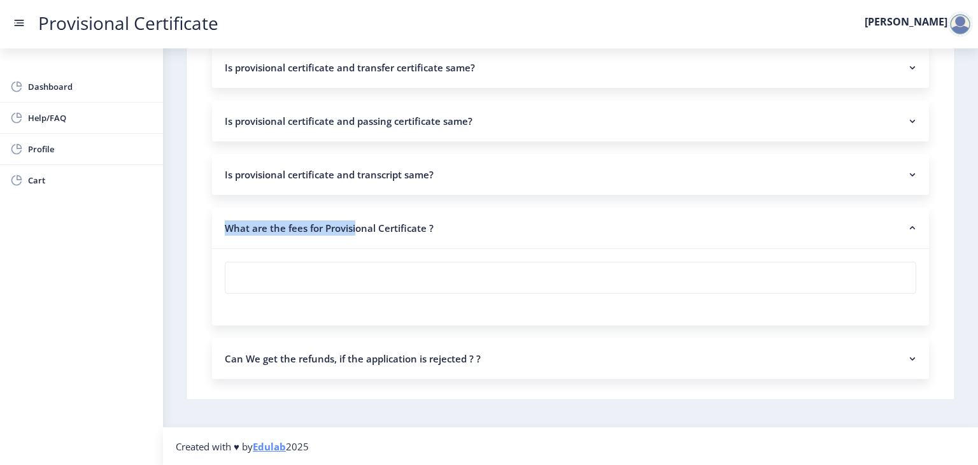
drag, startPoint x: 348, startPoint y: 253, endPoint x: 355, endPoint y: 220, distance: 33.2
click at [355, 220] on nb-accordion-item "What are the fees for Provisional Certificate ?" at bounding box center [570, 267] width 717 height 118
click at [355, 220] on nb-accordion-item-header "What are the fees for Provisional Certificate ?" at bounding box center [570, 228] width 717 height 41
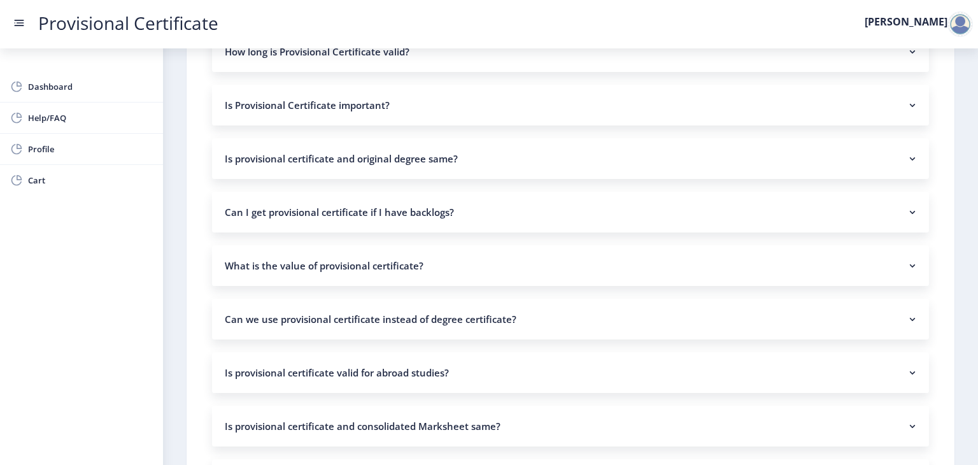
scroll to position [0, 0]
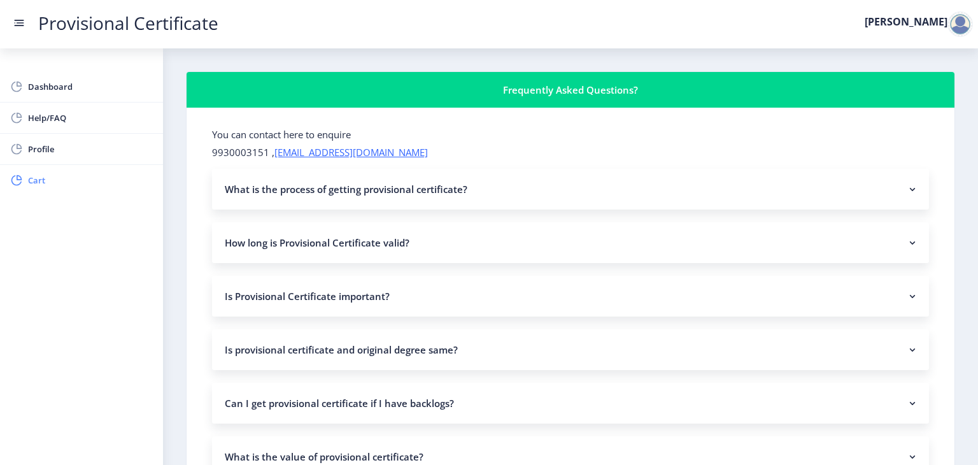
click at [45, 192] on link "Cart" at bounding box center [81, 180] width 163 height 31
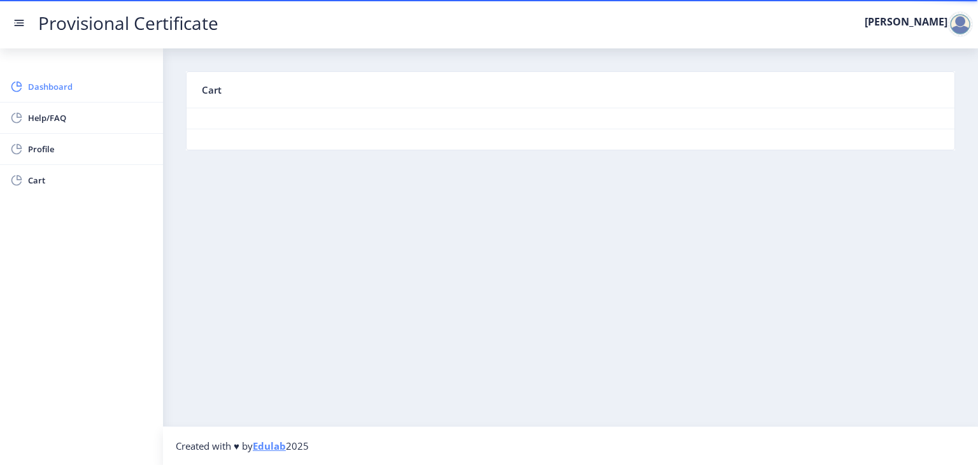
click at [24, 78] on link "Dashboard" at bounding box center [81, 86] width 163 height 31
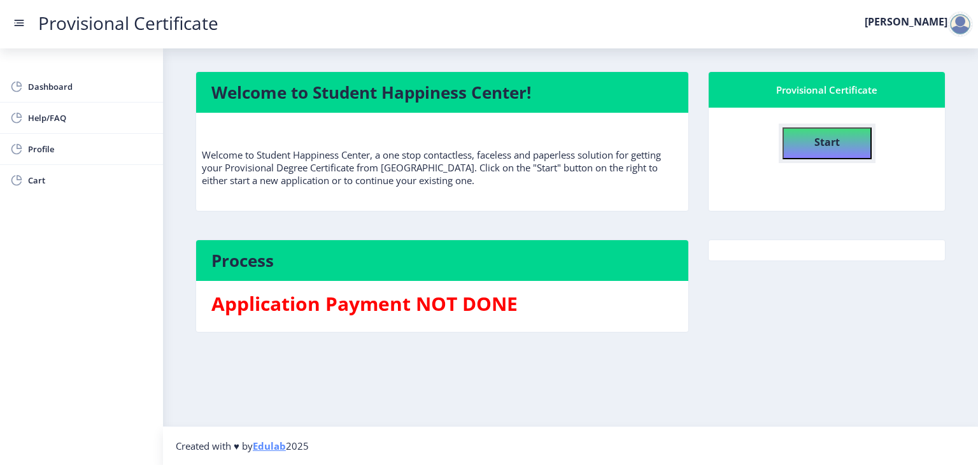
click at [856, 139] on button "Start" at bounding box center [826, 143] width 89 height 32
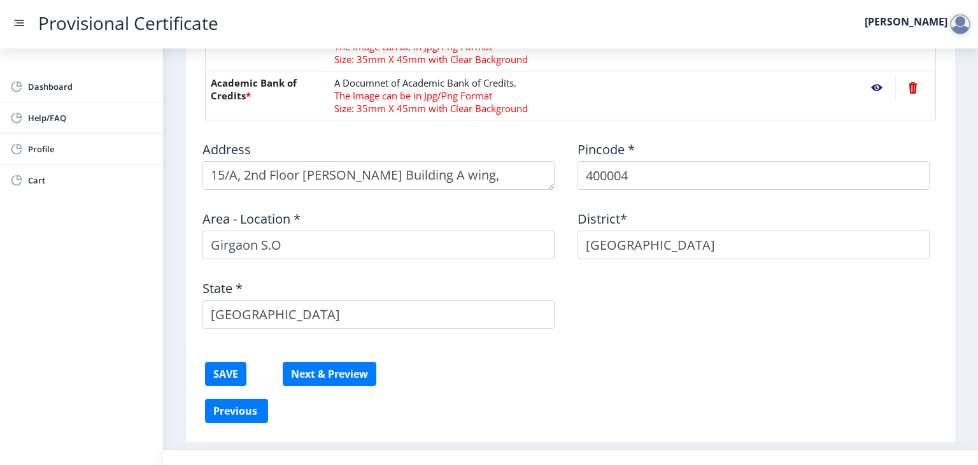
scroll to position [593, 0]
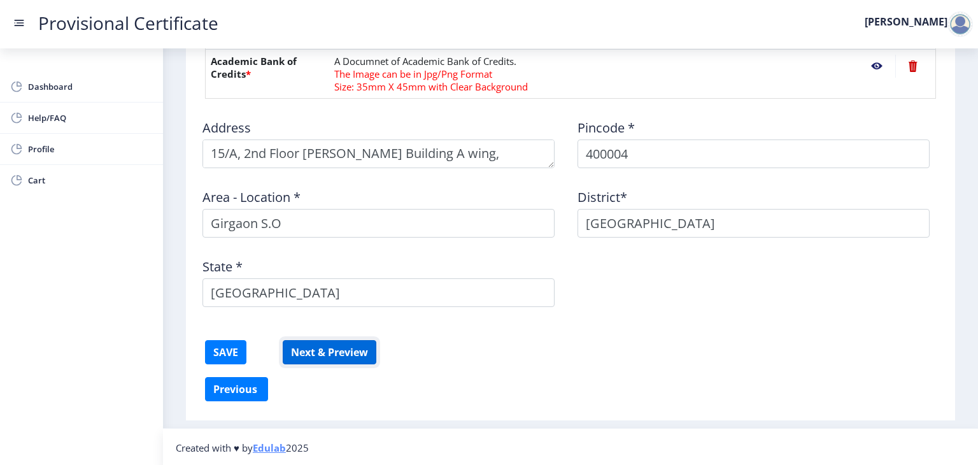
click at [335, 344] on button "Next & Preview" at bounding box center [330, 352] width 94 height 24
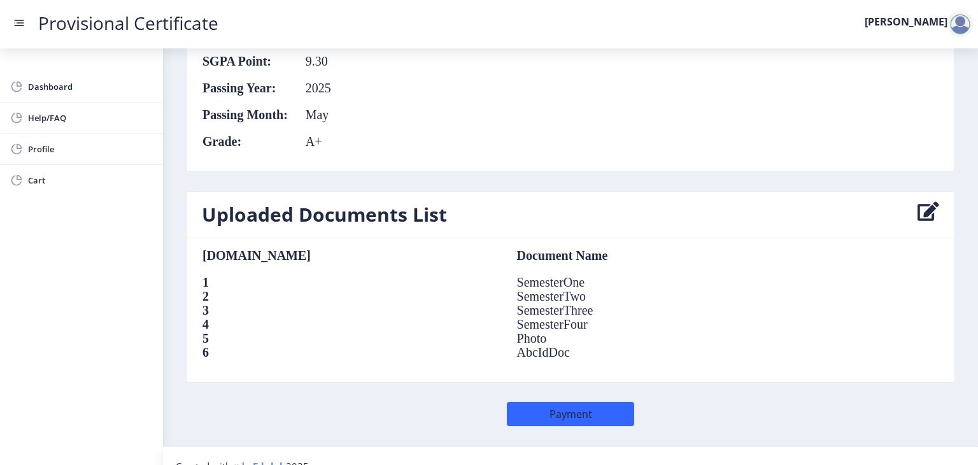
scroll to position [818, 0]
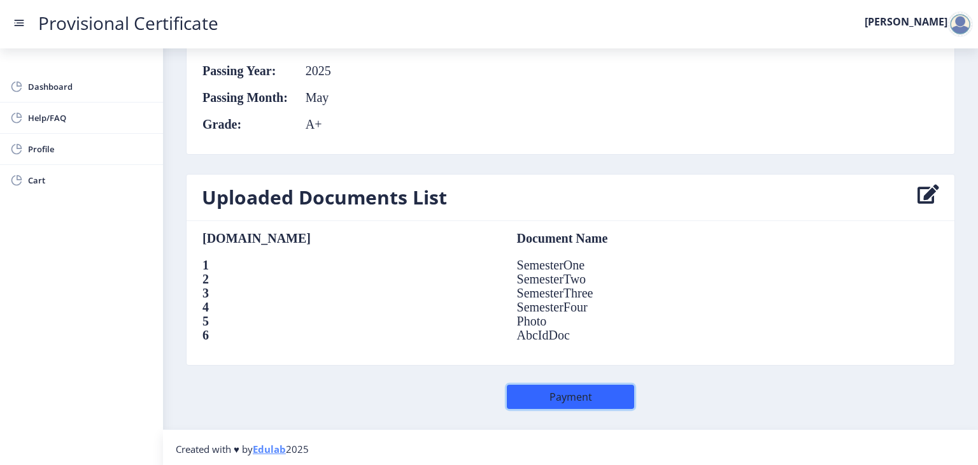
click at [527, 393] on button "Payment" at bounding box center [570, 397] width 127 height 24
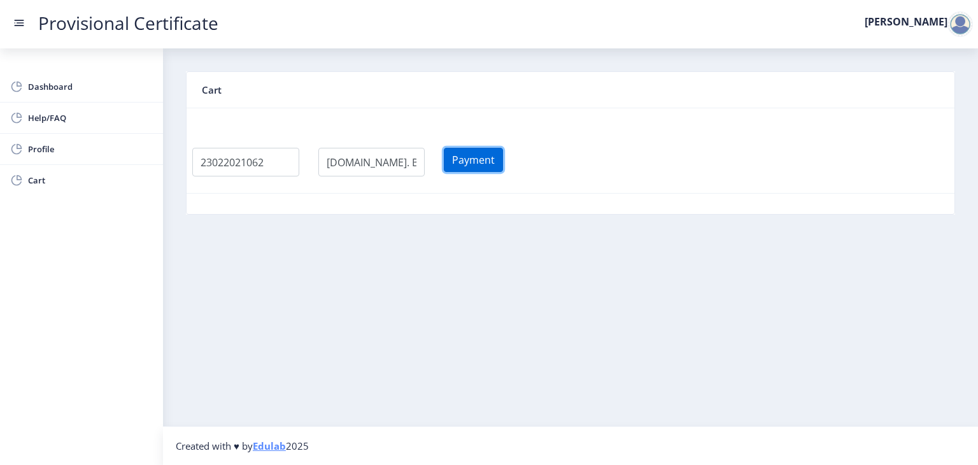
click at [503, 159] on button "Payment" at bounding box center [473, 160] width 59 height 24
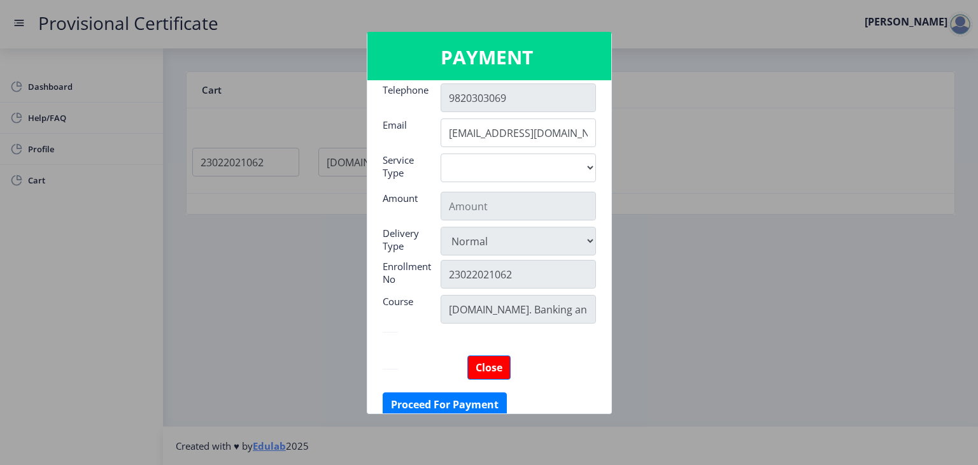
scroll to position [190, 0]
click at [532, 204] on input "text" at bounding box center [518, 204] width 155 height 29
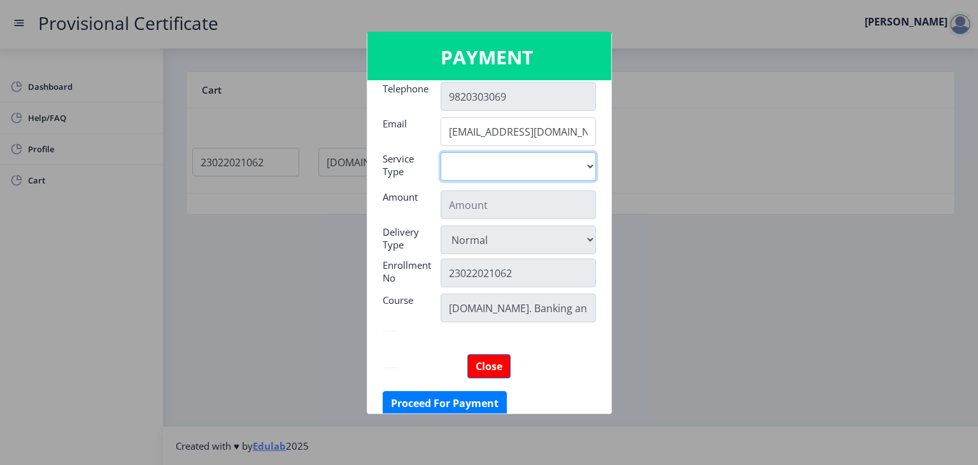
click at [532, 163] on select "Digital" at bounding box center [518, 166] width 155 height 29
select select "old"
click at [441, 152] on select "Digital" at bounding box center [518, 166] width 155 height 29
type input "795"
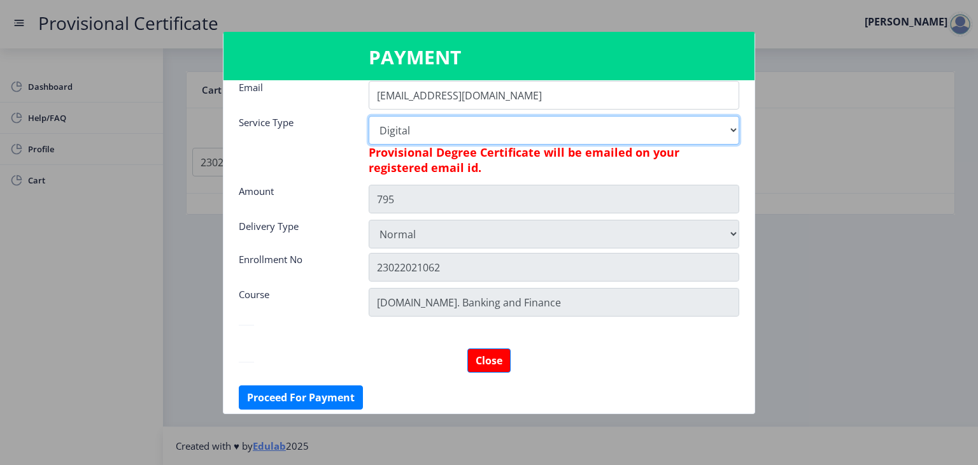
scroll to position [232, 0]
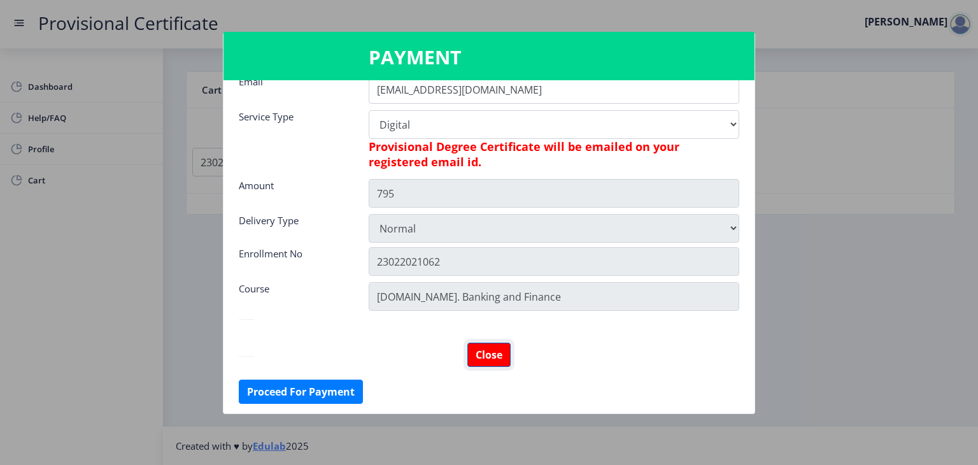
click at [490, 362] on button "Close" at bounding box center [488, 355] width 43 height 24
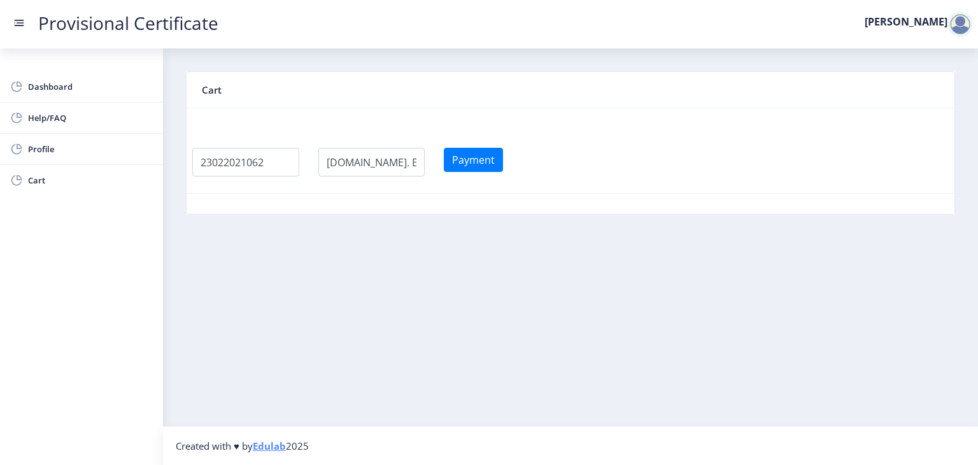
click at [15, 18] on rect at bounding box center [19, 23] width 13 height 13
